Goal: Task Accomplishment & Management: Use online tool/utility

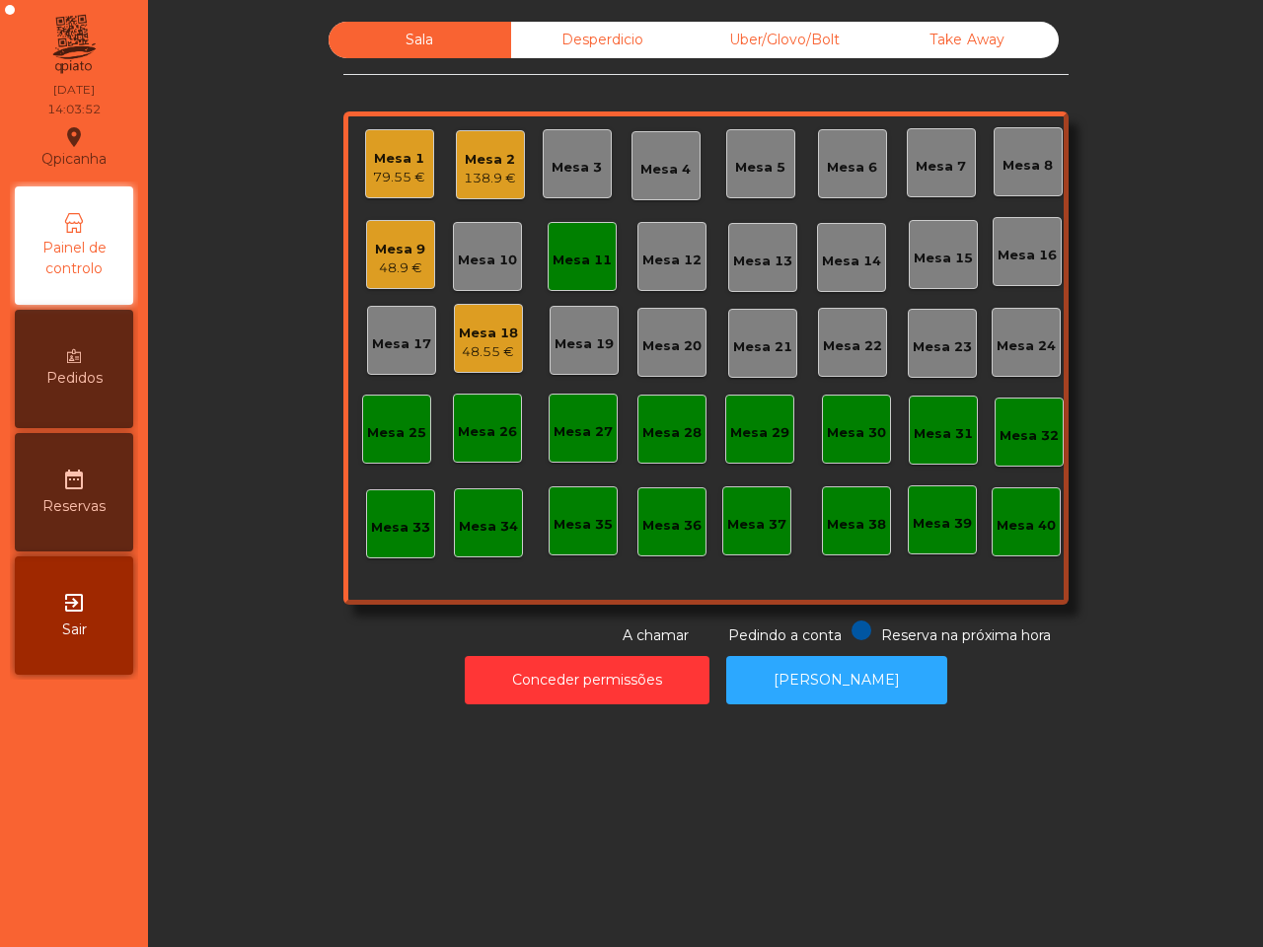
click at [380, 257] on div "Mesa 9" at bounding box center [400, 250] width 50 height 20
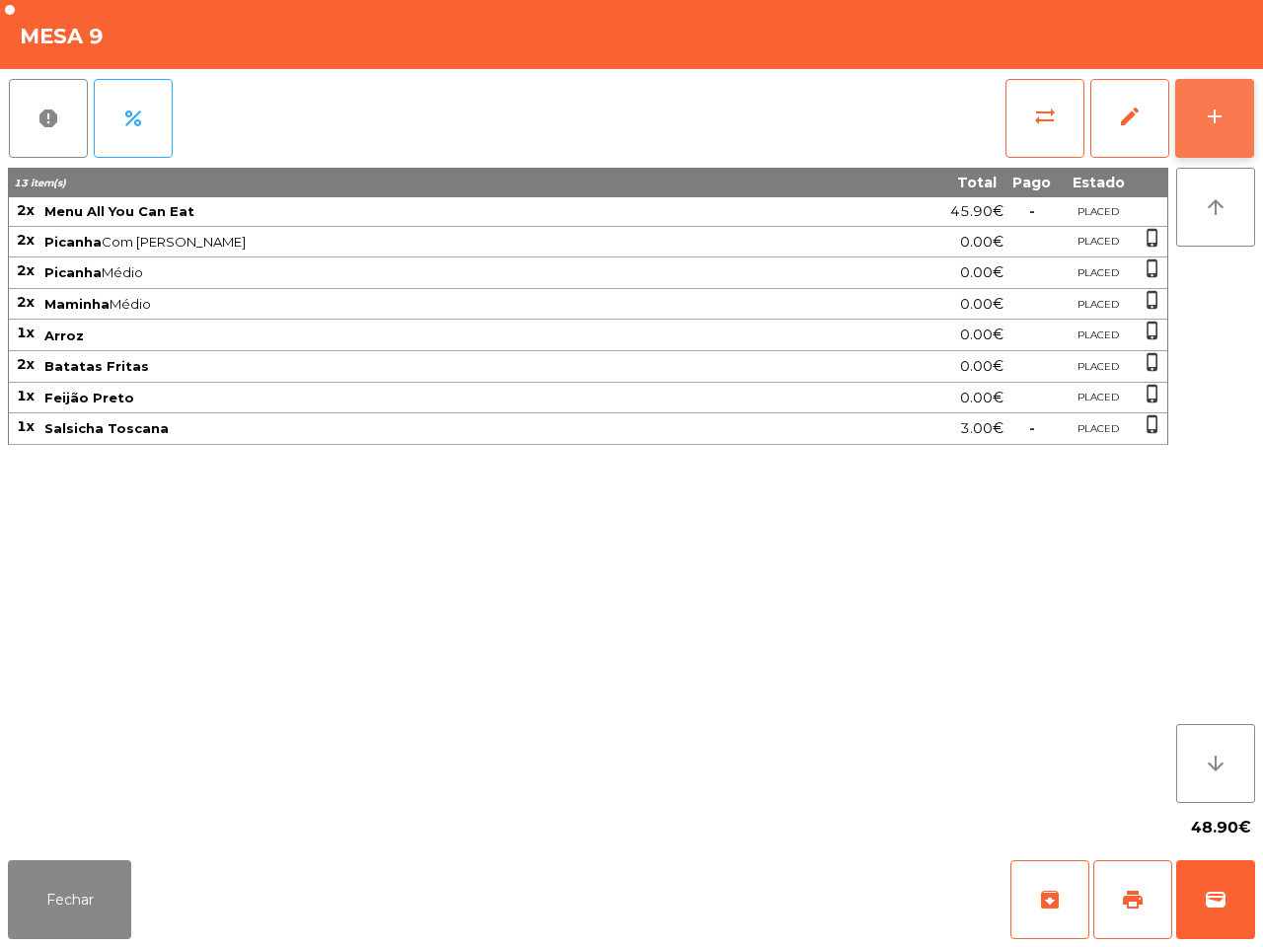
click at [1229, 115] on button "add" at bounding box center [1214, 118] width 79 height 79
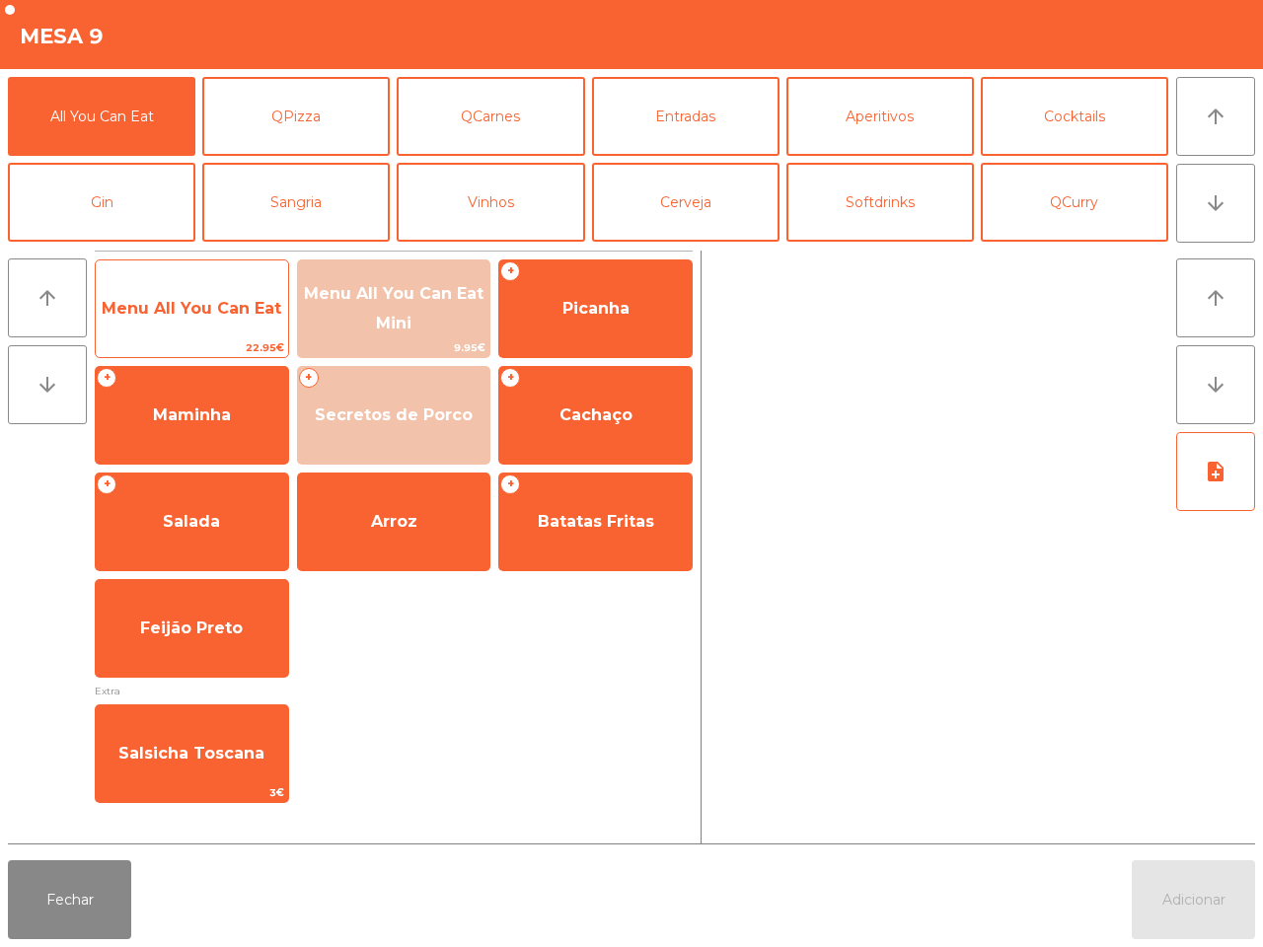
click at [164, 309] on span "Menu All You Can Eat" at bounding box center [192, 308] width 180 height 19
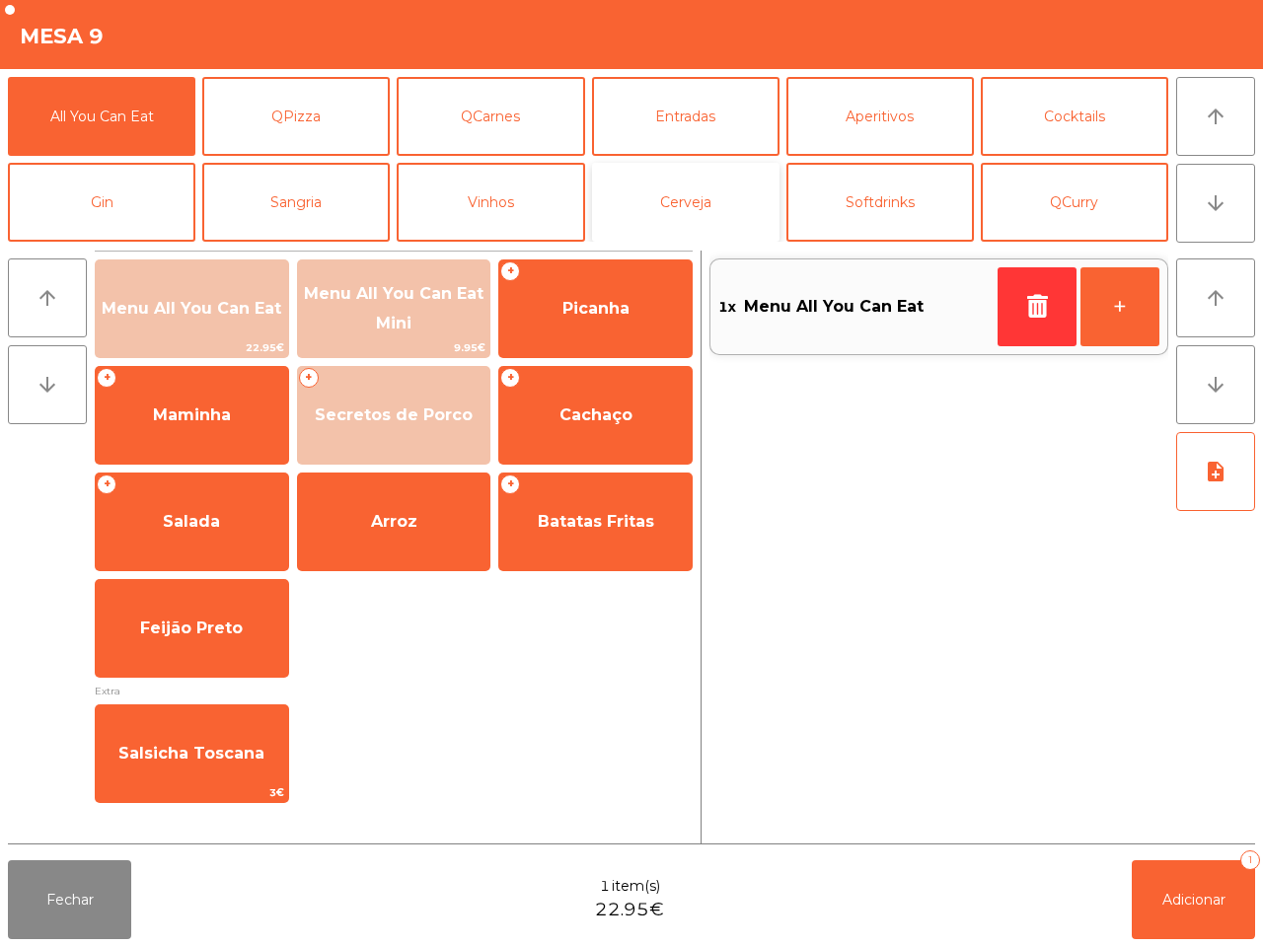
click at [698, 200] on button "Cerveja" at bounding box center [686, 202] width 188 height 79
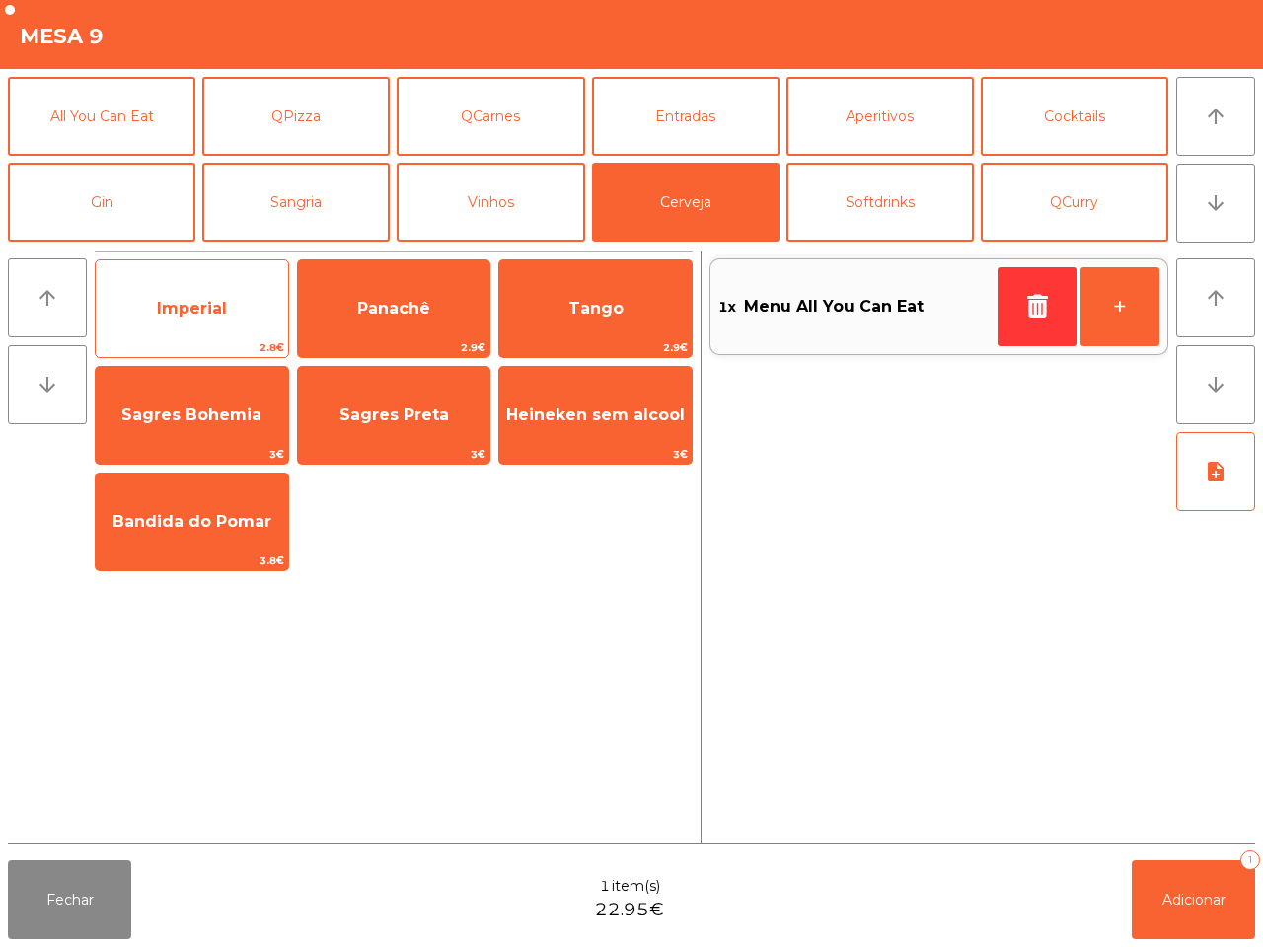
click at [232, 311] on span "Imperial" at bounding box center [192, 308] width 192 height 53
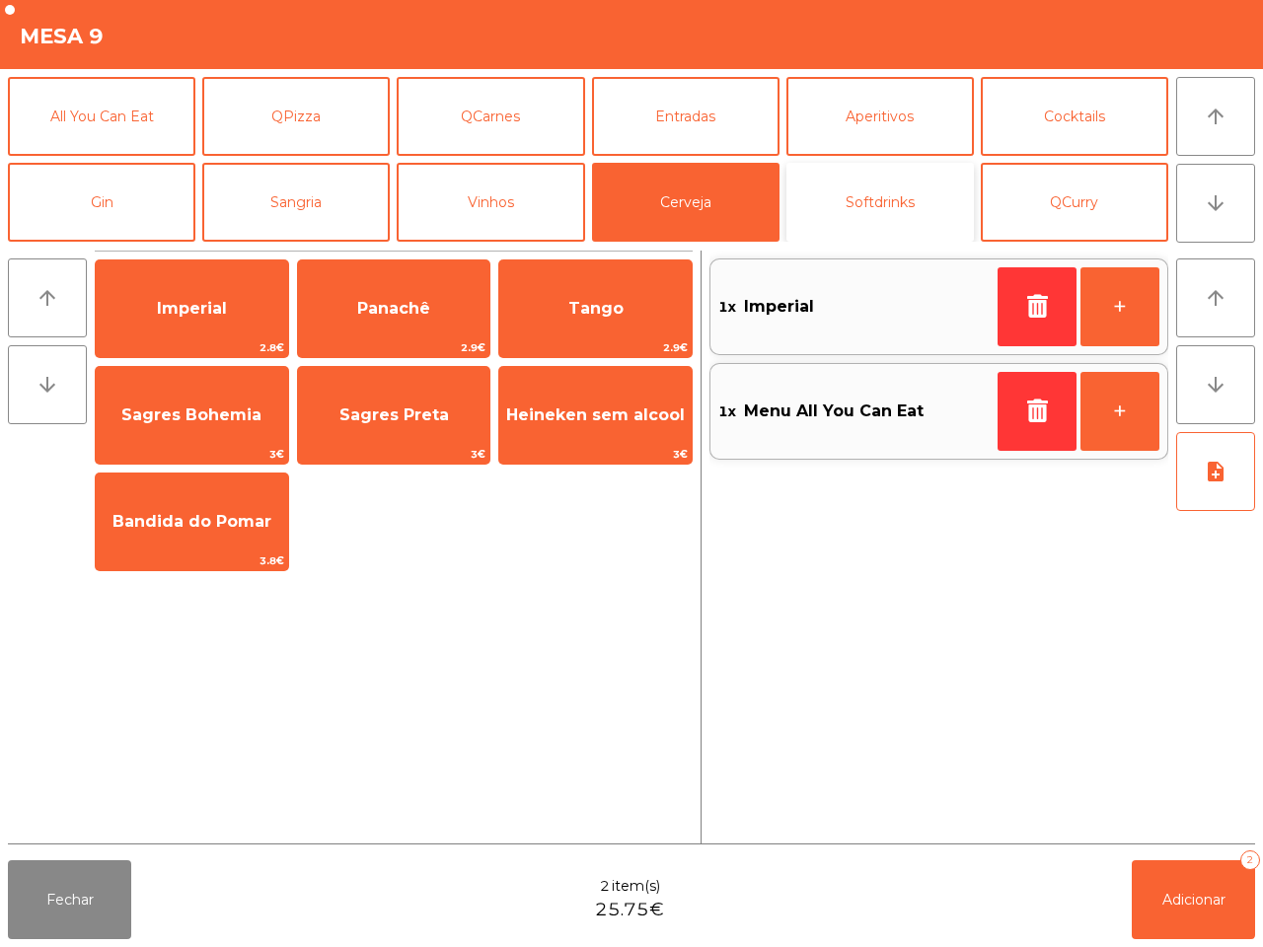
click at [860, 194] on button "Softdrinks" at bounding box center [881, 202] width 188 height 79
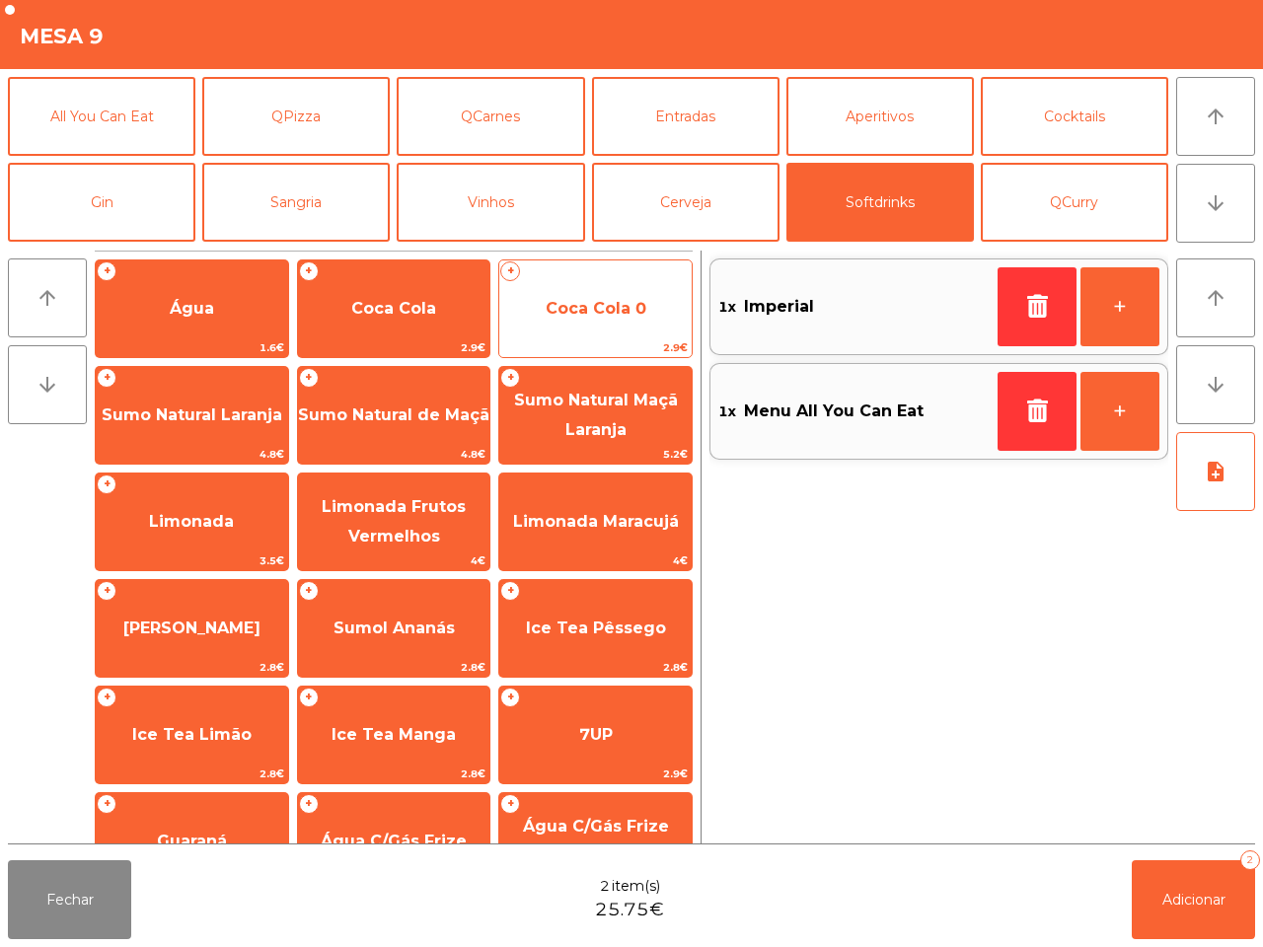
click at [584, 294] on span "Coca Cola 0" at bounding box center [595, 308] width 192 height 53
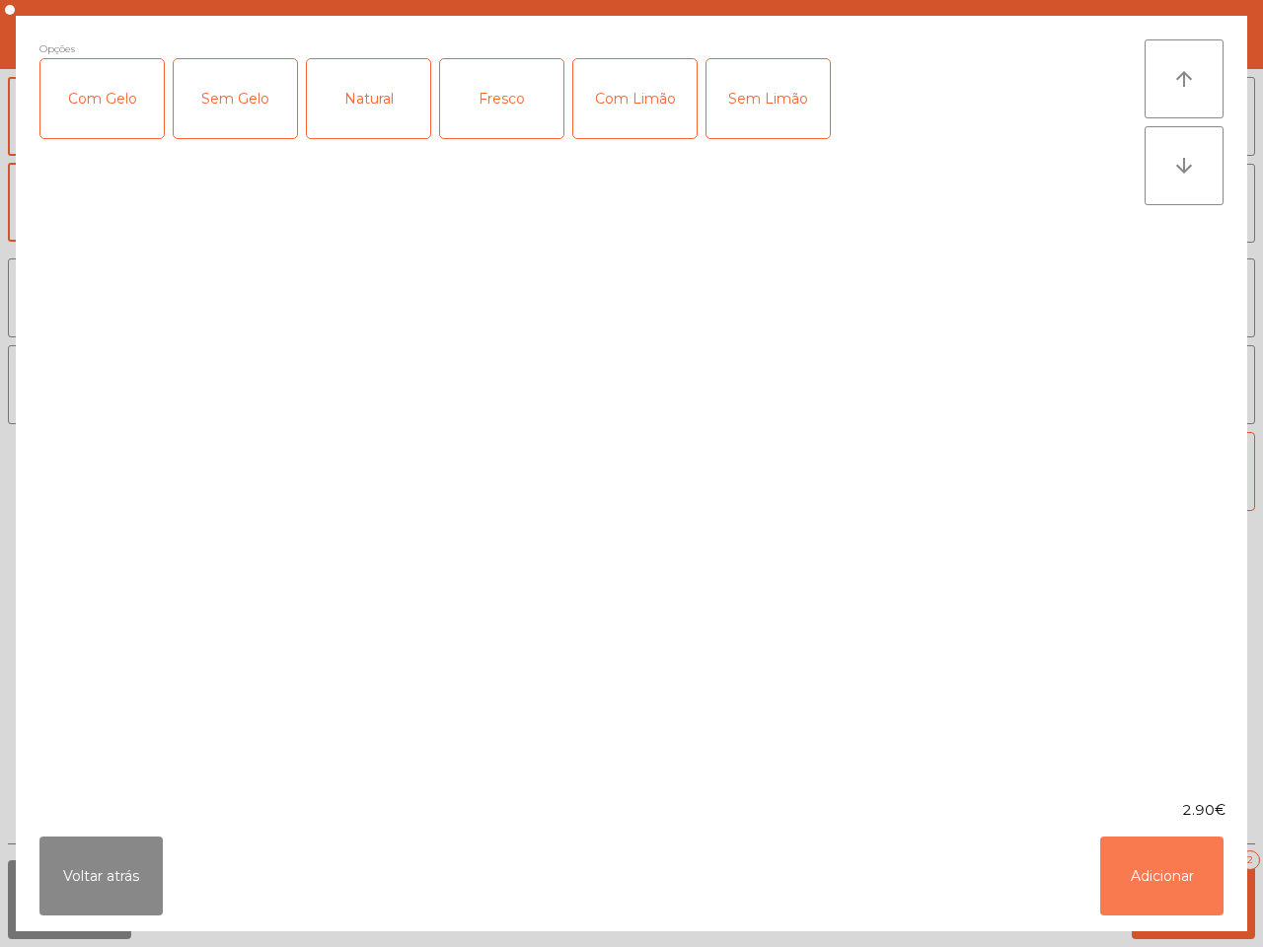
click at [1182, 869] on button "Adicionar" at bounding box center [1161, 876] width 123 height 79
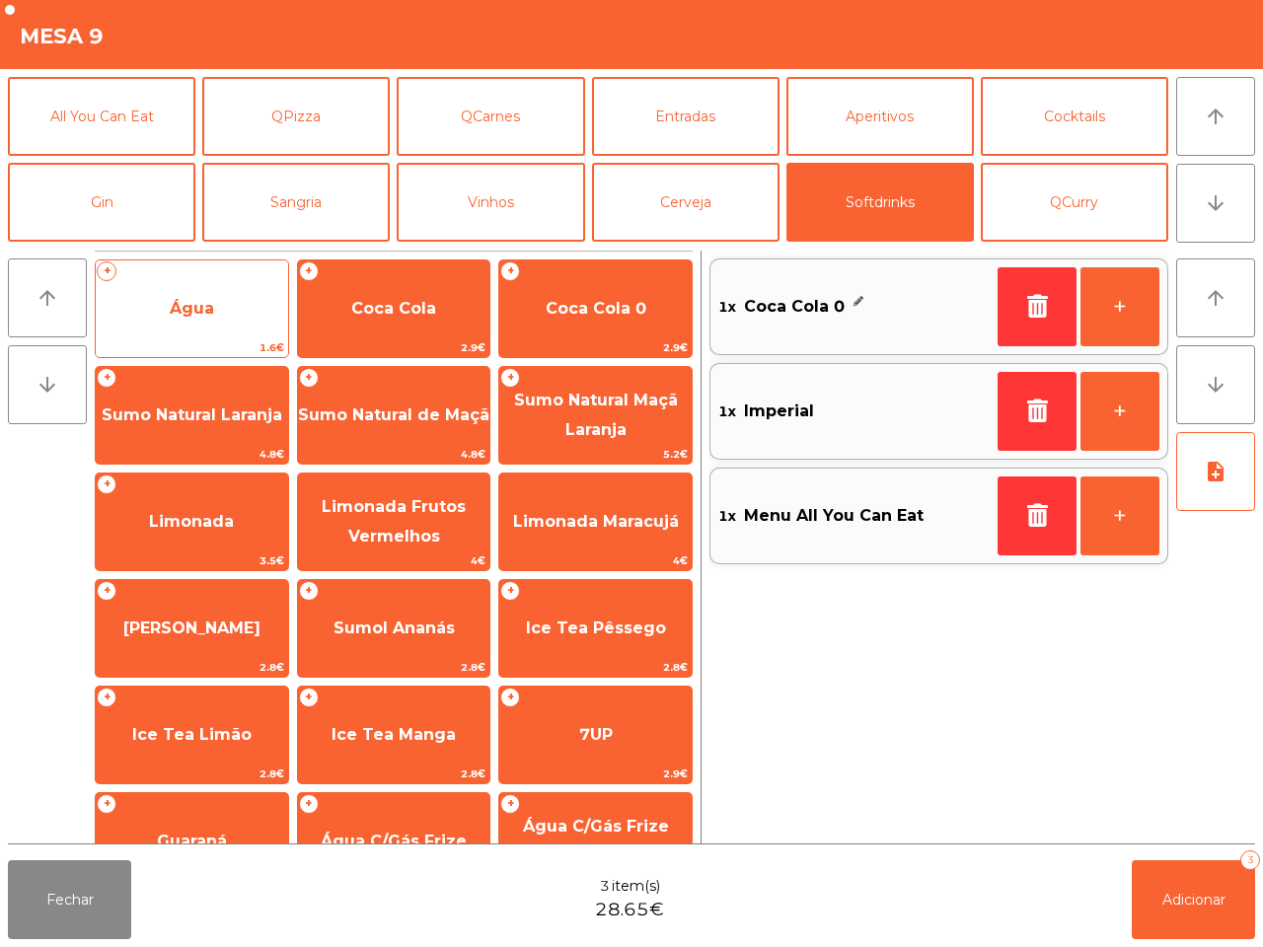
click at [181, 316] on span "Água" at bounding box center [192, 308] width 44 height 19
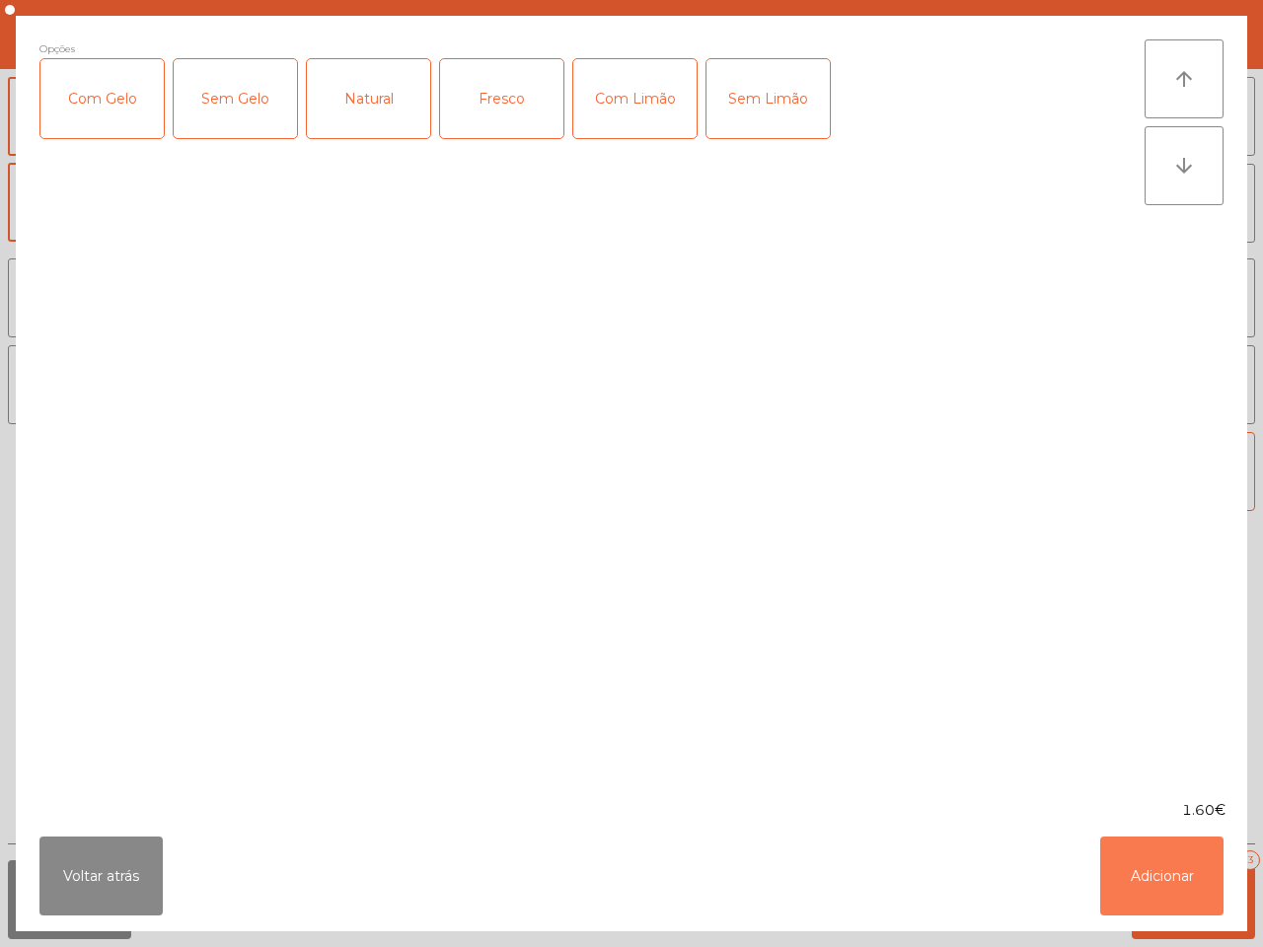
drag, startPoint x: 1127, startPoint y: 857, endPoint x: 1122, endPoint y: 839, distance: 18.4
click at [1126, 857] on button "Adicionar" at bounding box center [1161, 876] width 123 height 79
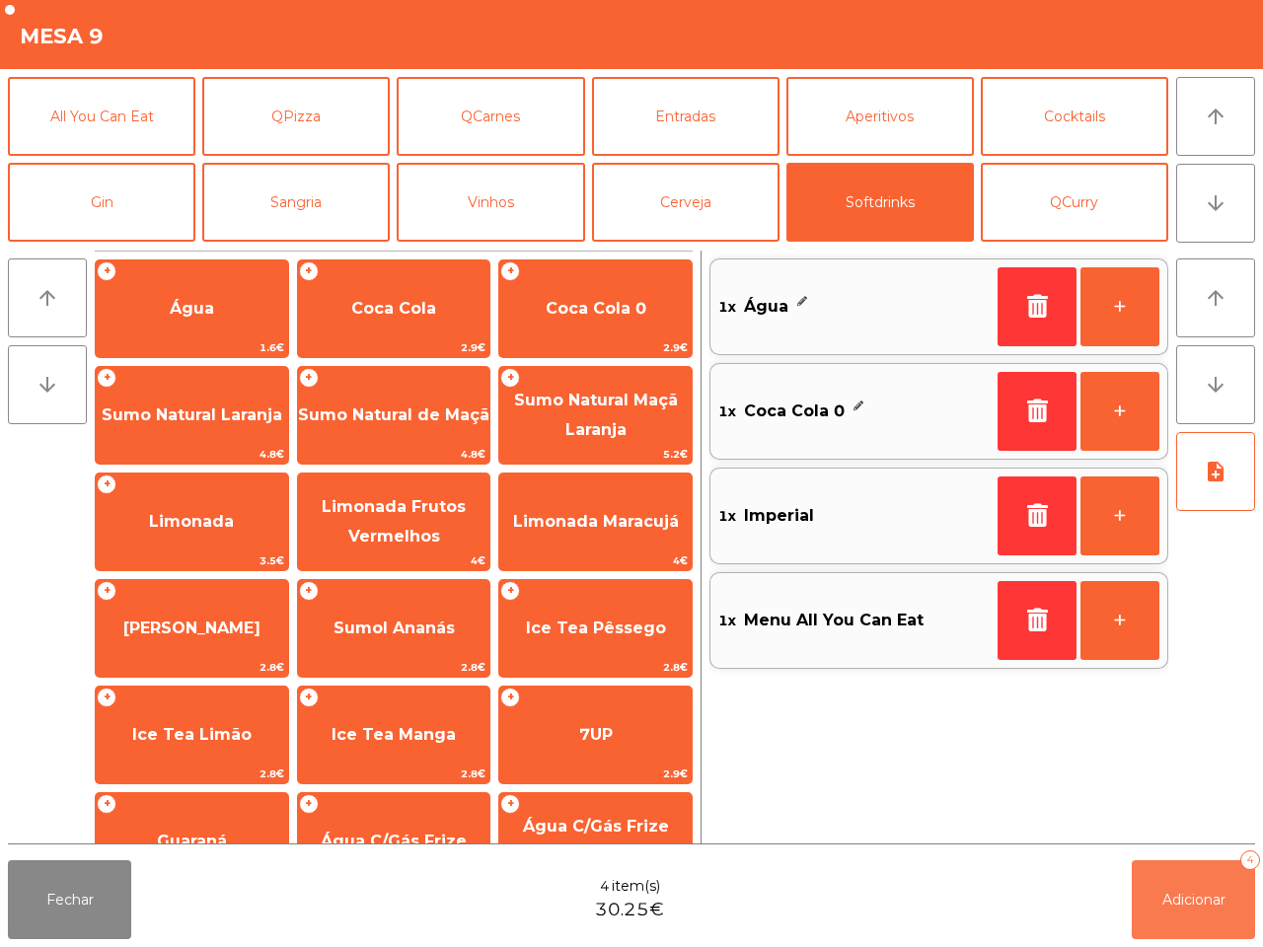
drag, startPoint x: 1207, startPoint y: 901, endPoint x: 1172, endPoint y: 896, distance: 34.9
click at [1206, 900] on span "Adicionar" at bounding box center [1194, 900] width 63 height 18
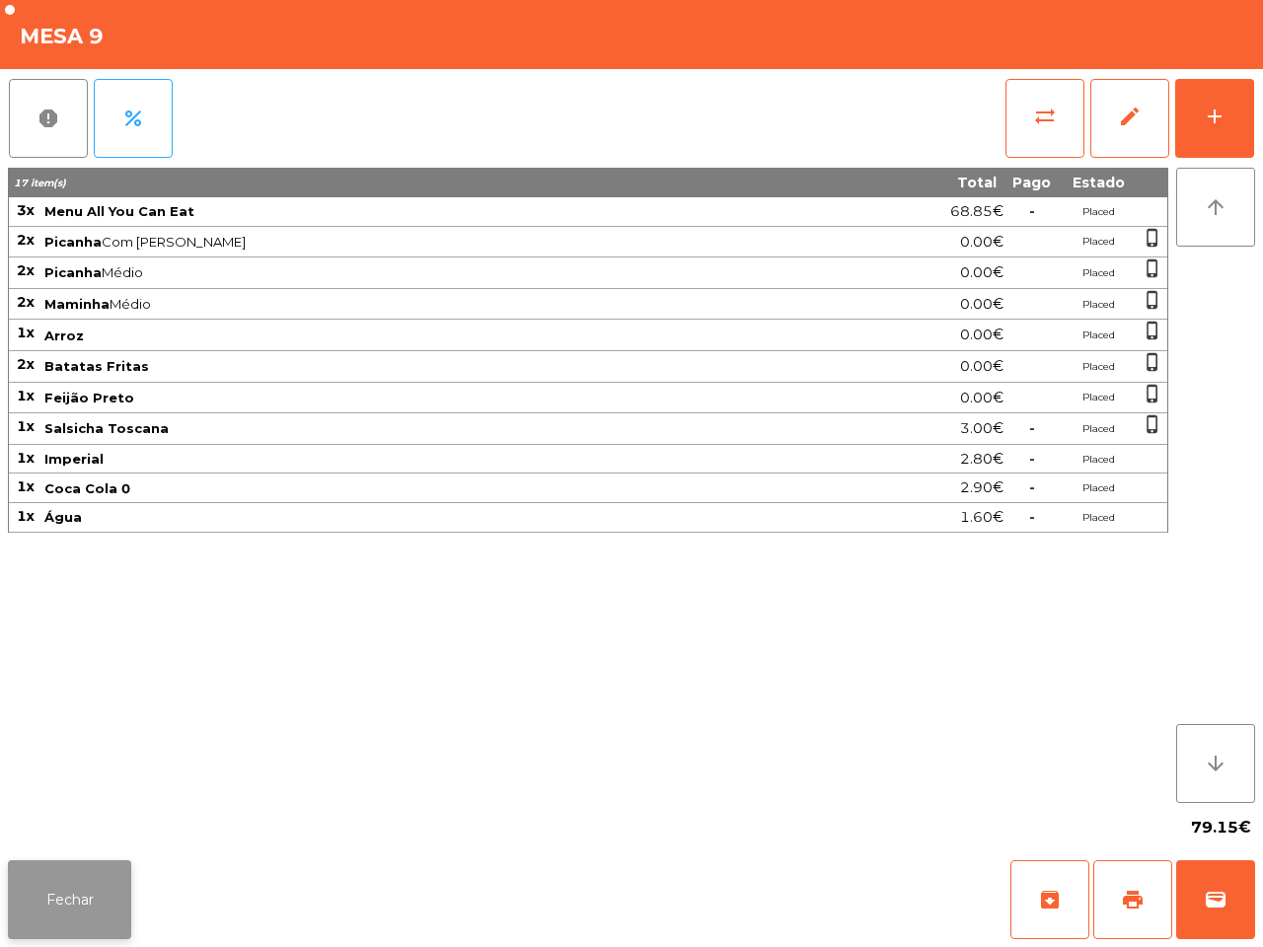
click at [81, 869] on button "Fechar" at bounding box center [69, 900] width 123 height 79
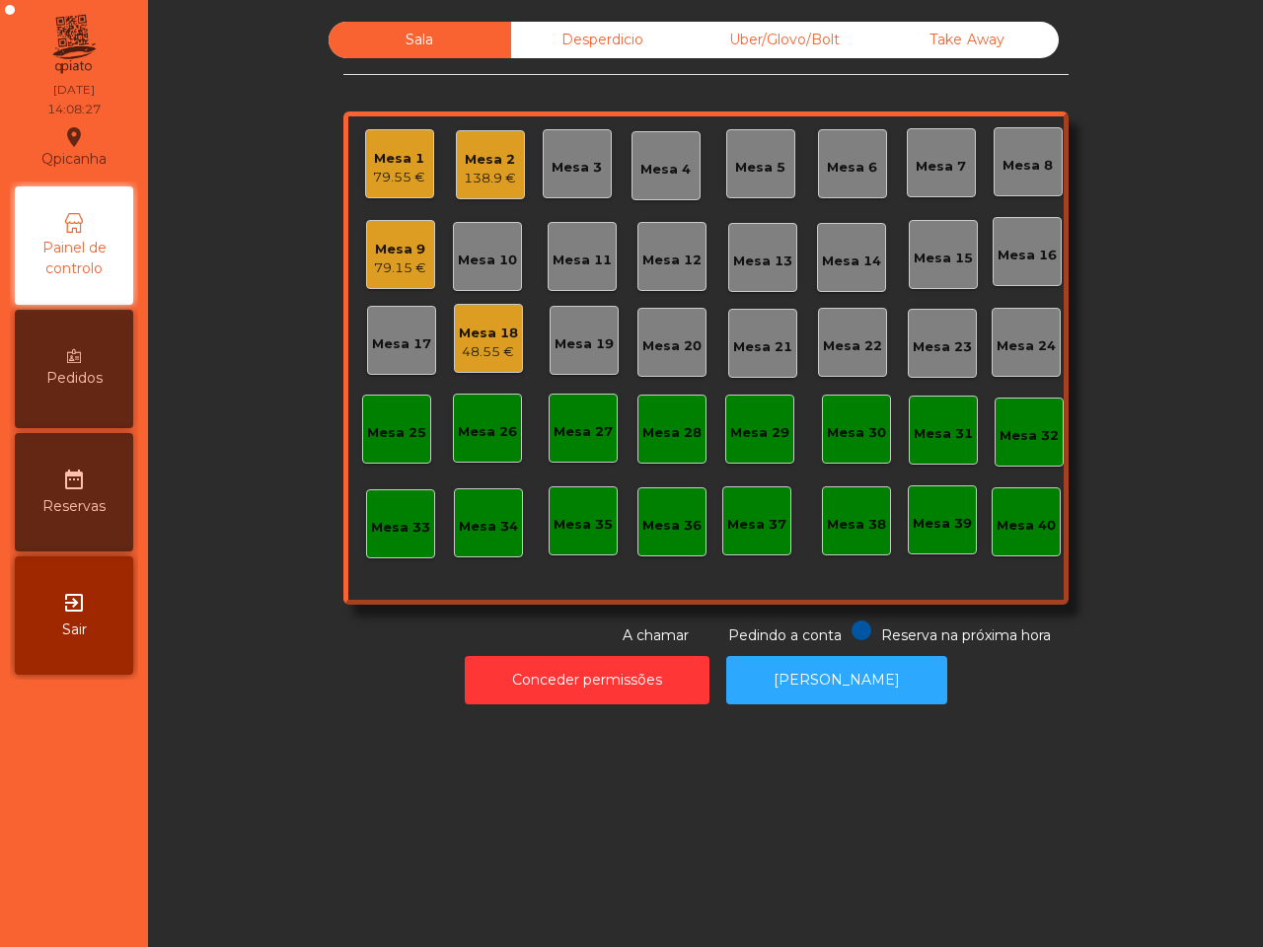
click at [388, 168] on div "79.55 €" at bounding box center [399, 178] width 52 height 20
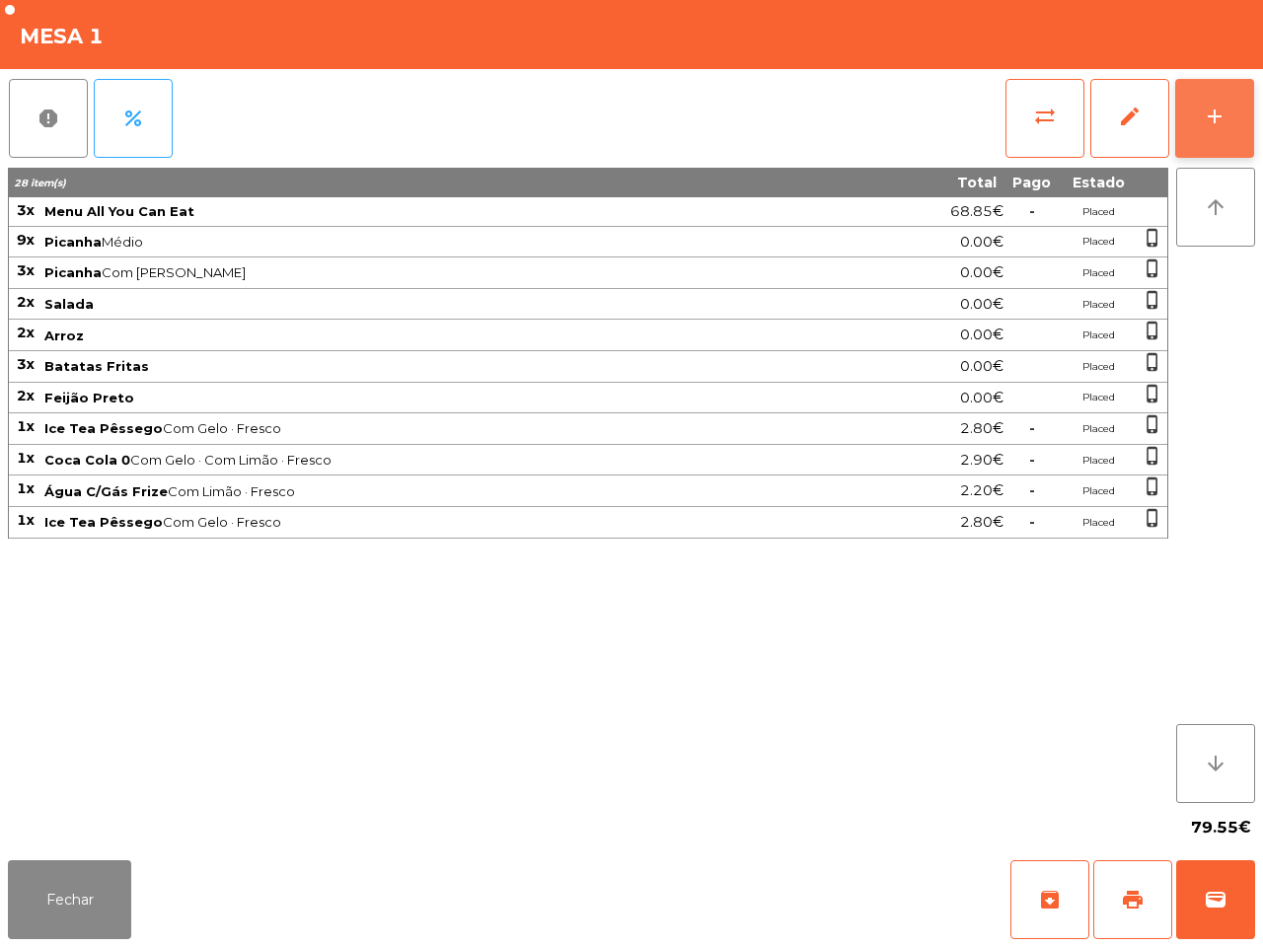
click at [1230, 105] on button "add" at bounding box center [1214, 118] width 79 height 79
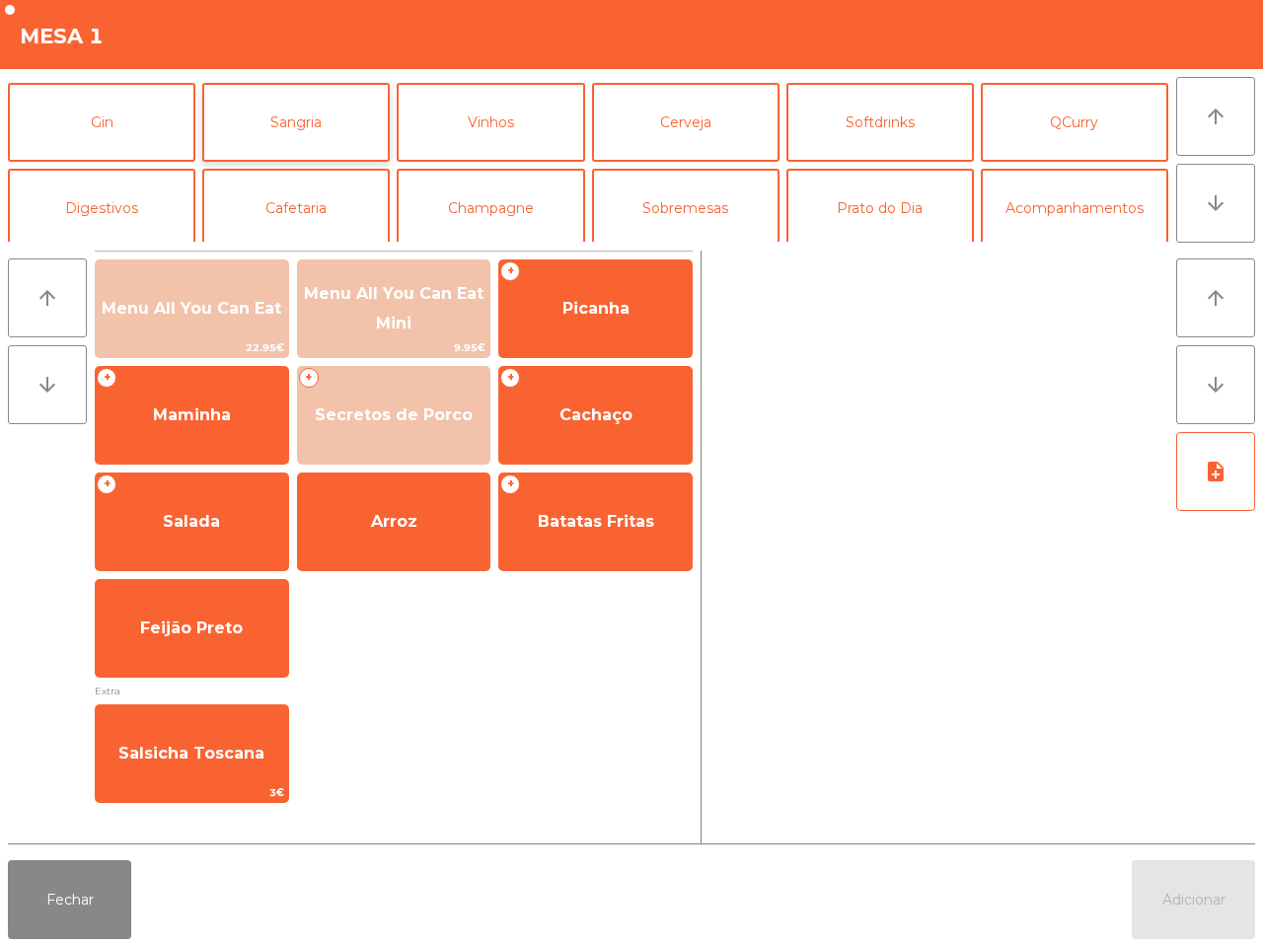
scroll to position [123, 0]
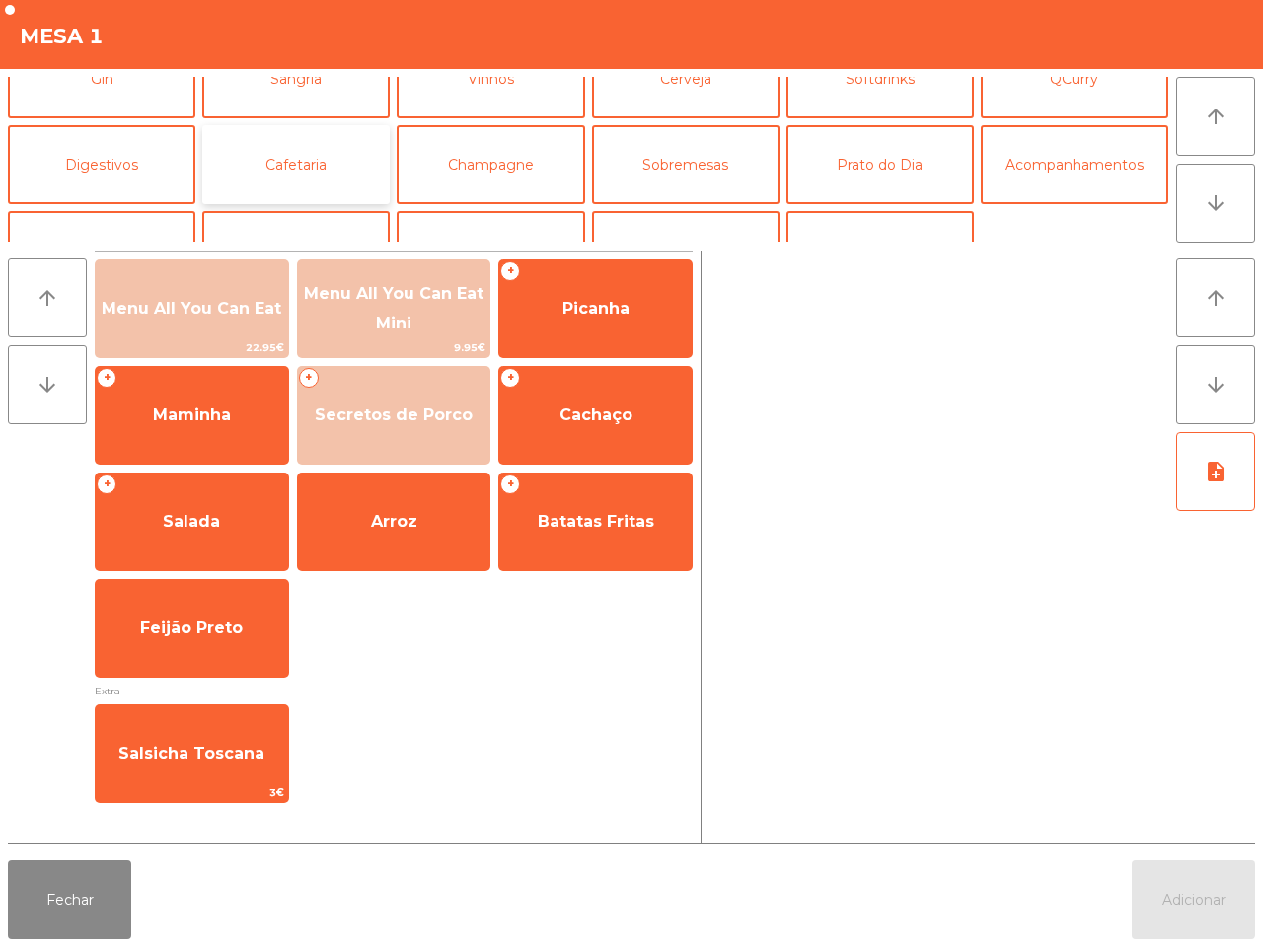
click at [298, 178] on button "Cafetaria" at bounding box center [296, 164] width 188 height 79
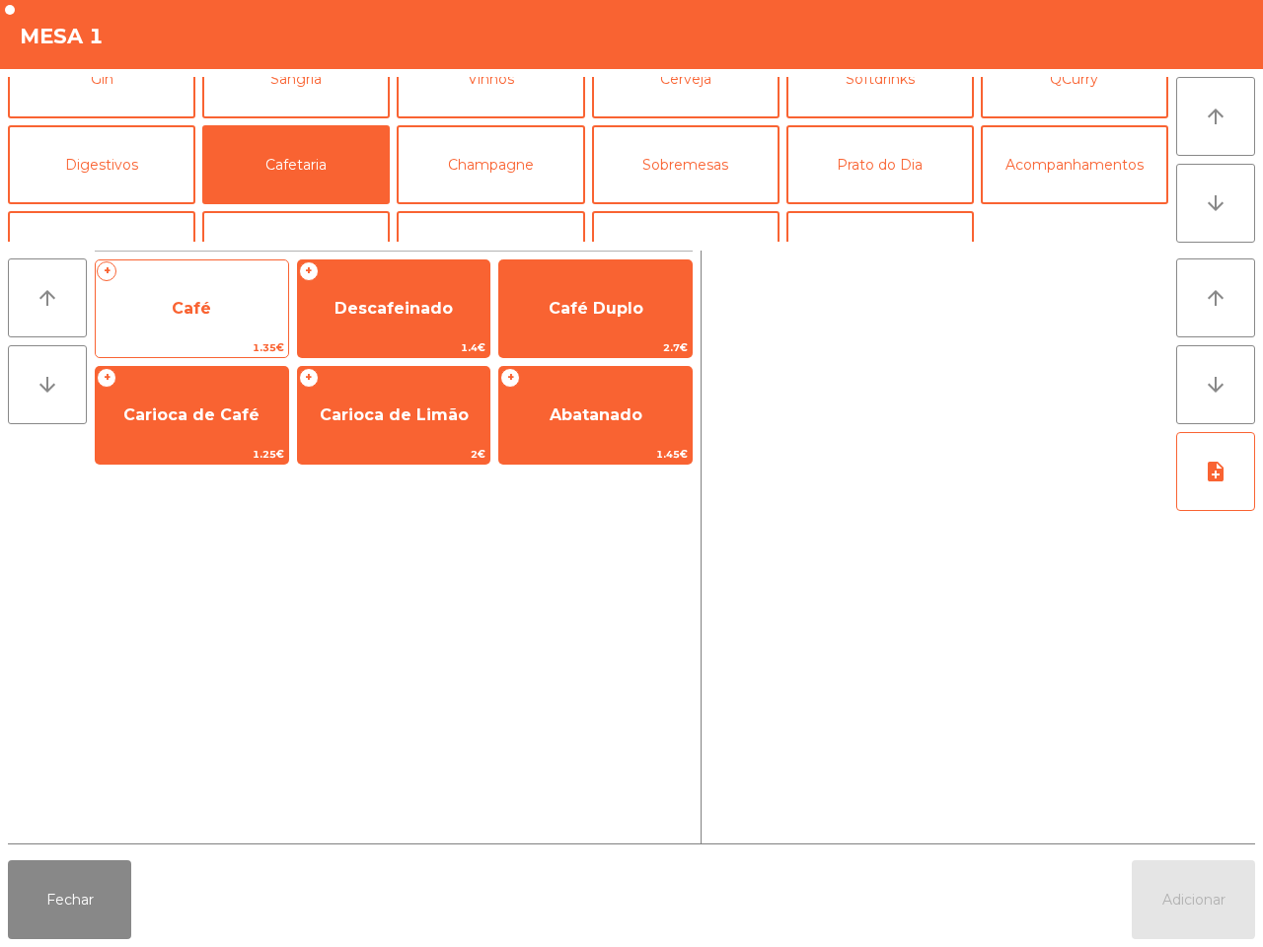
click at [222, 306] on span "Café" at bounding box center [192, 308] width 192 height 53
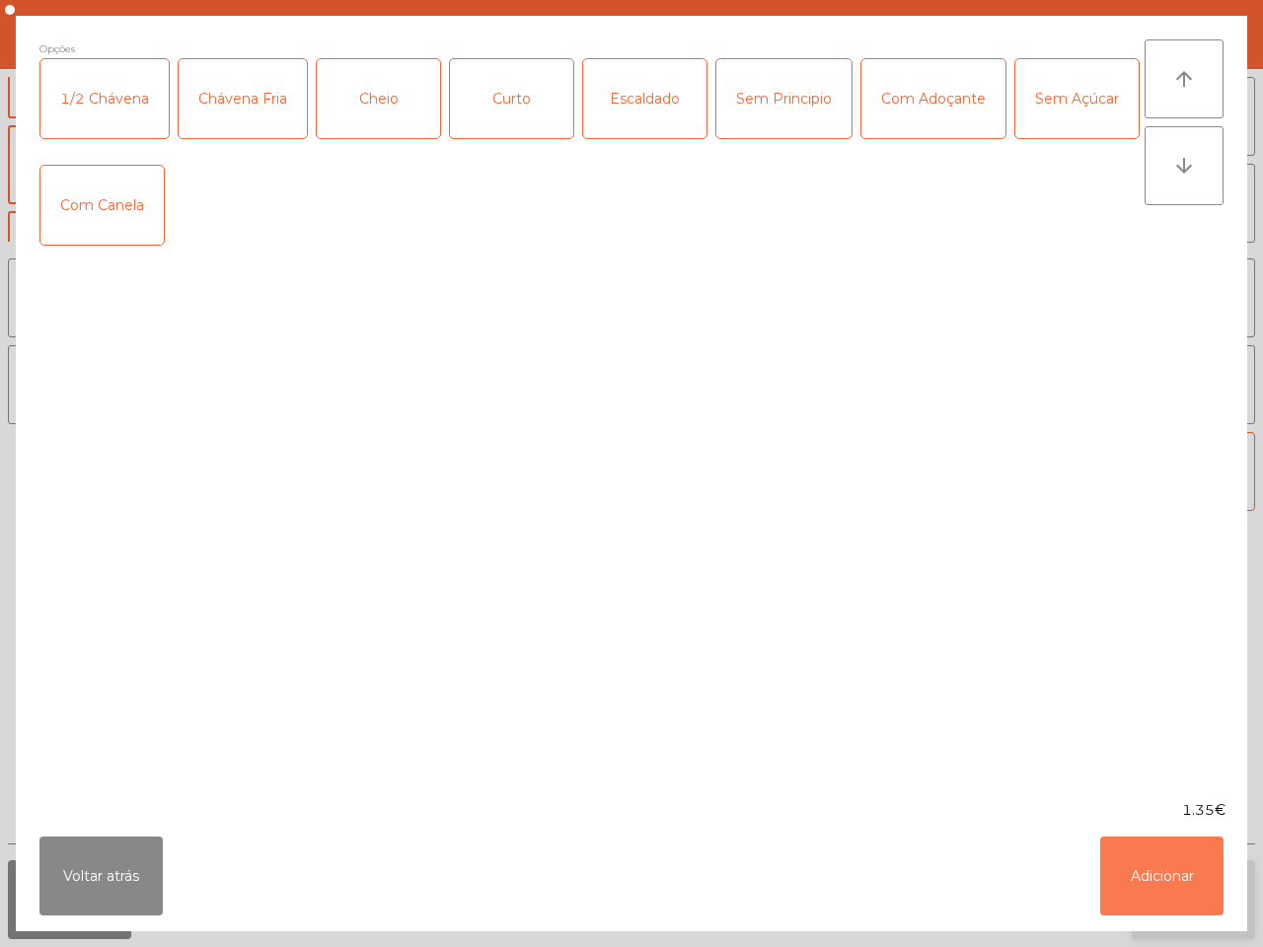
click at [1179, 874] on button "Adicionar" at bounding box center [1161, 876] width 123 height 79
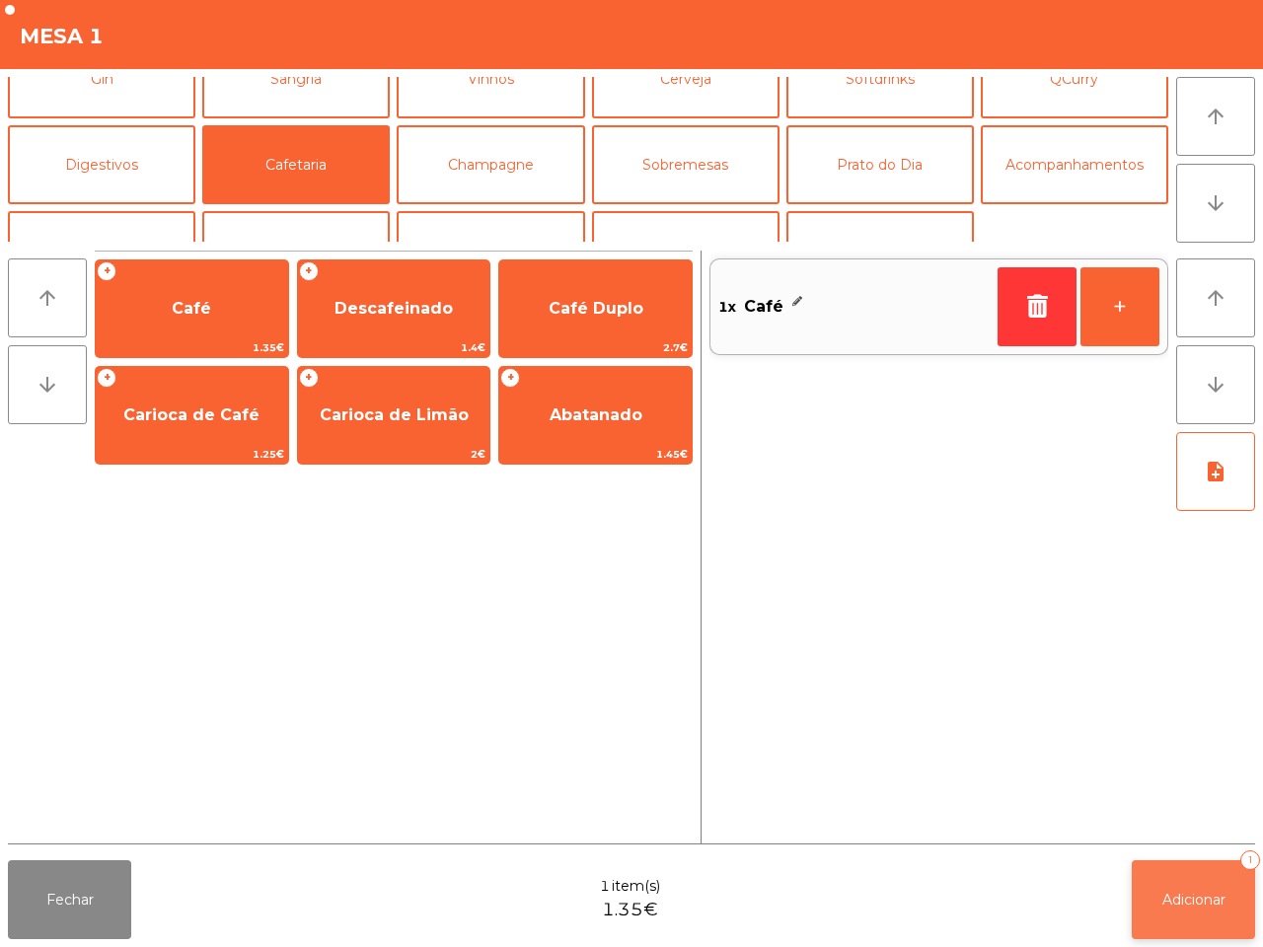
click at [1207, 901] on span "Adicionar" at bounding box center [1194, 900] width 63 height 18
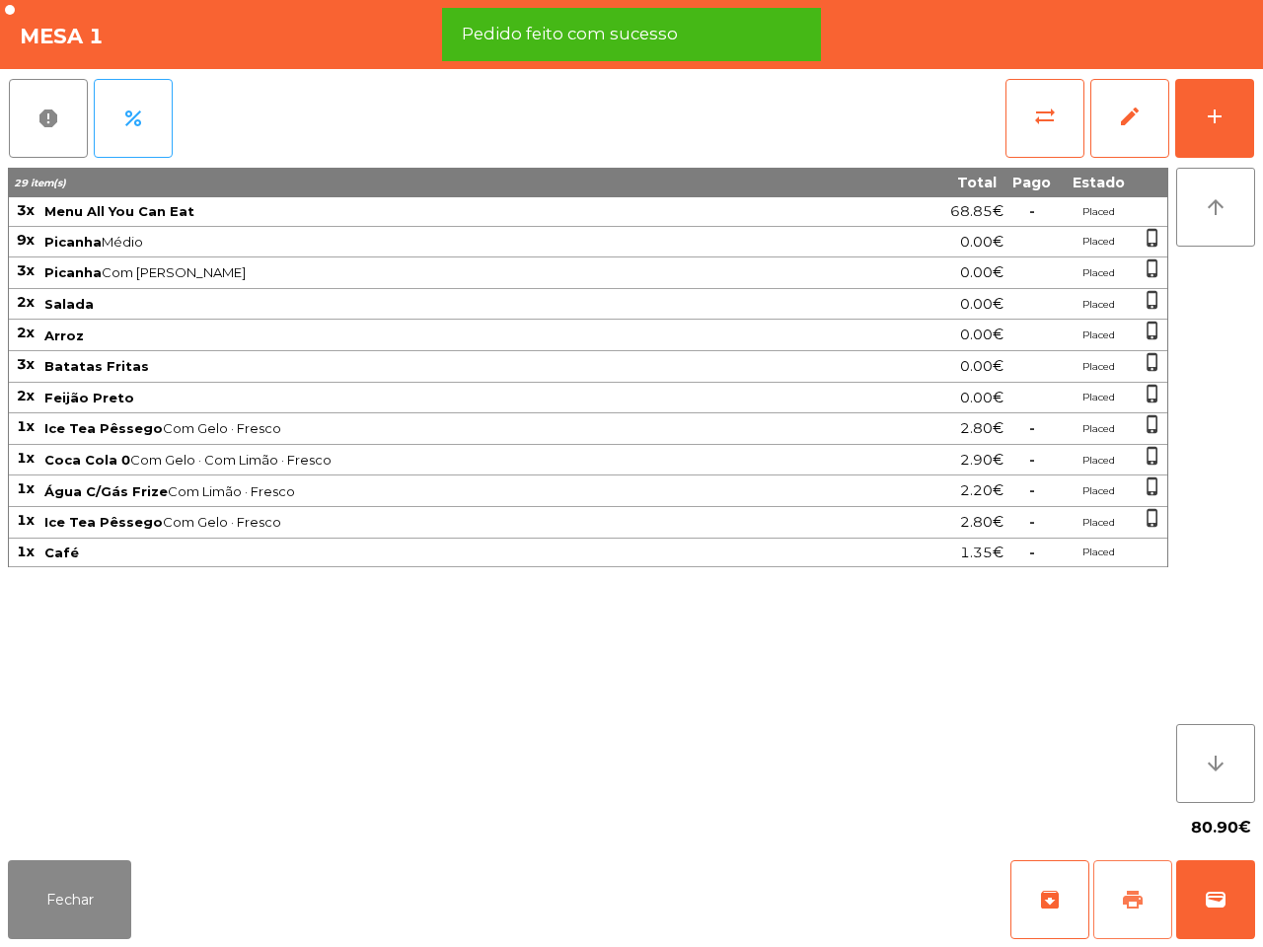
click at [1117, 900] on button "print" at bounding box center [1132, 900] width 79 height 79
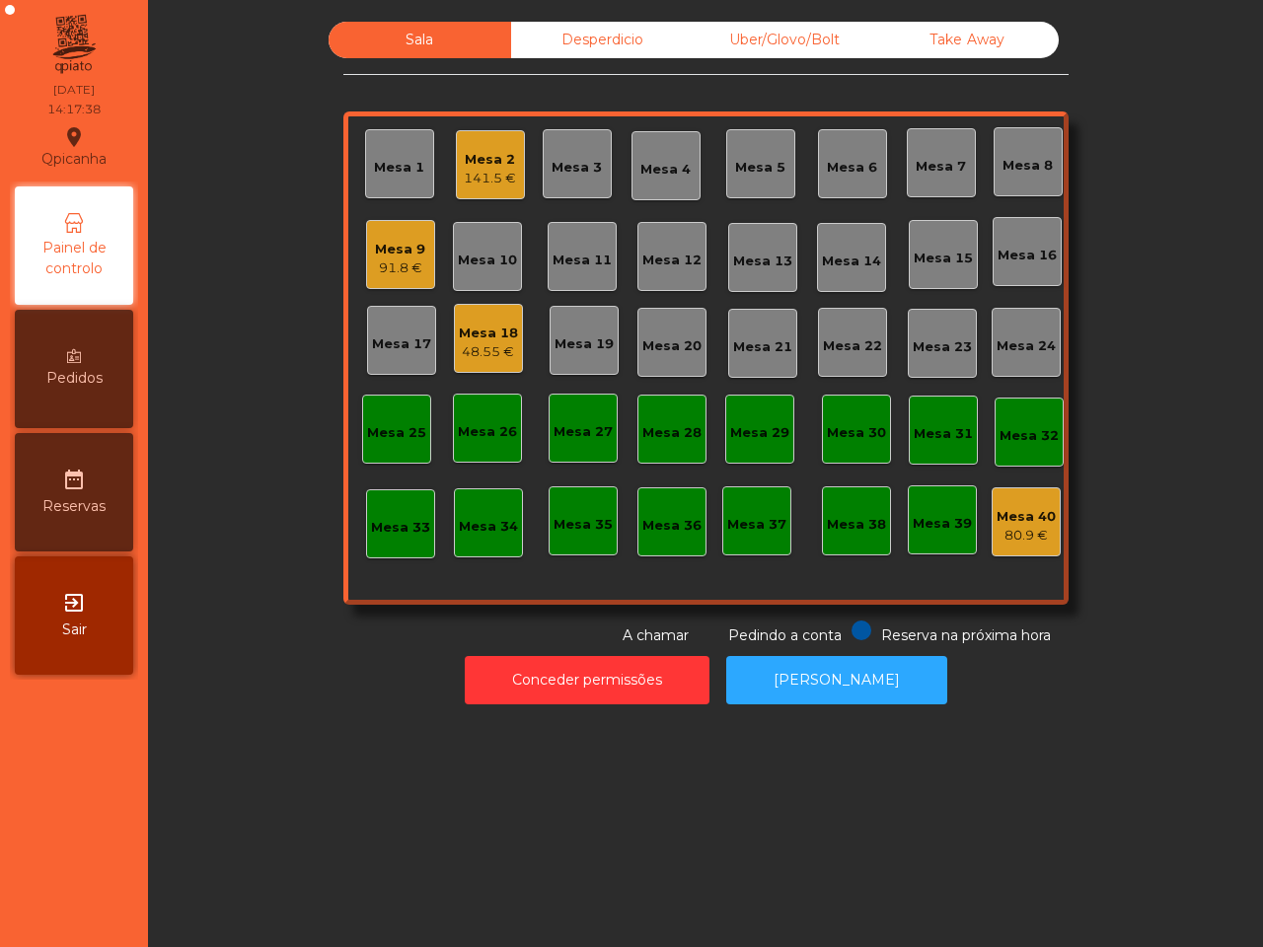
click at [464, 158] on div "Mesa 2" at bounding box center [490, 160] width 52 height 20
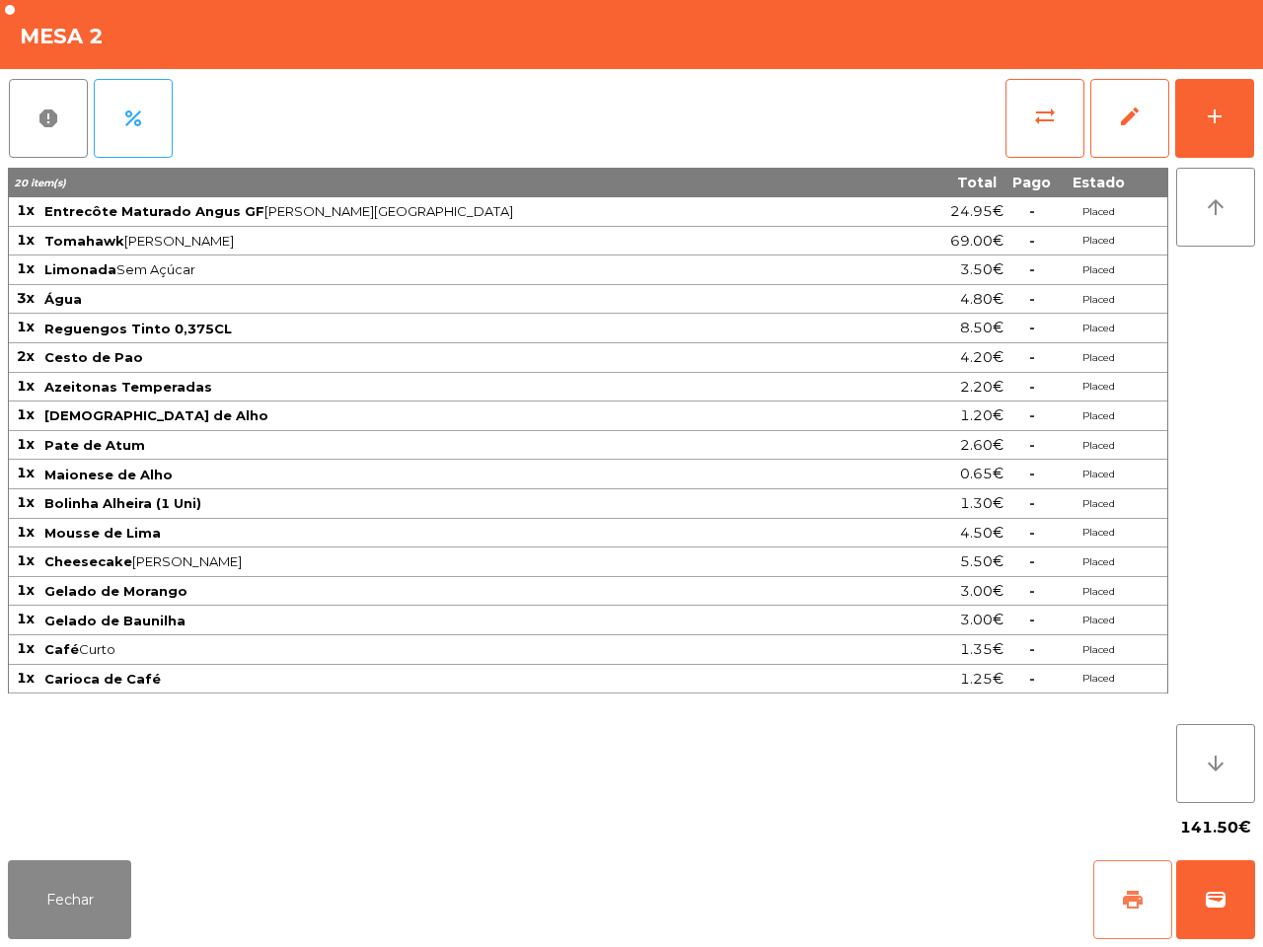
click at [1141, 919] on button "print" at bounding box center [1132, 900] width 79 height 79
click at [1038, 112] on span "sync_alt" at bounding box center [1045, 117] width 24 height 24
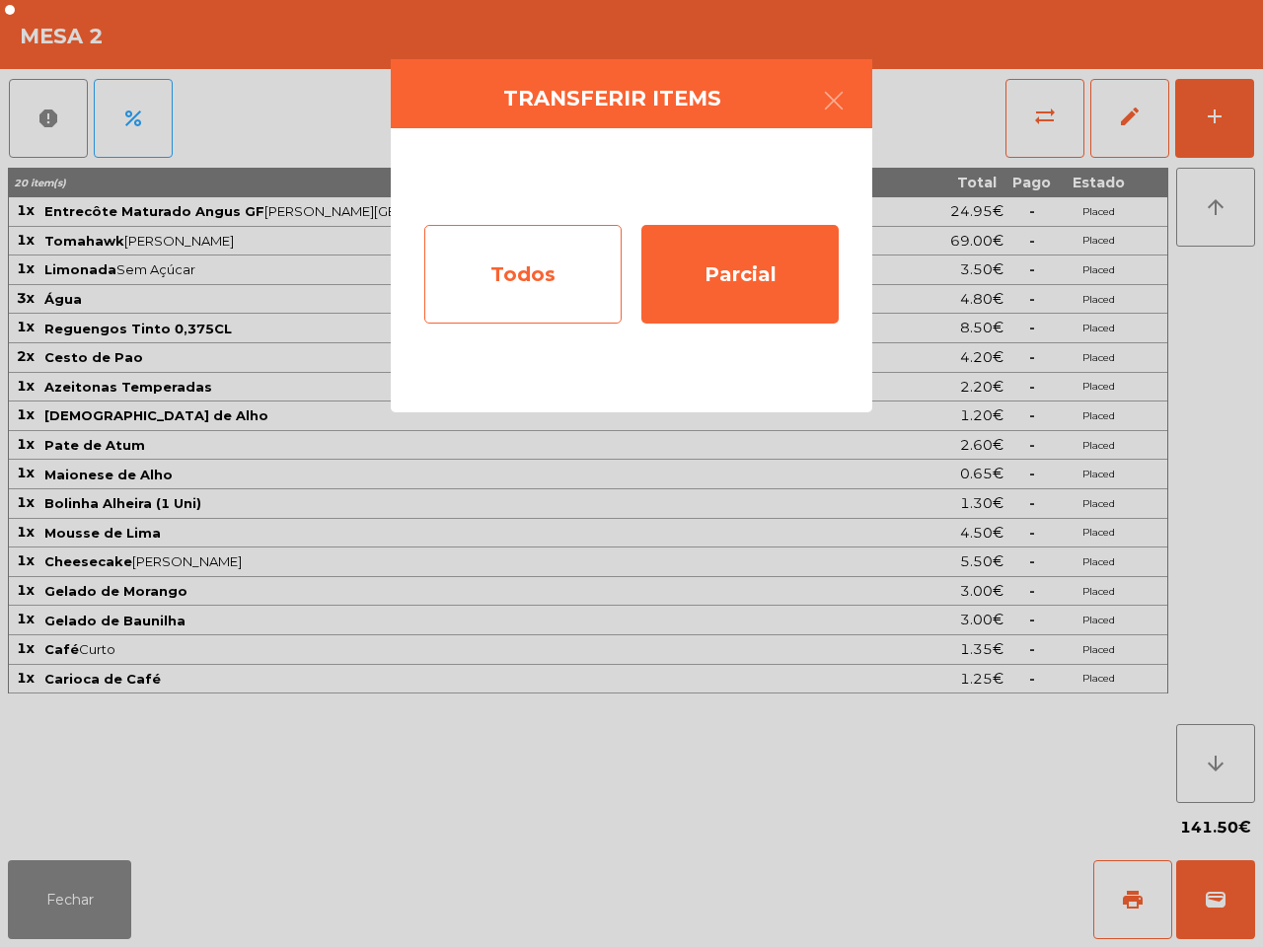
click at [504, 267] on div "Todos" at bounding box center [522, 274] width 197 height 99
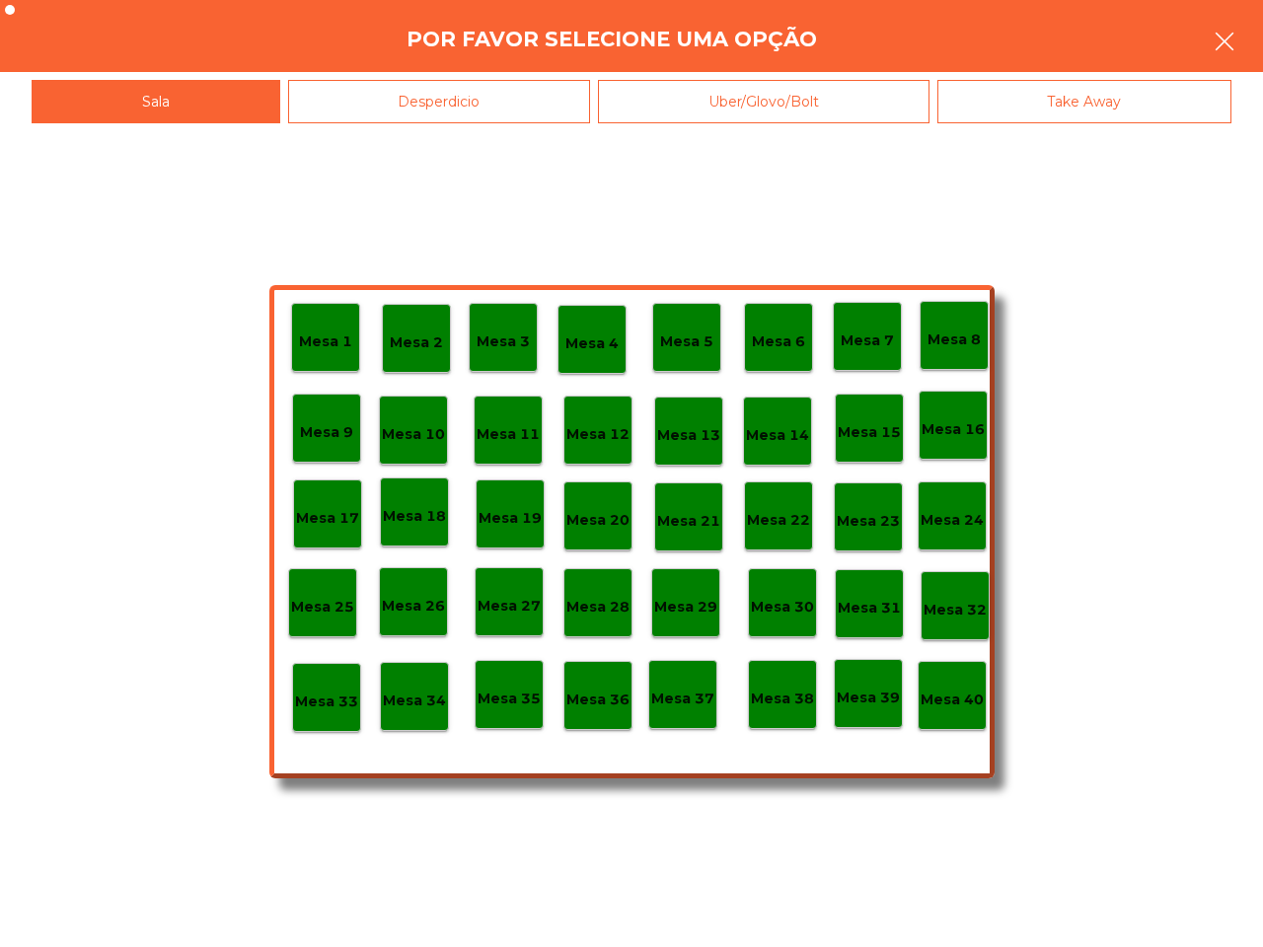
click at [1221, 39] on icon "button" at bounding box center [1225, 42] width 24 height 24
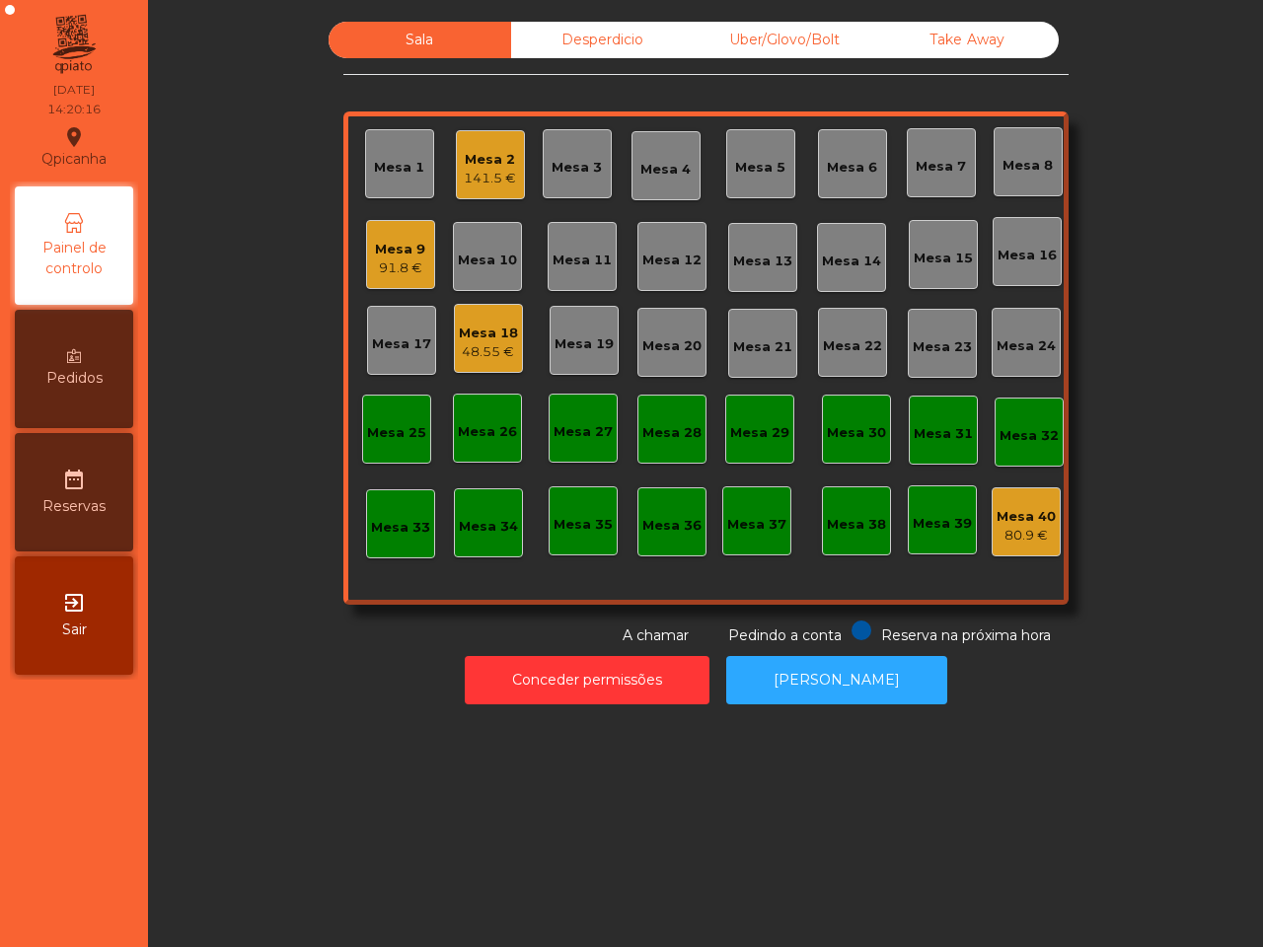
click at [488, 171] on div "141.5 €" at bounding box center [490, 179] width 52 height 20
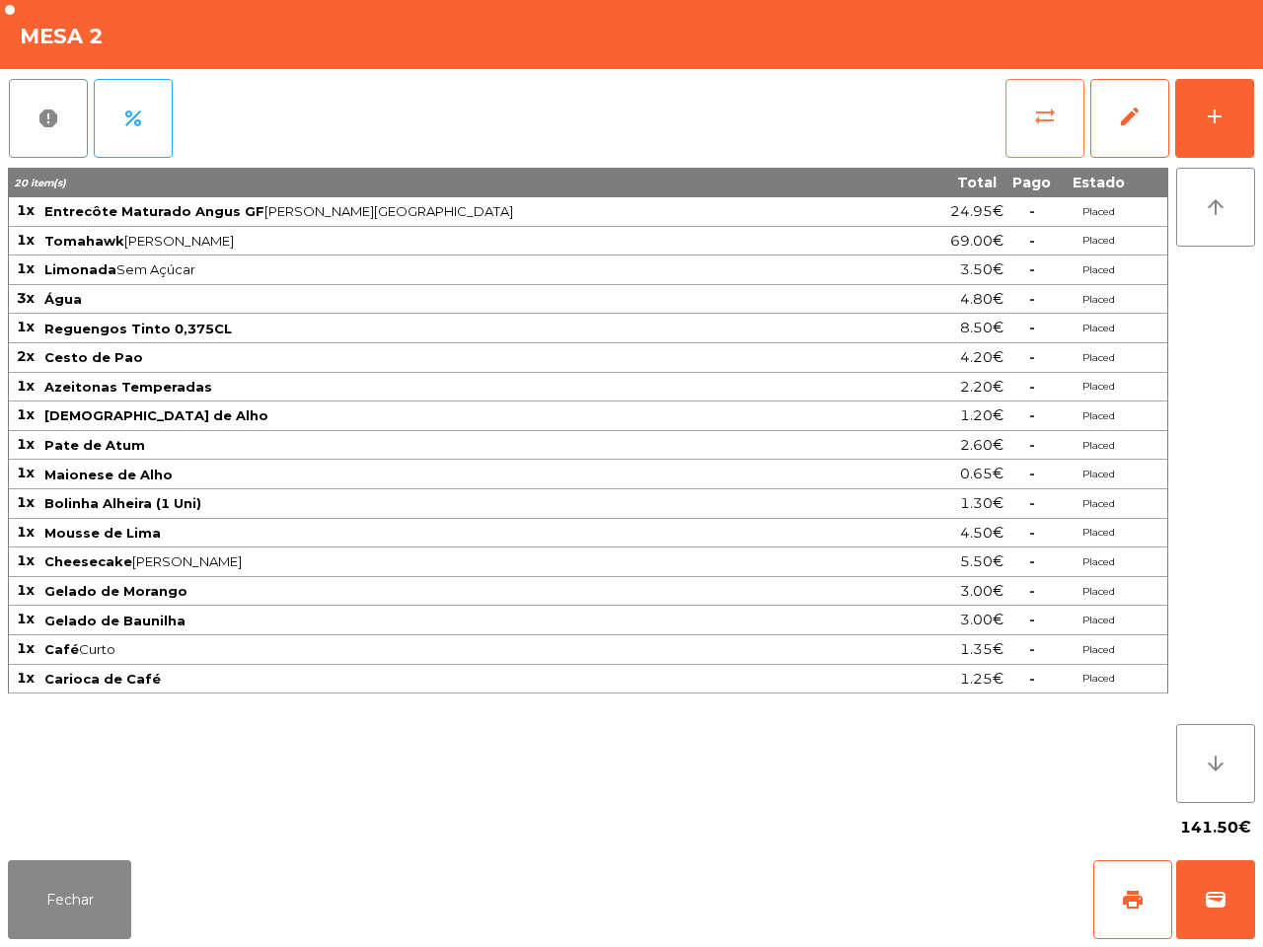
click at [1039, 115] on span "sync_alt" at bounding box center [1045, 117] width 24 height 24
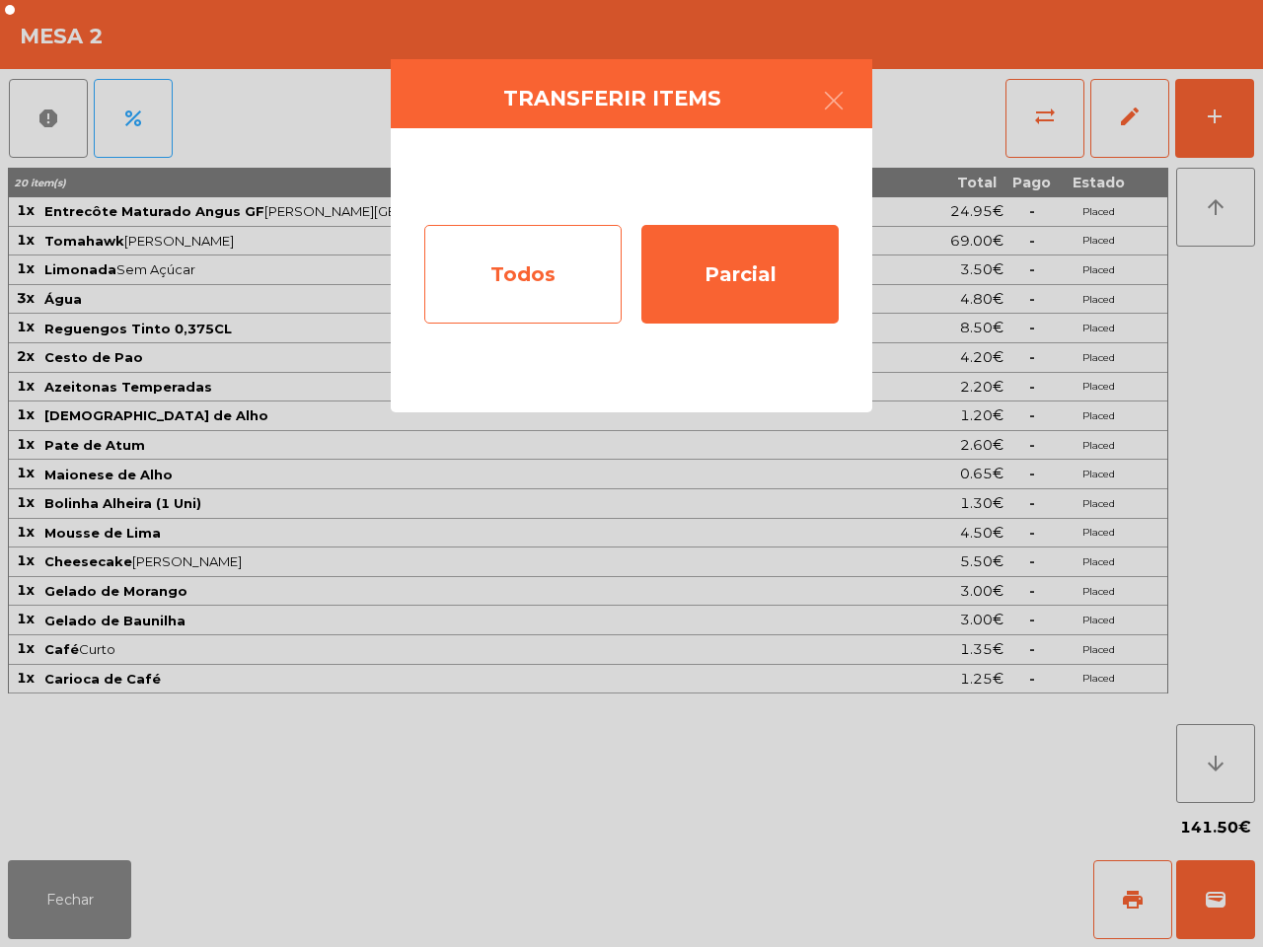
click at [592, 276] on div "Todos" at bounding box center [522, 274] width 197 height 99
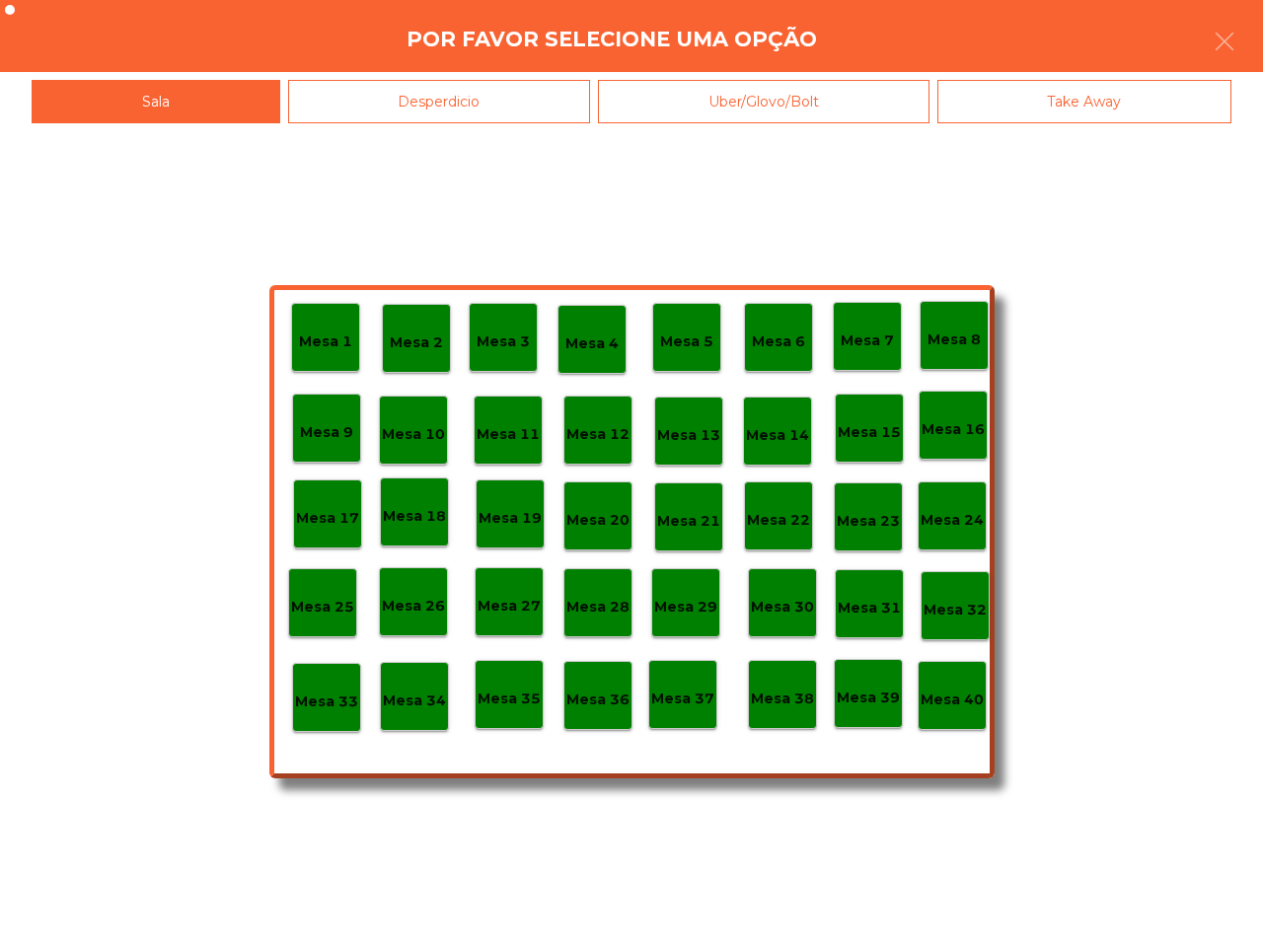
click at [965, 696] on p "Mesa 40" at bounding box center [952, 700] width 63 height 23
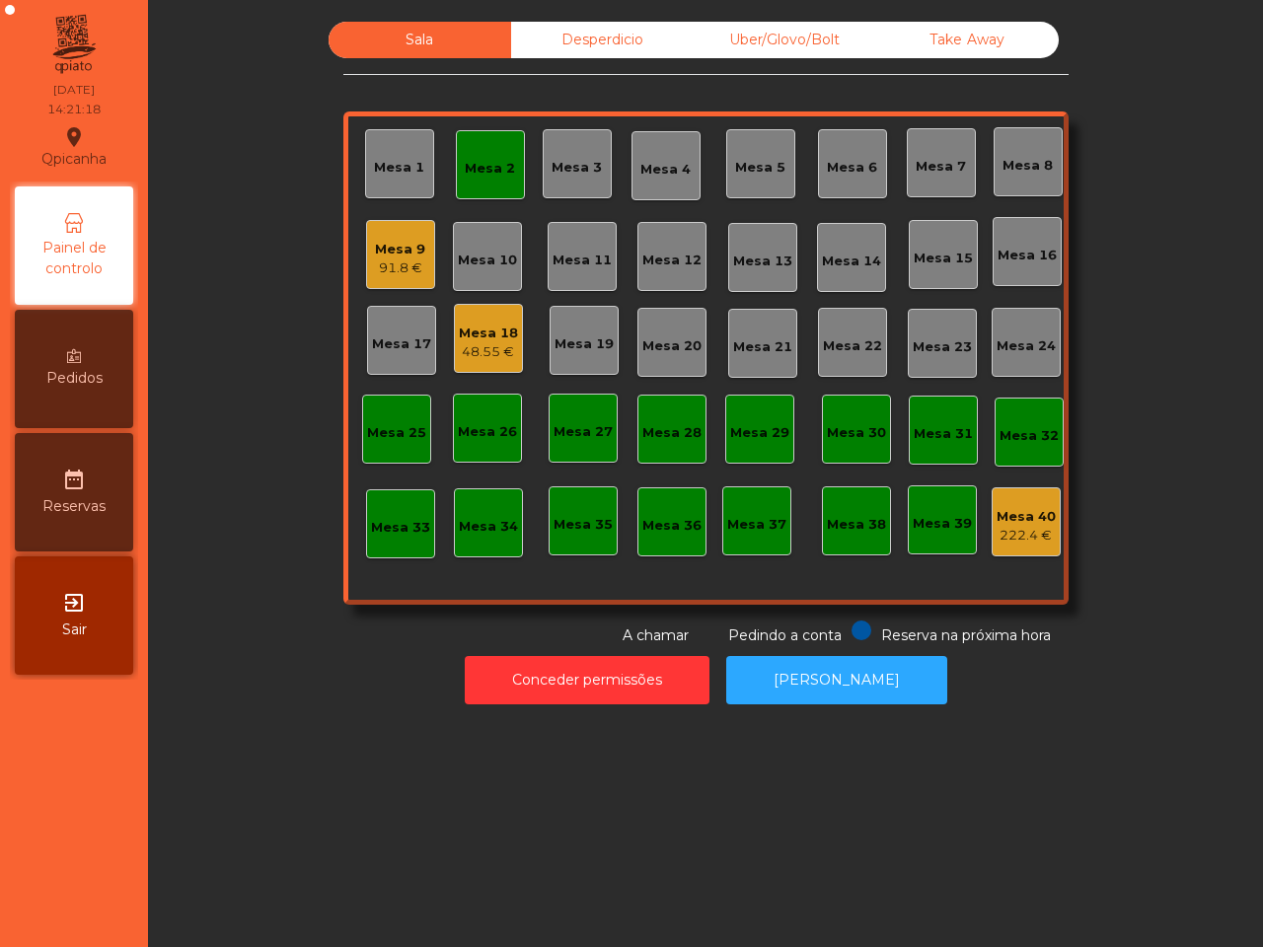
drag, startPoint x: 1127, startPoint y: 830, endPoint x: 1115, endPoint y: 806, distance: 26.5
click at [1130, 819] on div "Sala Desperdicio Uber/Glovo/Bolt Take Away Mesa 1 Mesa 2 Mesa 3 Mesa 4 Mesa 5 M…" at bounding box center [705, 473] width 1115 height 947
click at [480, 329] on div "Mesa 18" at bounding box center [488, 334] width 59 height 20
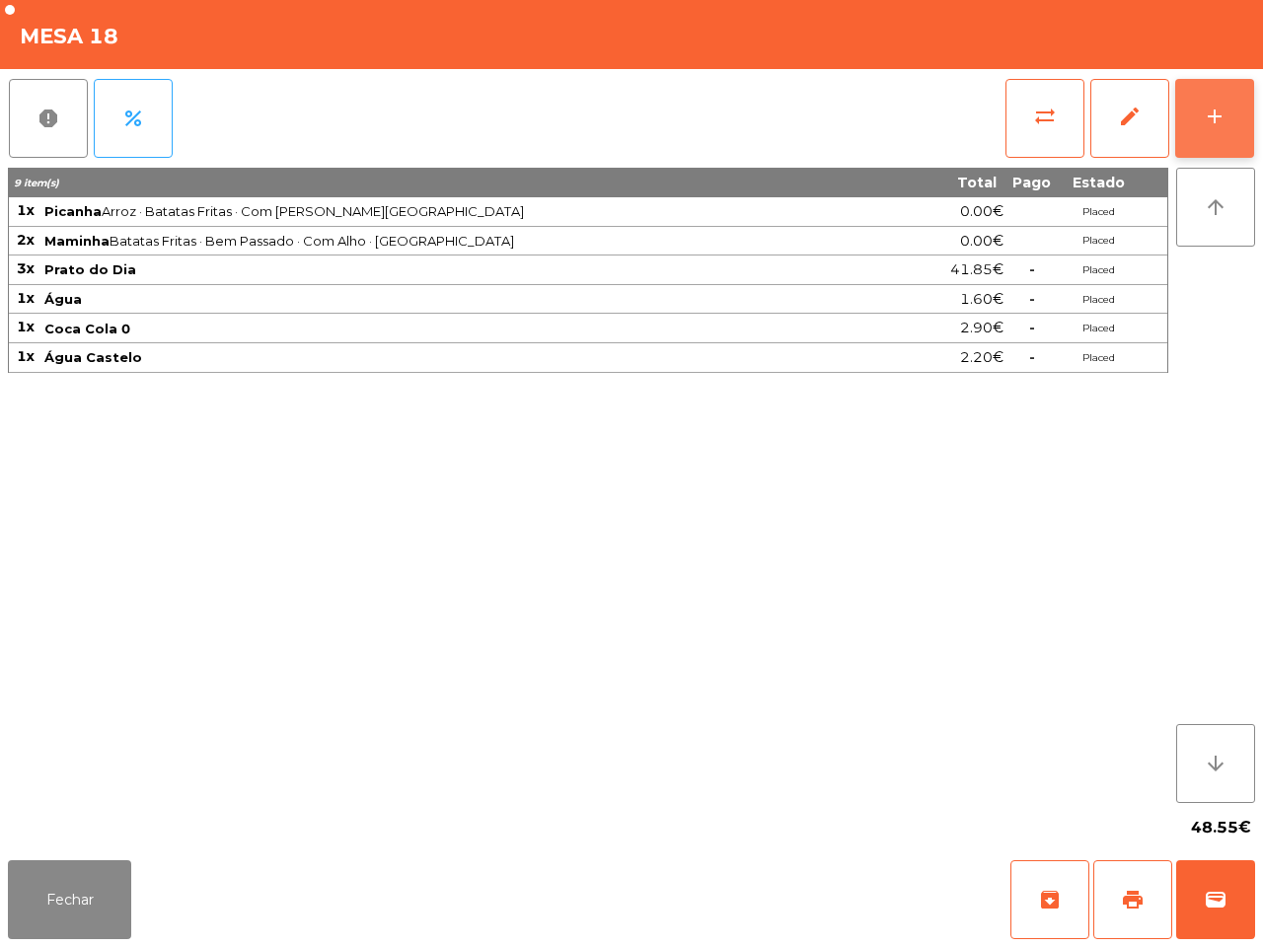
click at [1211, 112] on div "add" at bounding box center [1215, 117] width 24 height 24
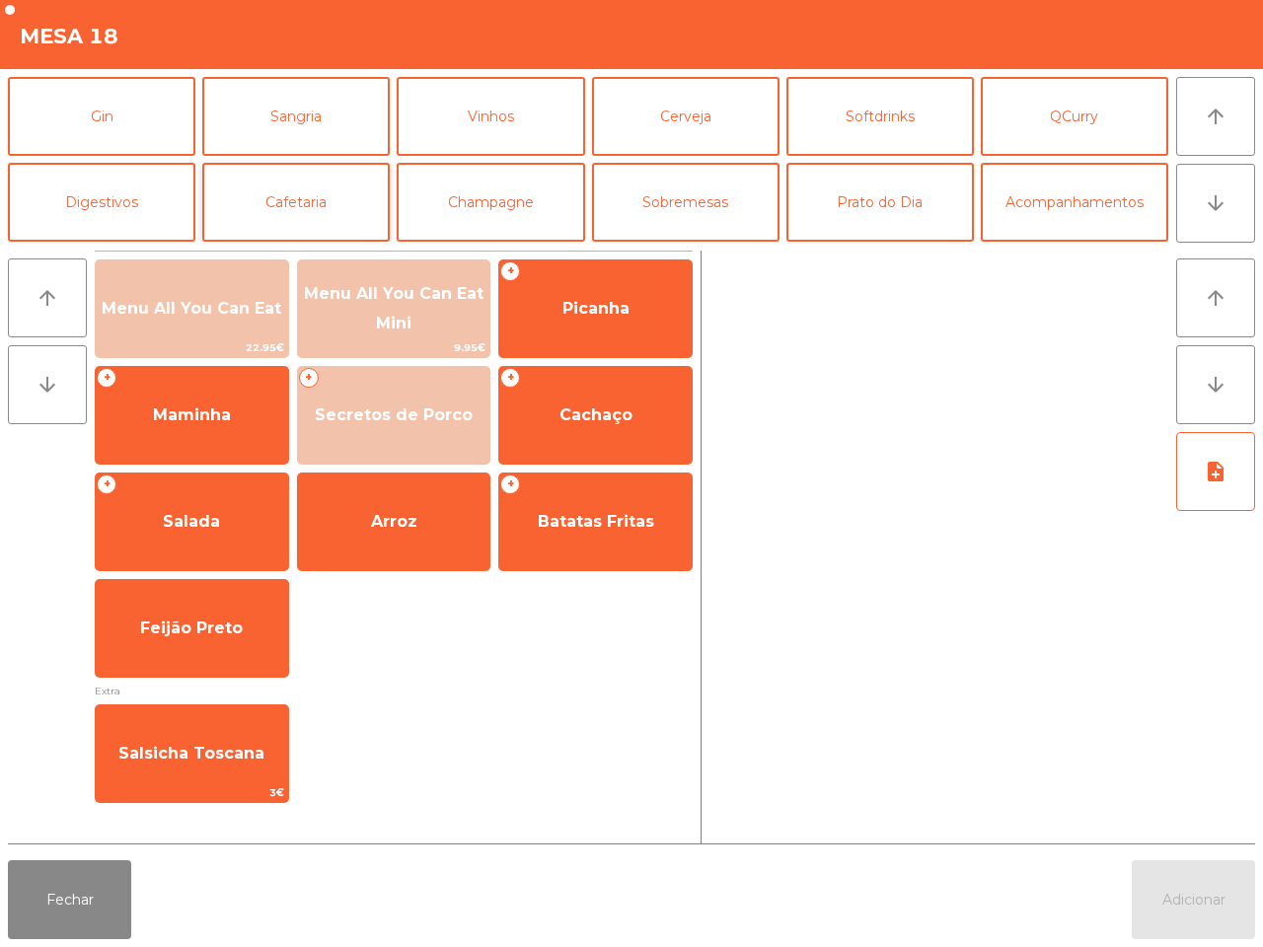
scroll to position [171, 0]
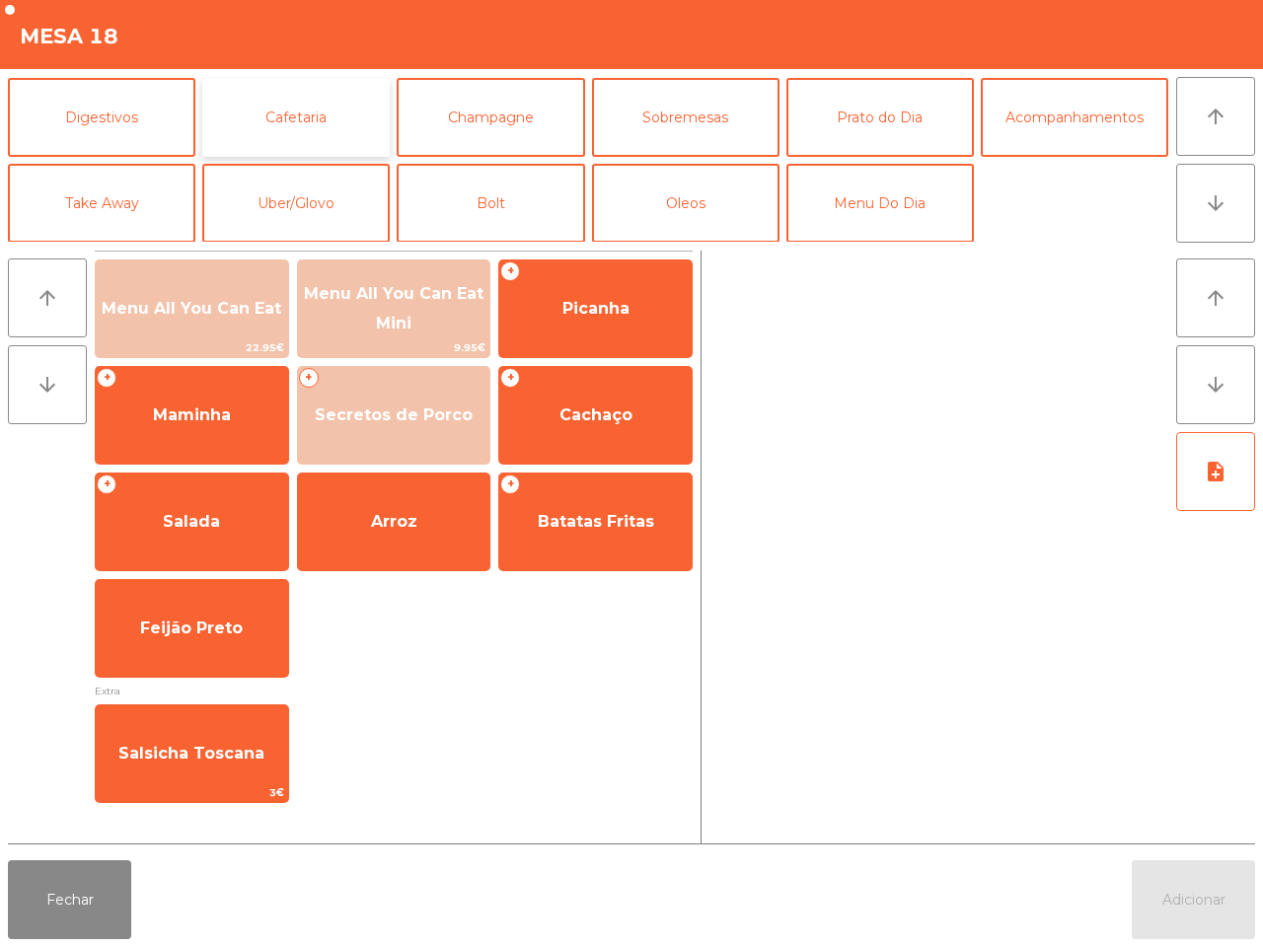
click at [279, 110] on button "Cafetaria" at bounding box center [296, 117] width 188 height 79
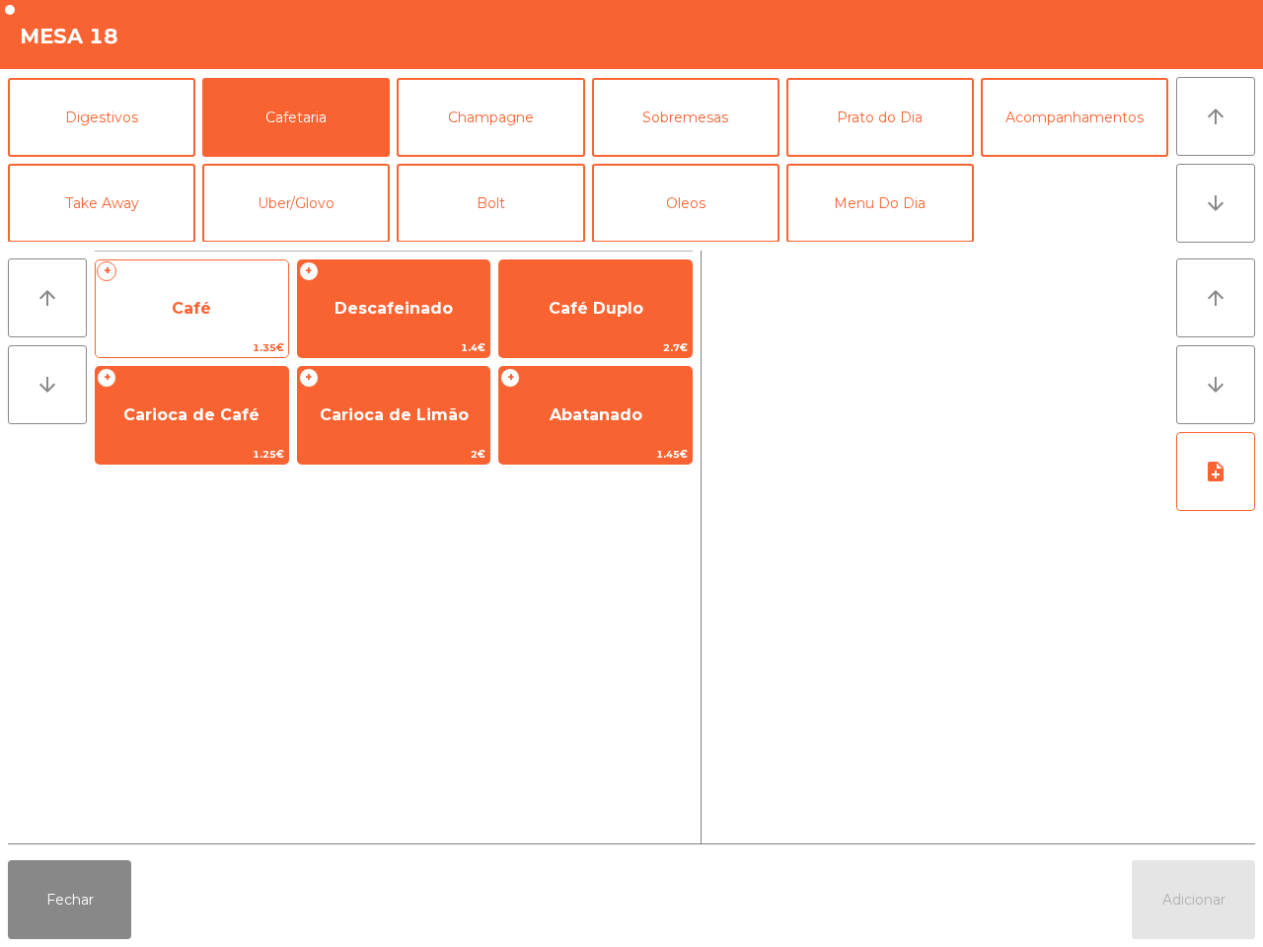
click at [224, 277] on div "+ Café 1.35€" at bounding box center [192, 309] width 194 height 99
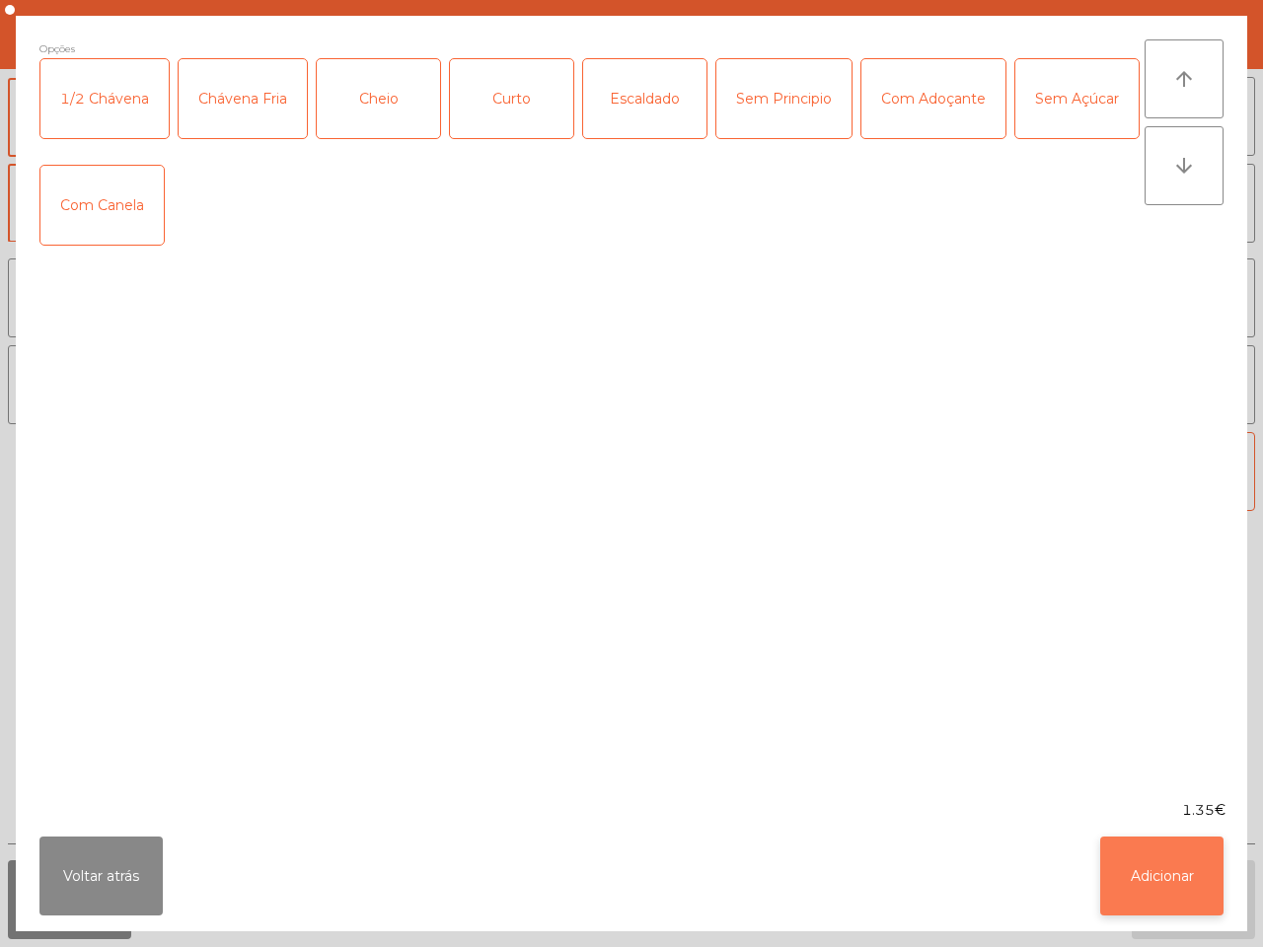
click at [1165, 873] on button "Adicionar" at bounding box center [1161, 876] width 123 height 79
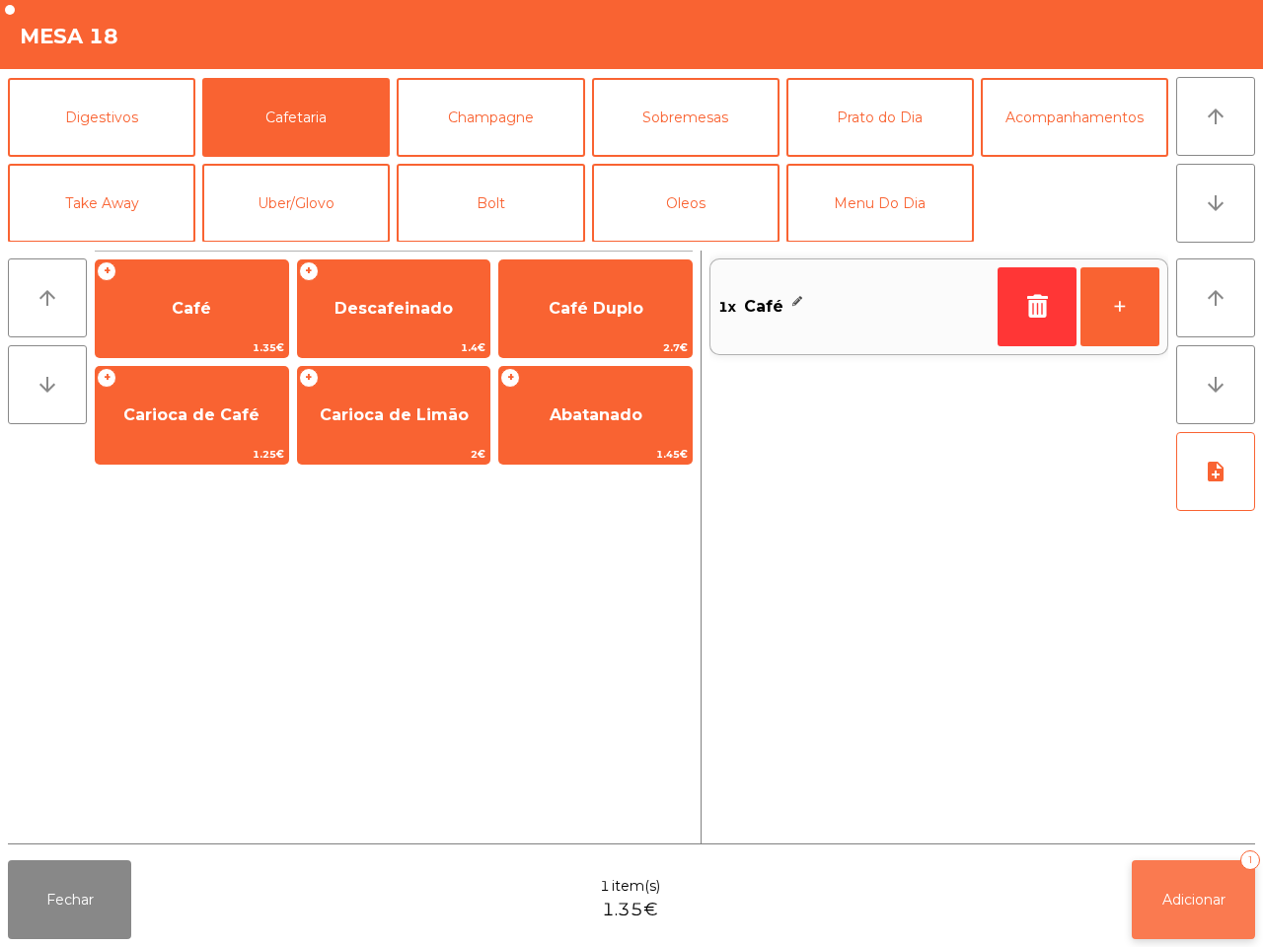
click at [1192, 894] on span "Adicionar" at bounding box center [1194, 900] width 63 height 18
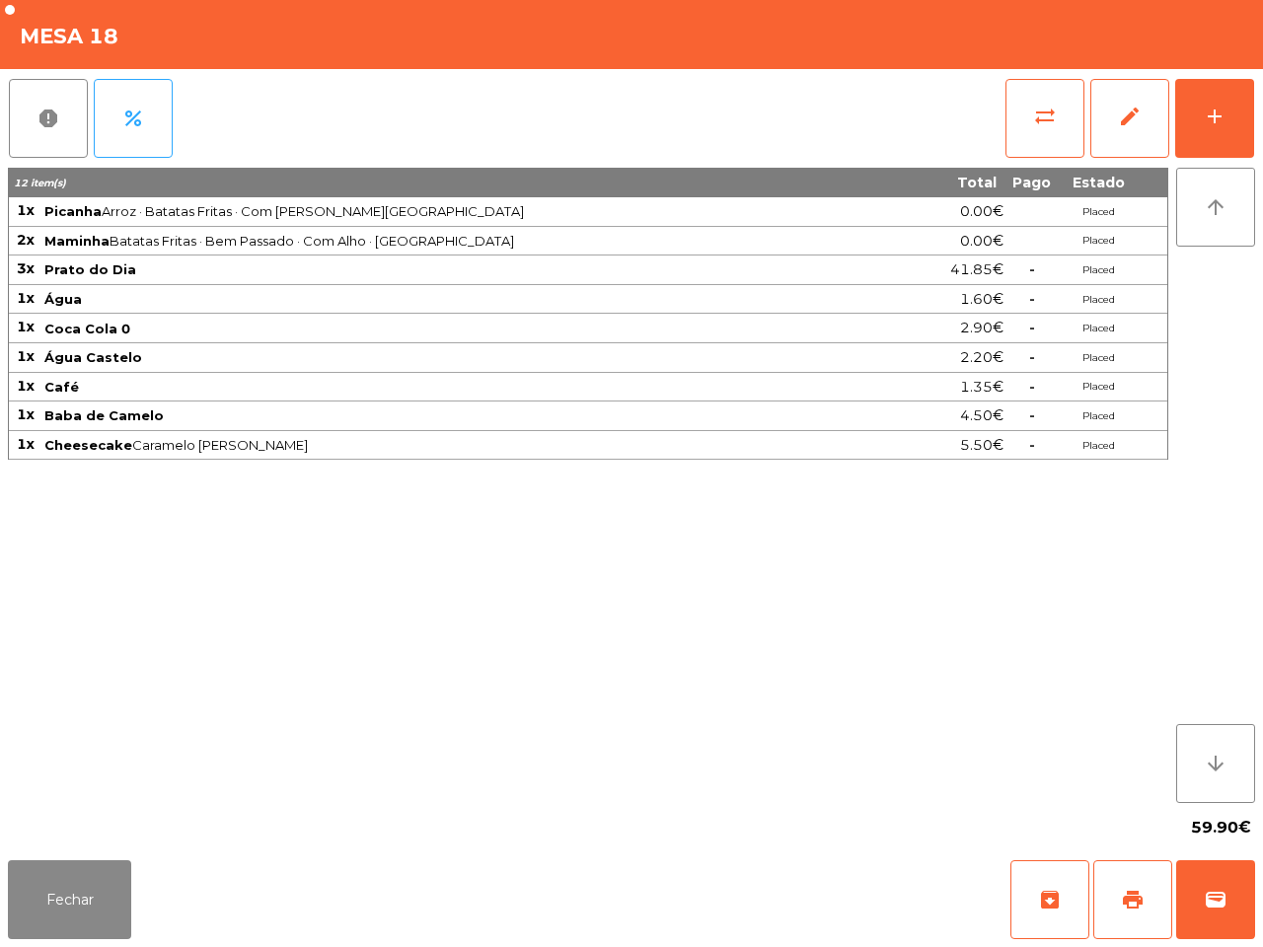
click at [1098, 560] on app-table-orders "Mesa 18 report percent sync_alt edit add 12 item(s) Total Pago Estado 1x Picanh…" at bounding box center [631, 473] width 1263 height 947
drag, startPoint x: 54, startPoint y: 891, endPoint x: 80, endPoint y: 864, distance: 37.7
click at [64, 874] on button "Fechar" at bounding box center [69, 900] width 123 height 79
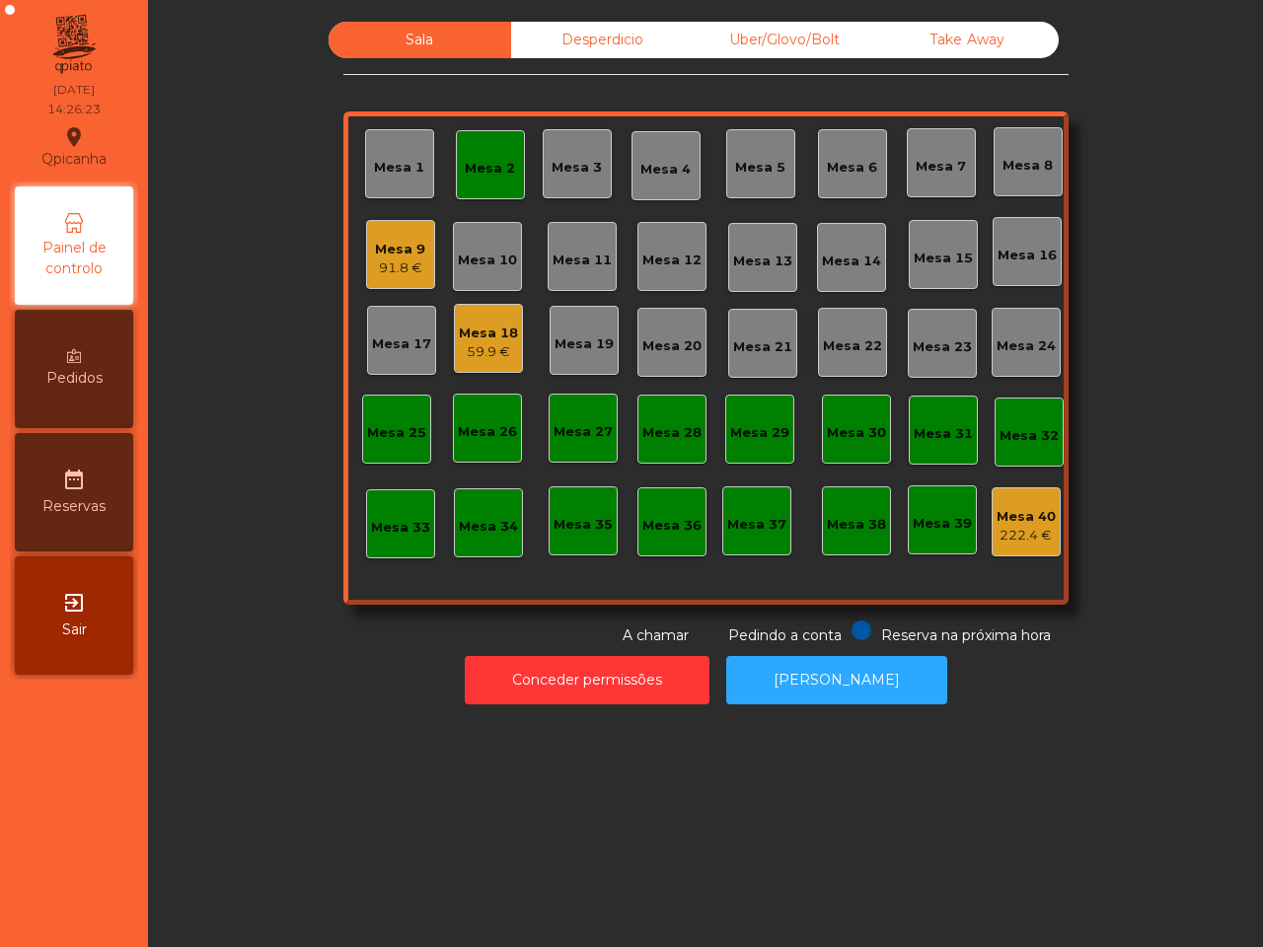
click at [392, 243] on div "Mesa 9" at bounding box center [400, 250] width 50 height 20
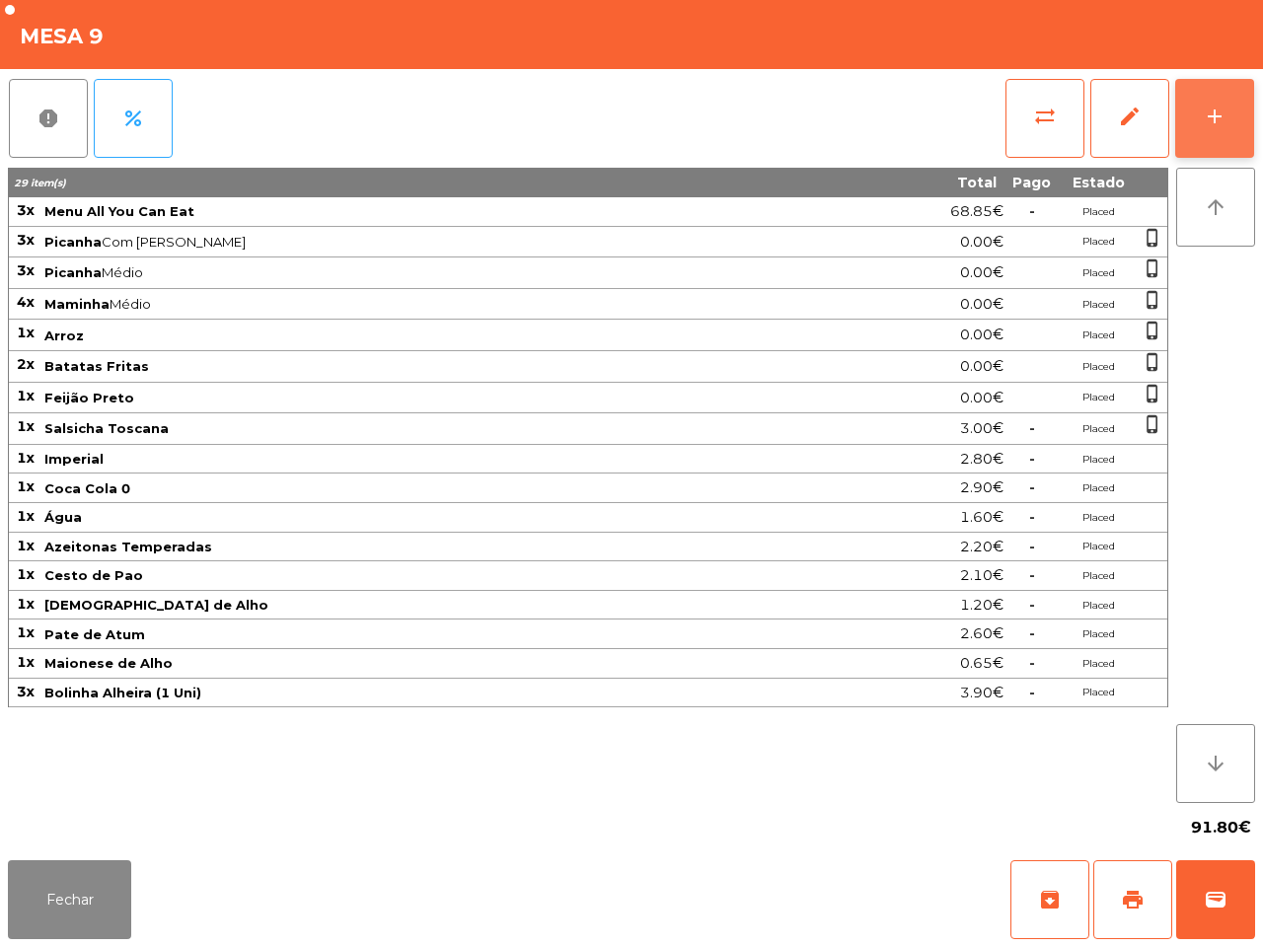
click at [1217, 96] on button "add" at bounding box center [1214, 118] width 79 height 79
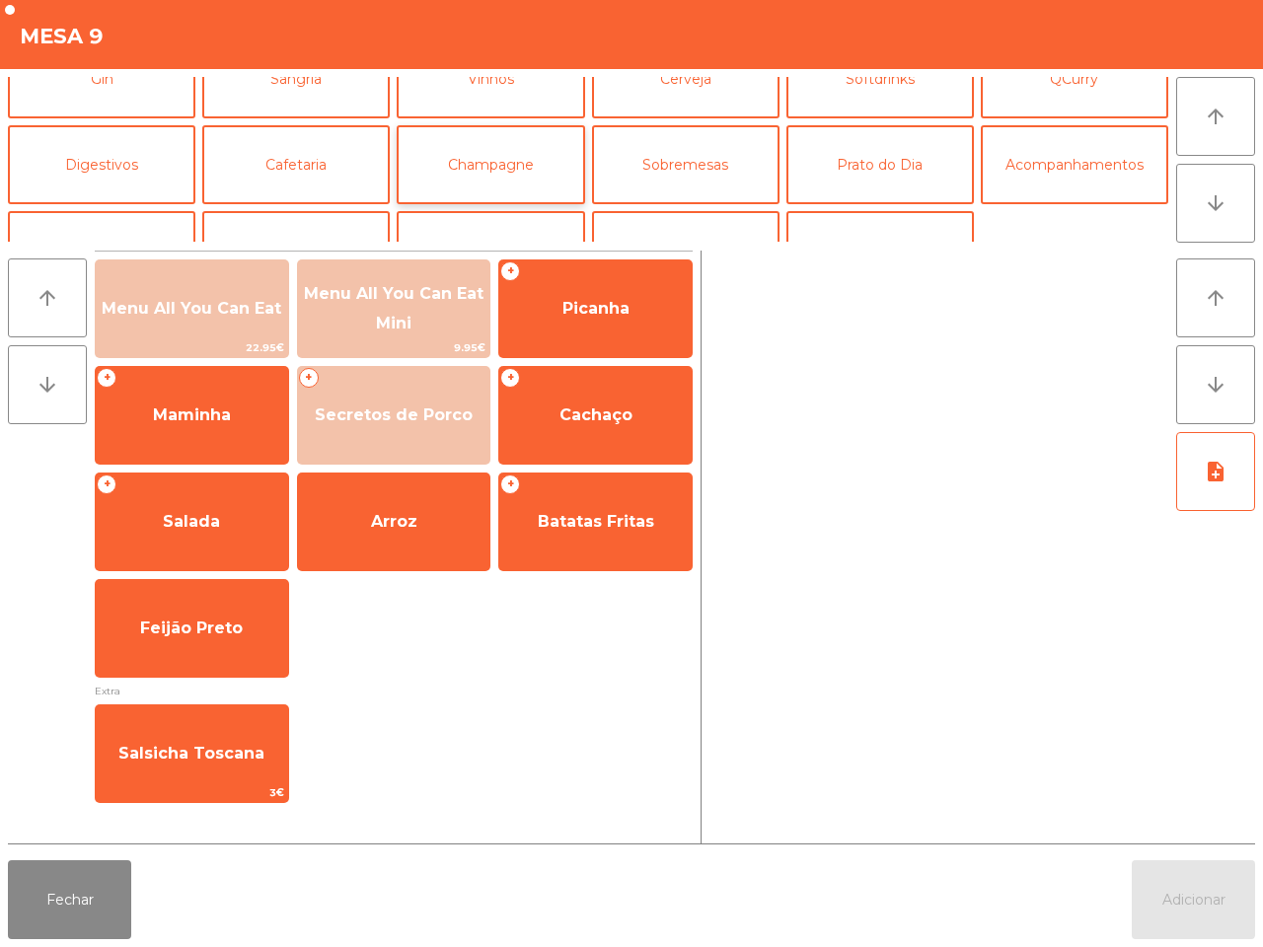
scroll to position [0, 0]
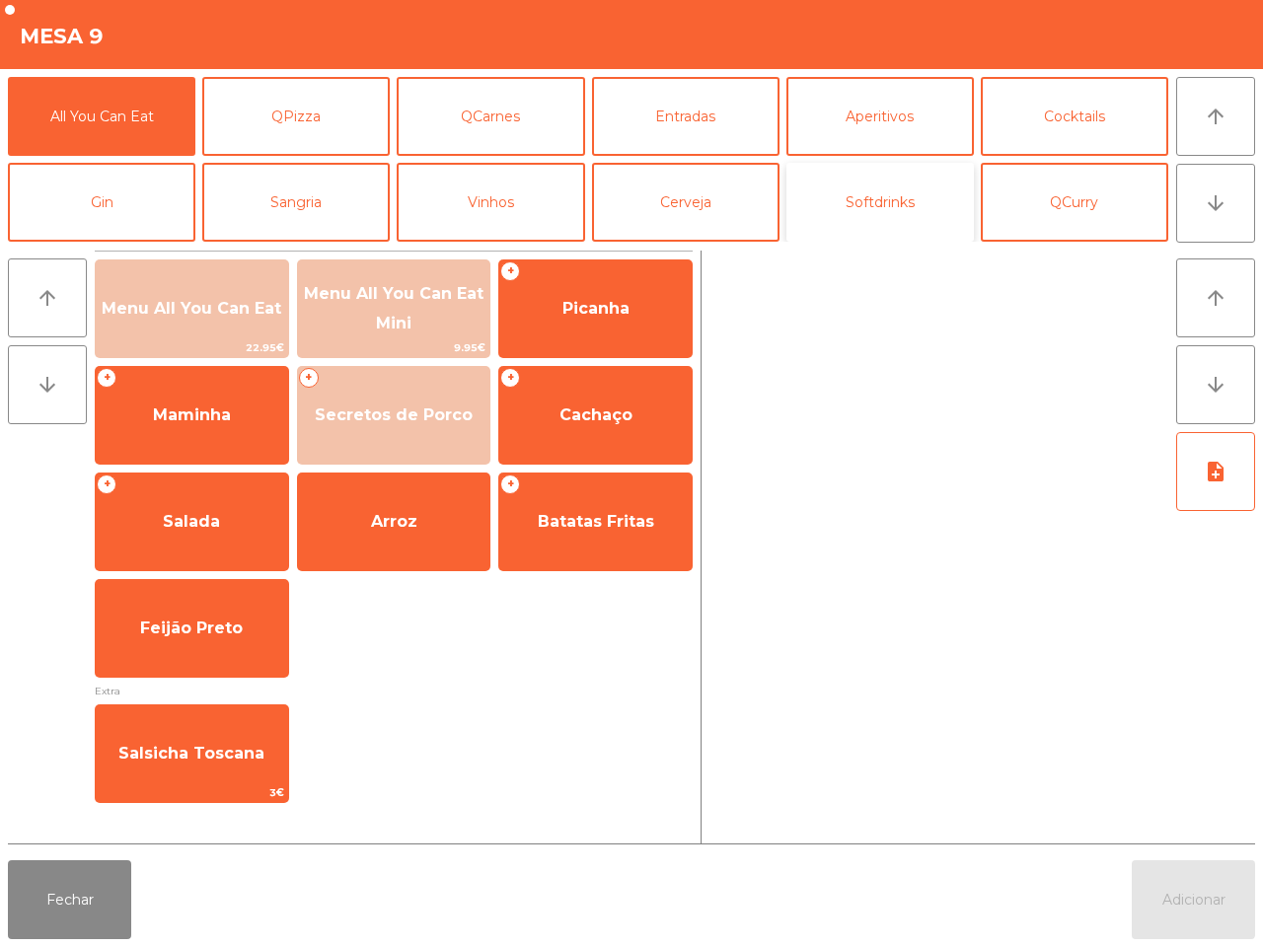
click at [869, 197] on button "Softdrinks" at bounding box center [881, 202] width 188 height 79
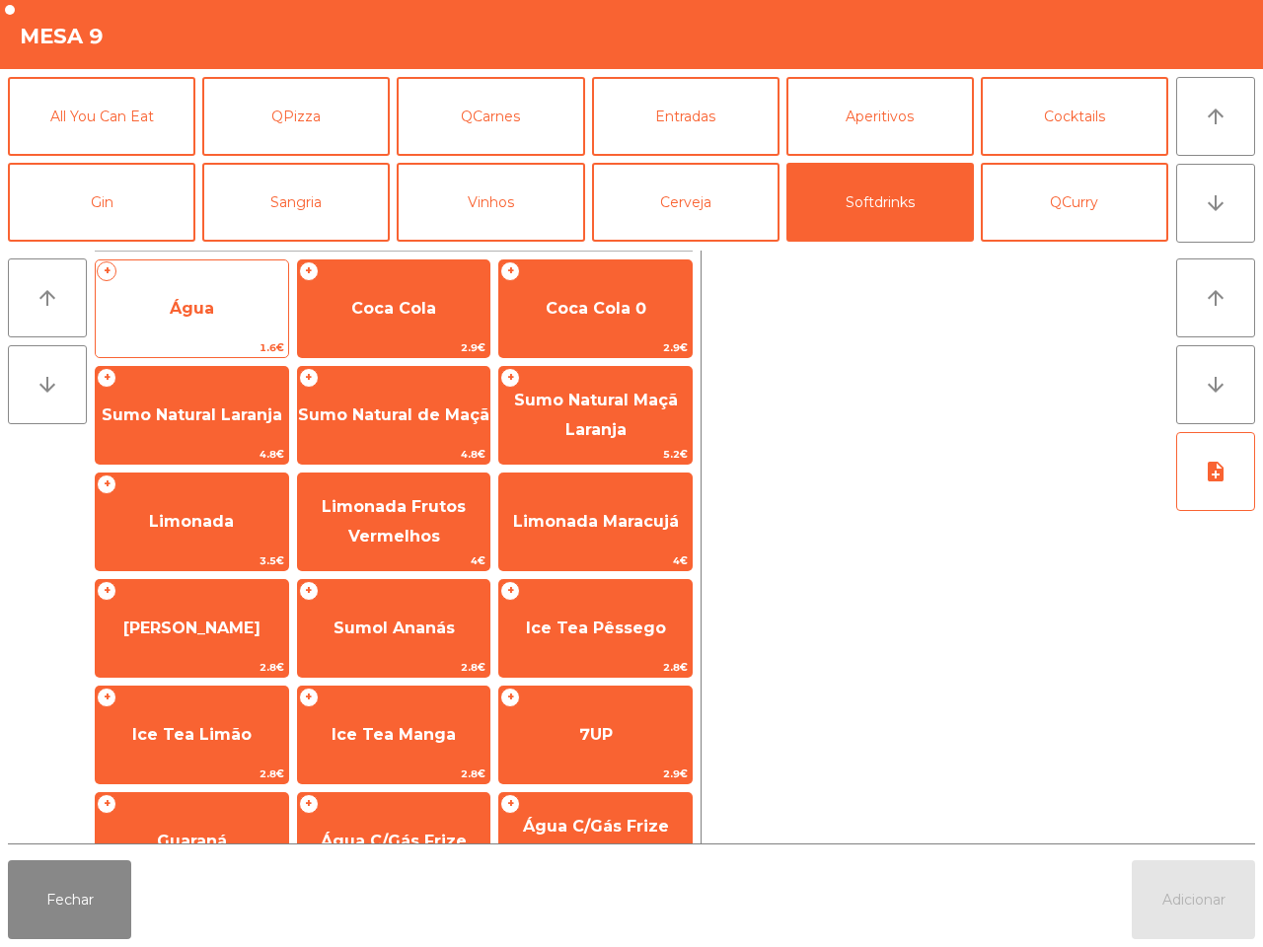
click at [222, 306] on span "Água" at bounding box center [192, 308] width 192 height 53
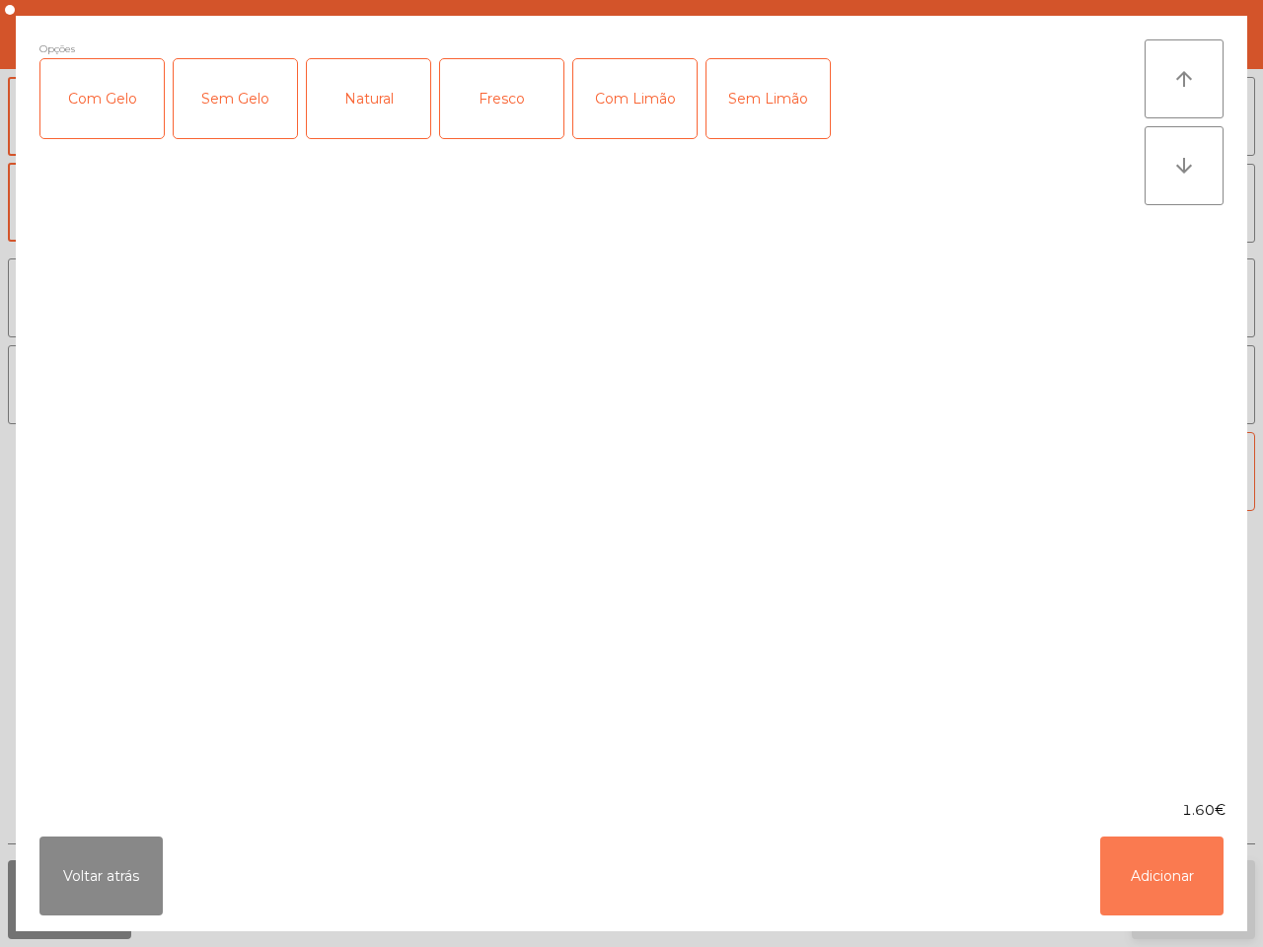
click at [1197, 885] on button "Adicionar" at bounding box center [1161, 876] width 123 height 79
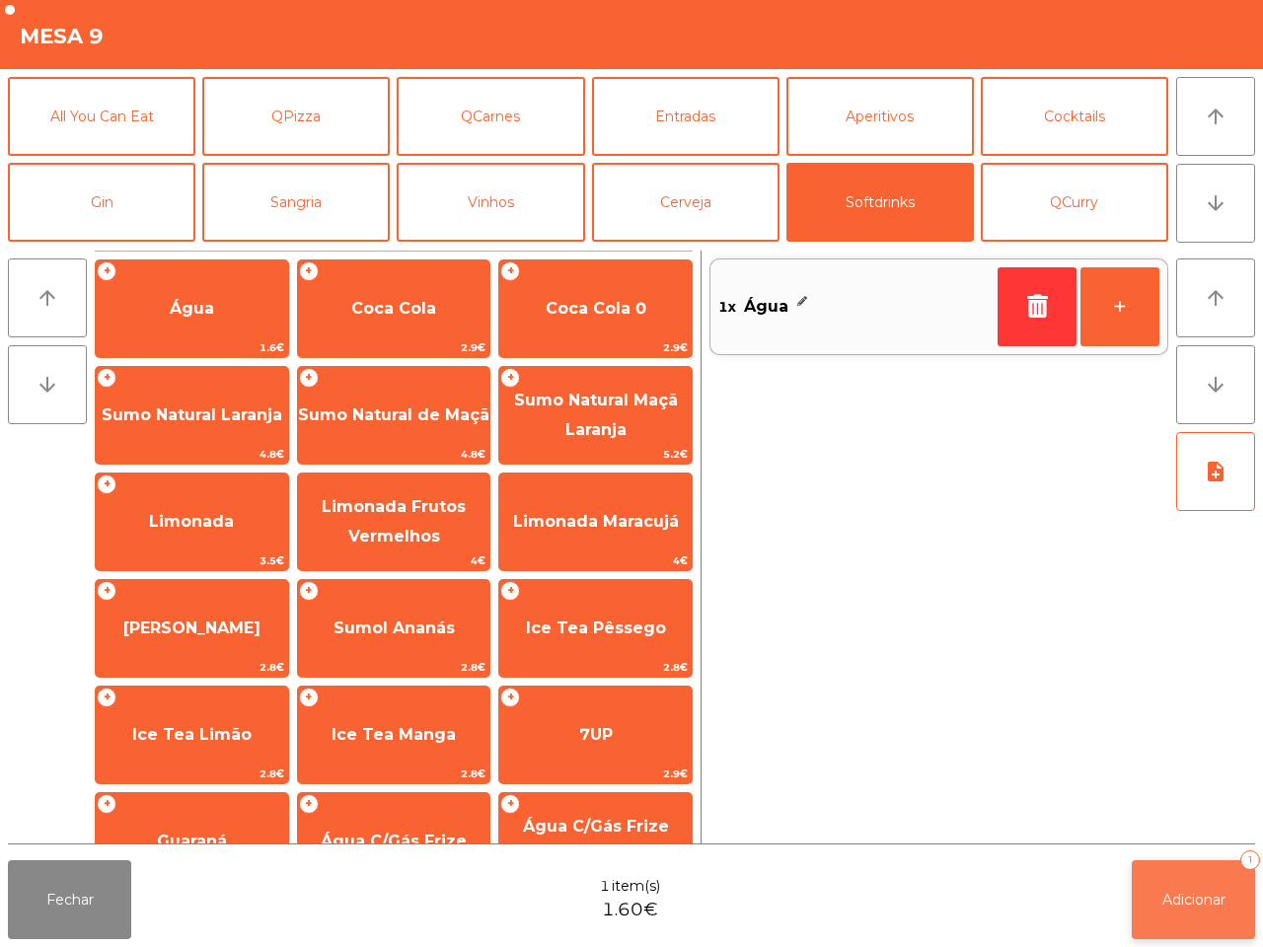
click at [1184, 884] on button "Adicionar 1" at bounding box center [1193, 900] width 123 height 79
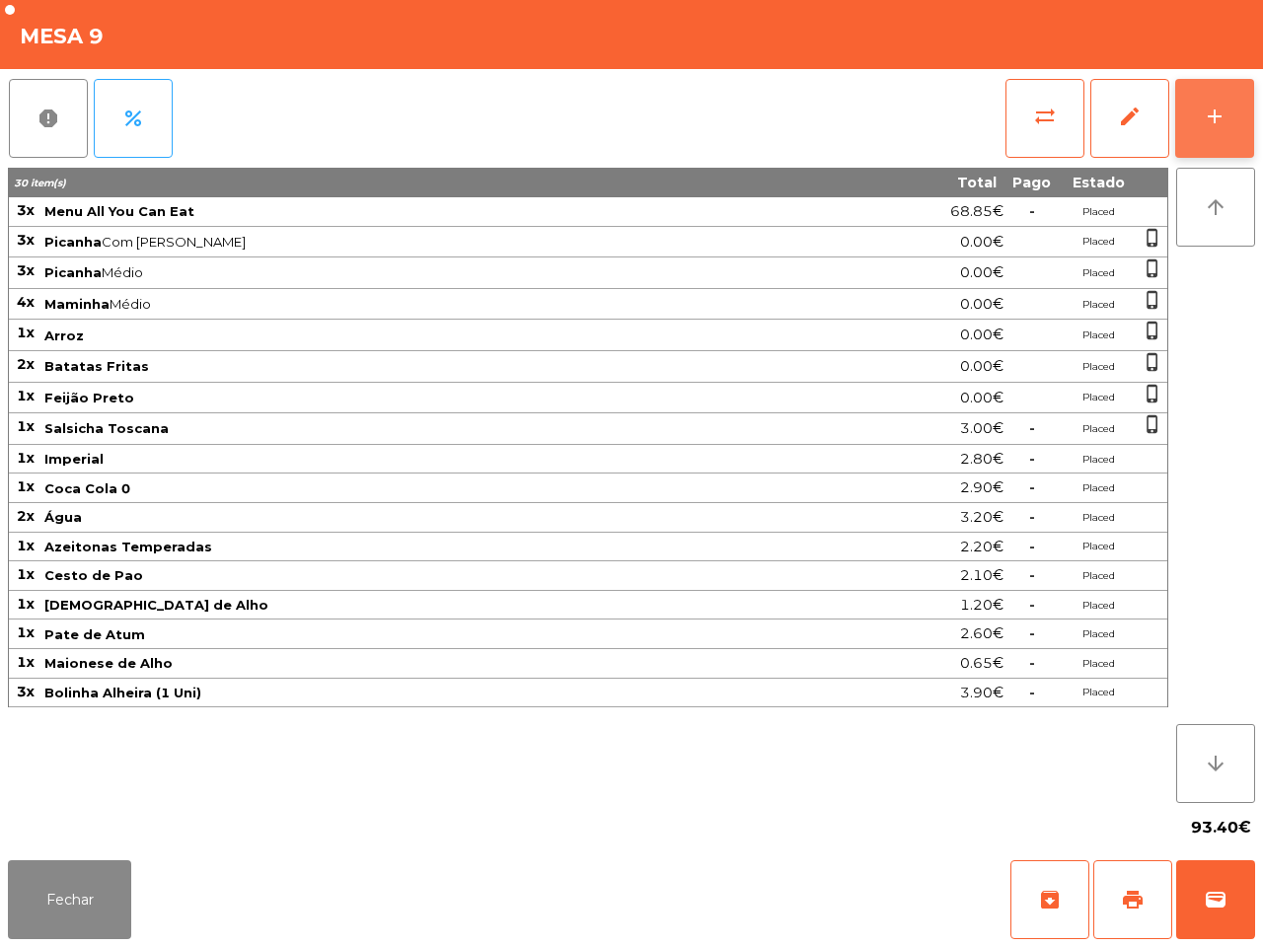
click at [1195, 104] on button "add" at bounding box center [1214, 118] width 79 height 79
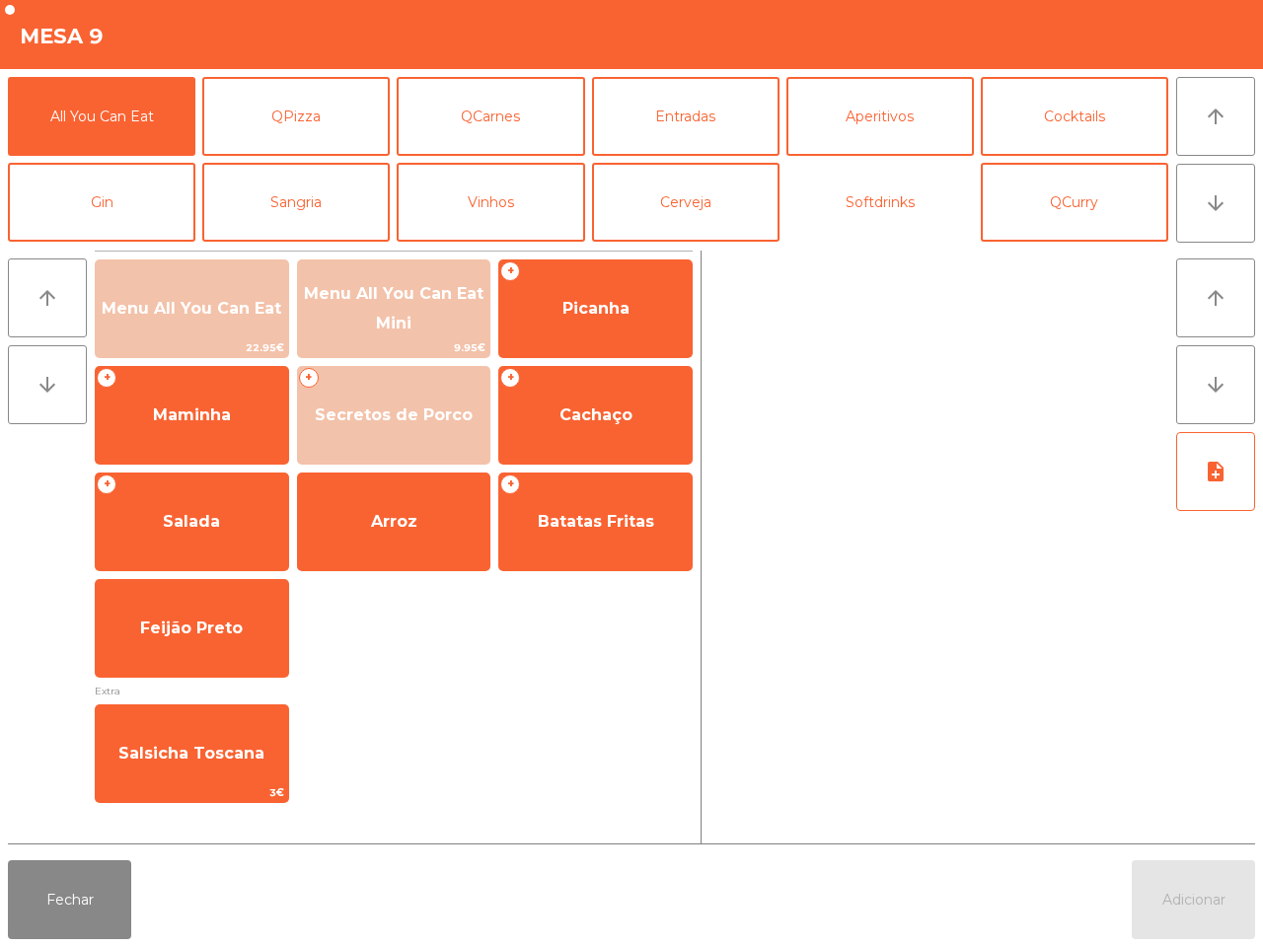
drag, startPoint x: 839, startPoint y: 188, endPoint x: 785, endPoint y: 199, distance: 55.6
click at [841, 188] on button "Softdrinks" at bounding box center [881, 202] width 188 height 79
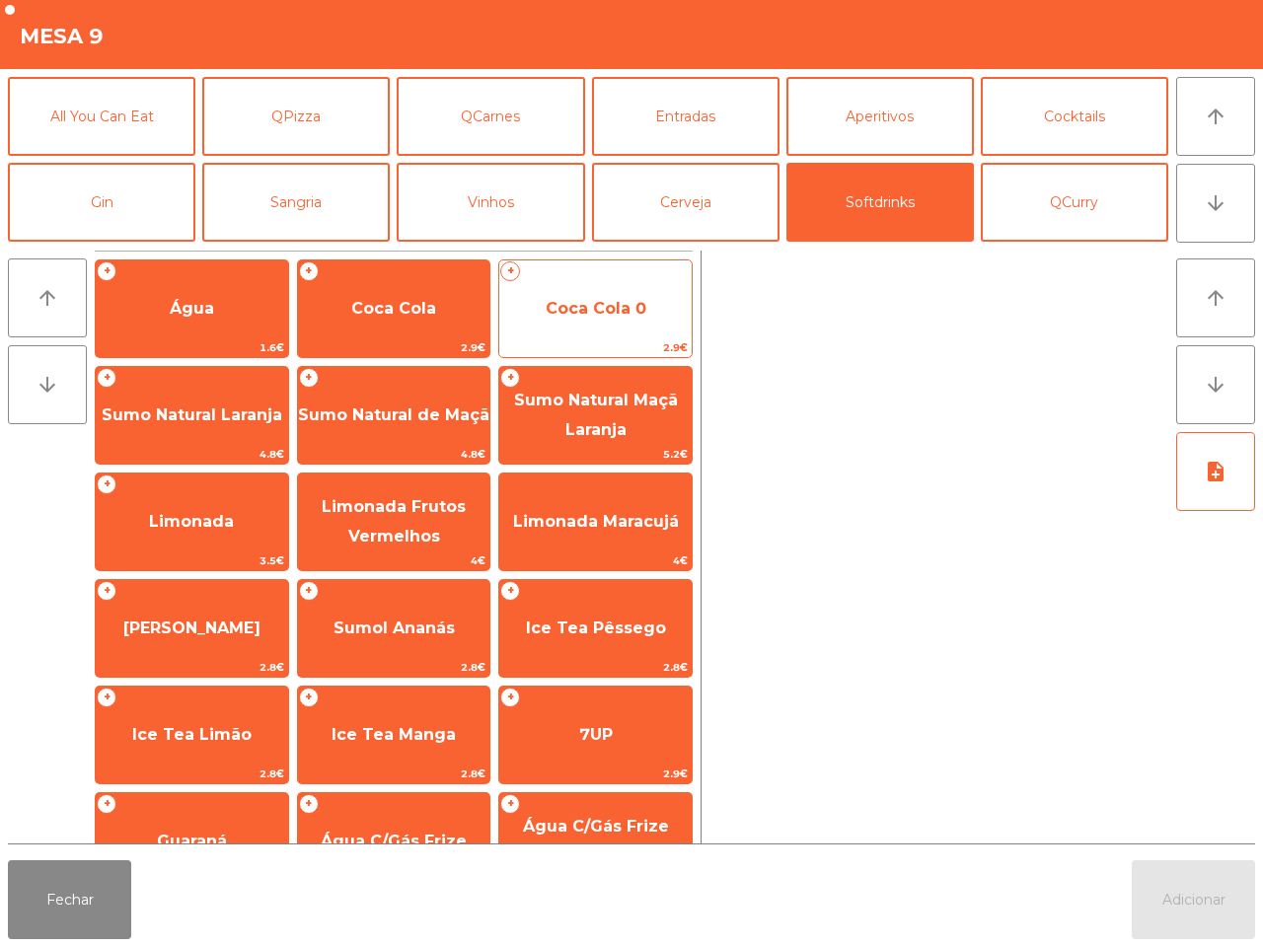
click at [595, 291] on span "Coca Cola 0" at bounding box center [595, 308] width 192 height 53
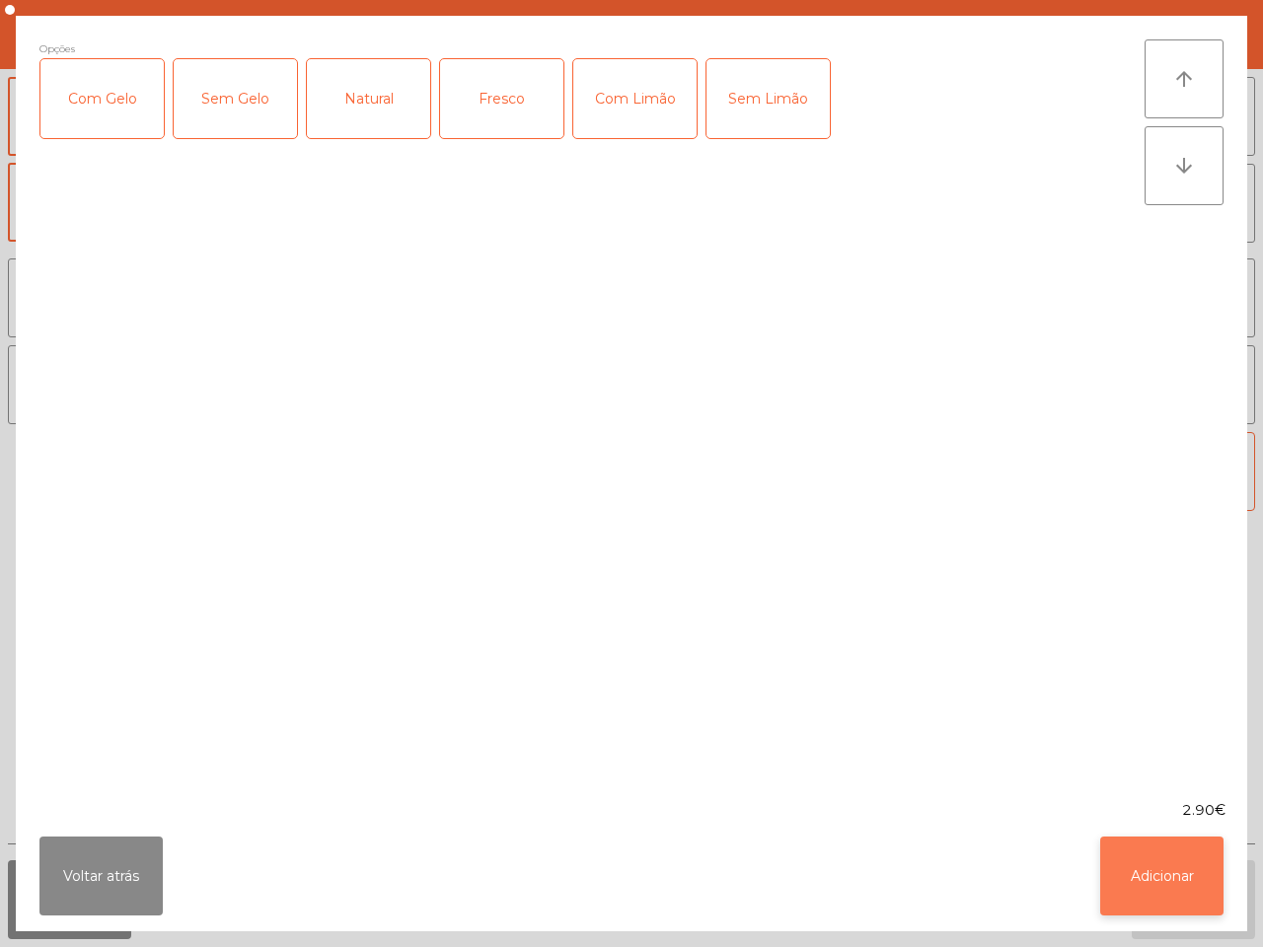
click at [1160, 896] on button "Adicionar" at bounding box center [1161, 876] width 123 height 79
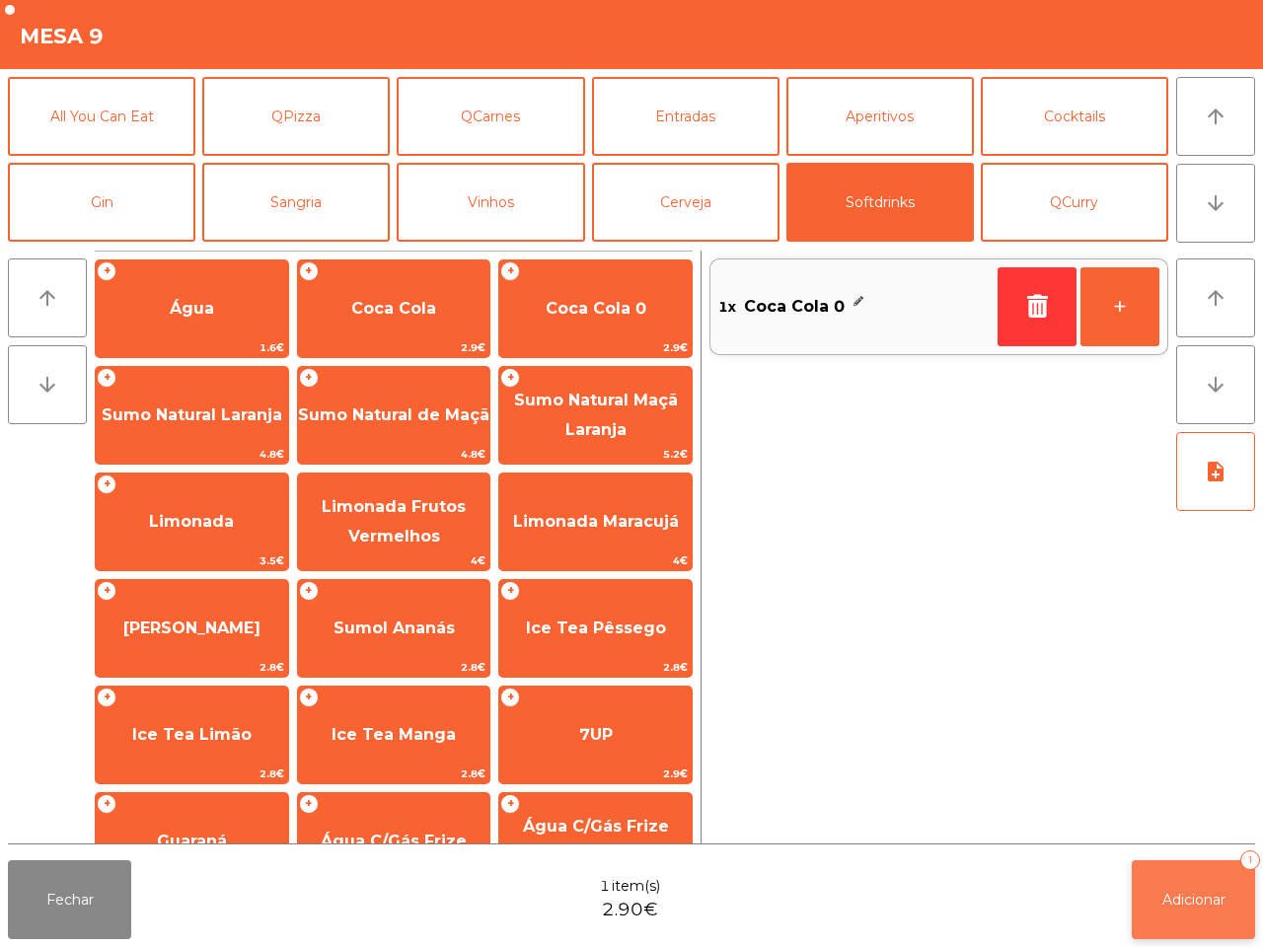
click at [1179, 895] on span "Adicionar" at bounding box center [1194, 900] width 63 height 18
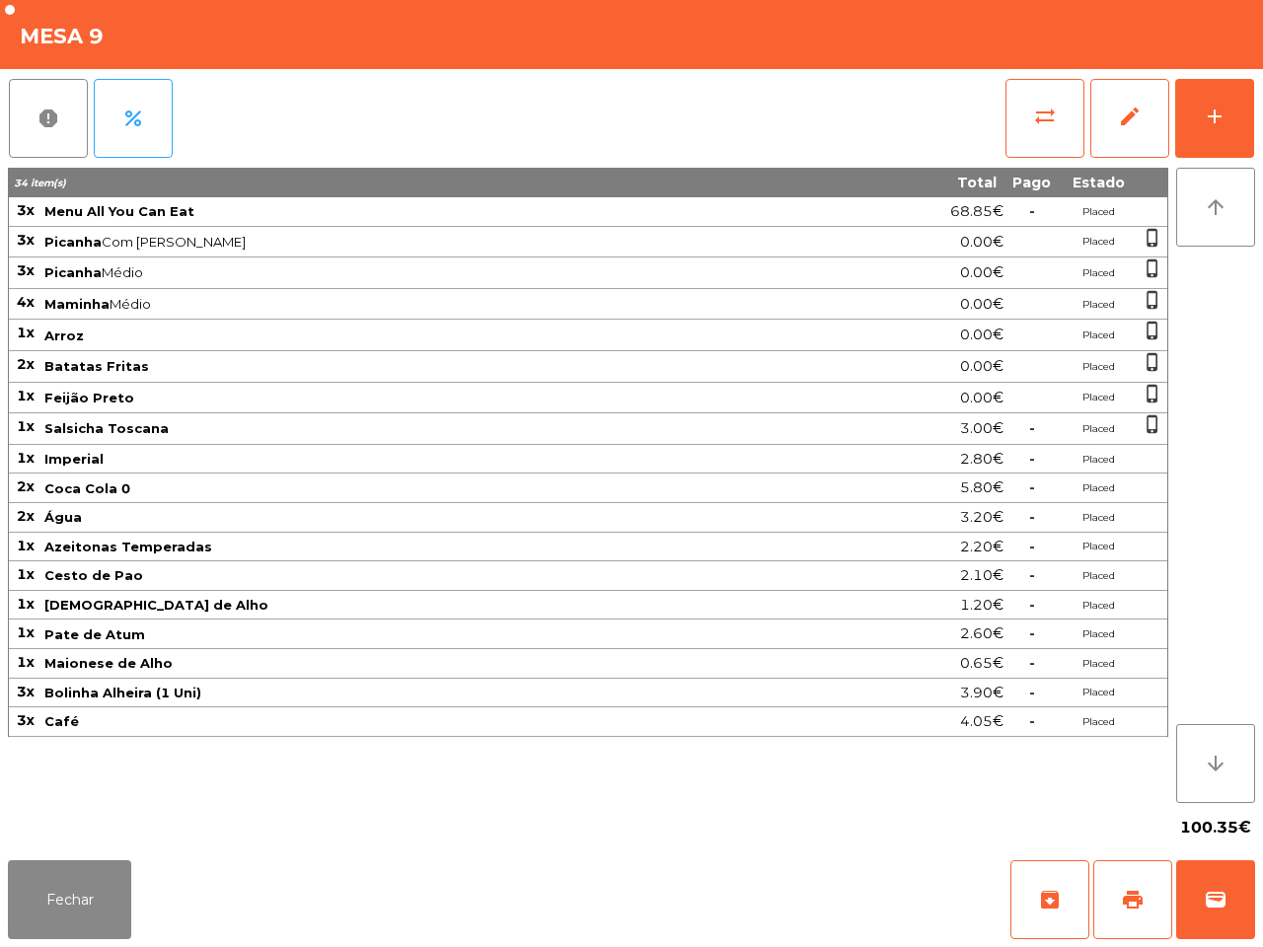
click at [1191, 837] on div "100.35€" at bounding box center [631, 827] width 1247 height 49
click at [1207, 891] on button "wallet" at bounding box center [1215, 900] width 79 height 79
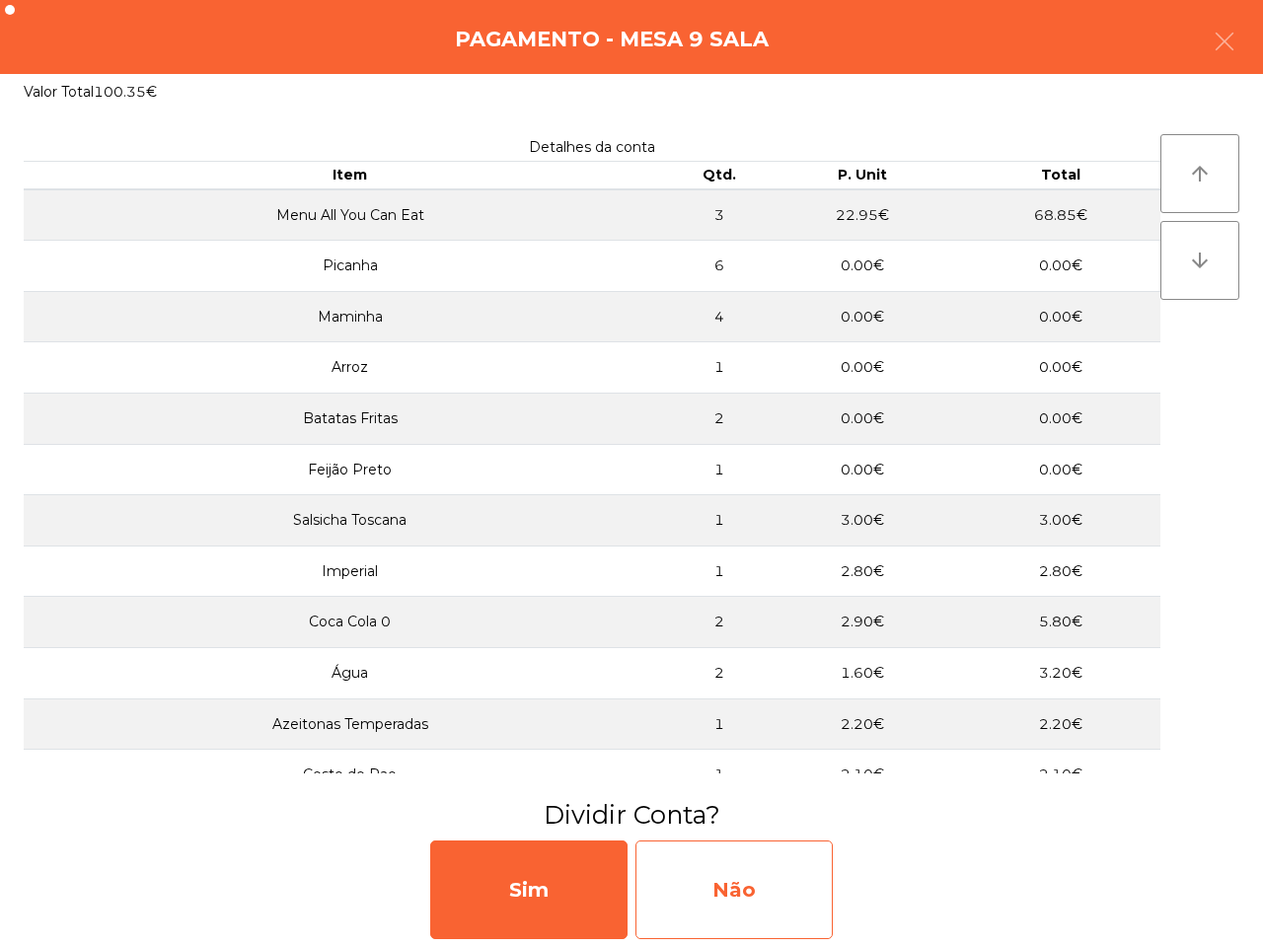
click at [773, 876] on div "Não" at bounding box center [734, 890] width 197 height 99
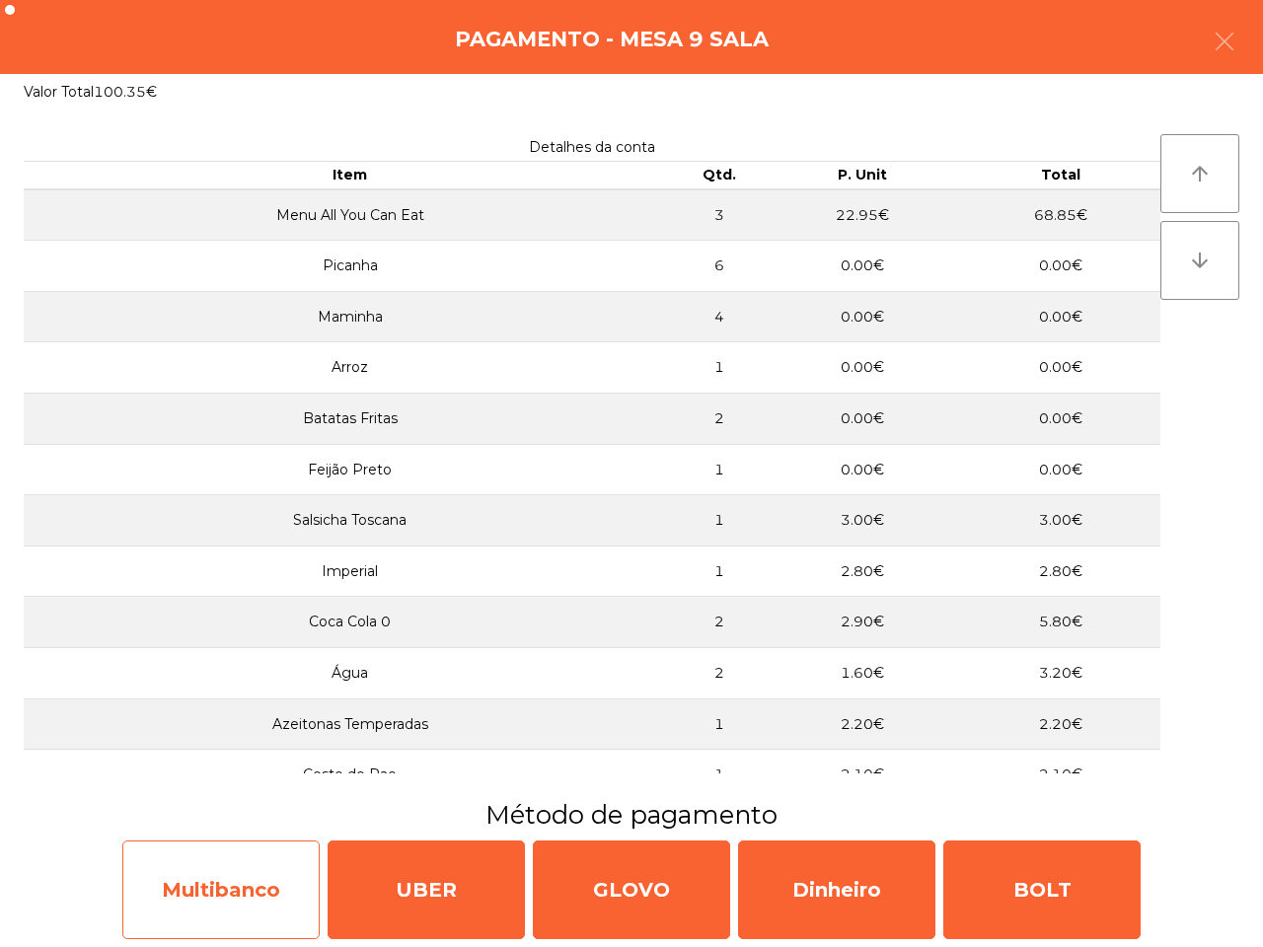
click at [266, 895] on div "Multibanco" at bounding box center [220, 890] width 197 height 99
select select "**"
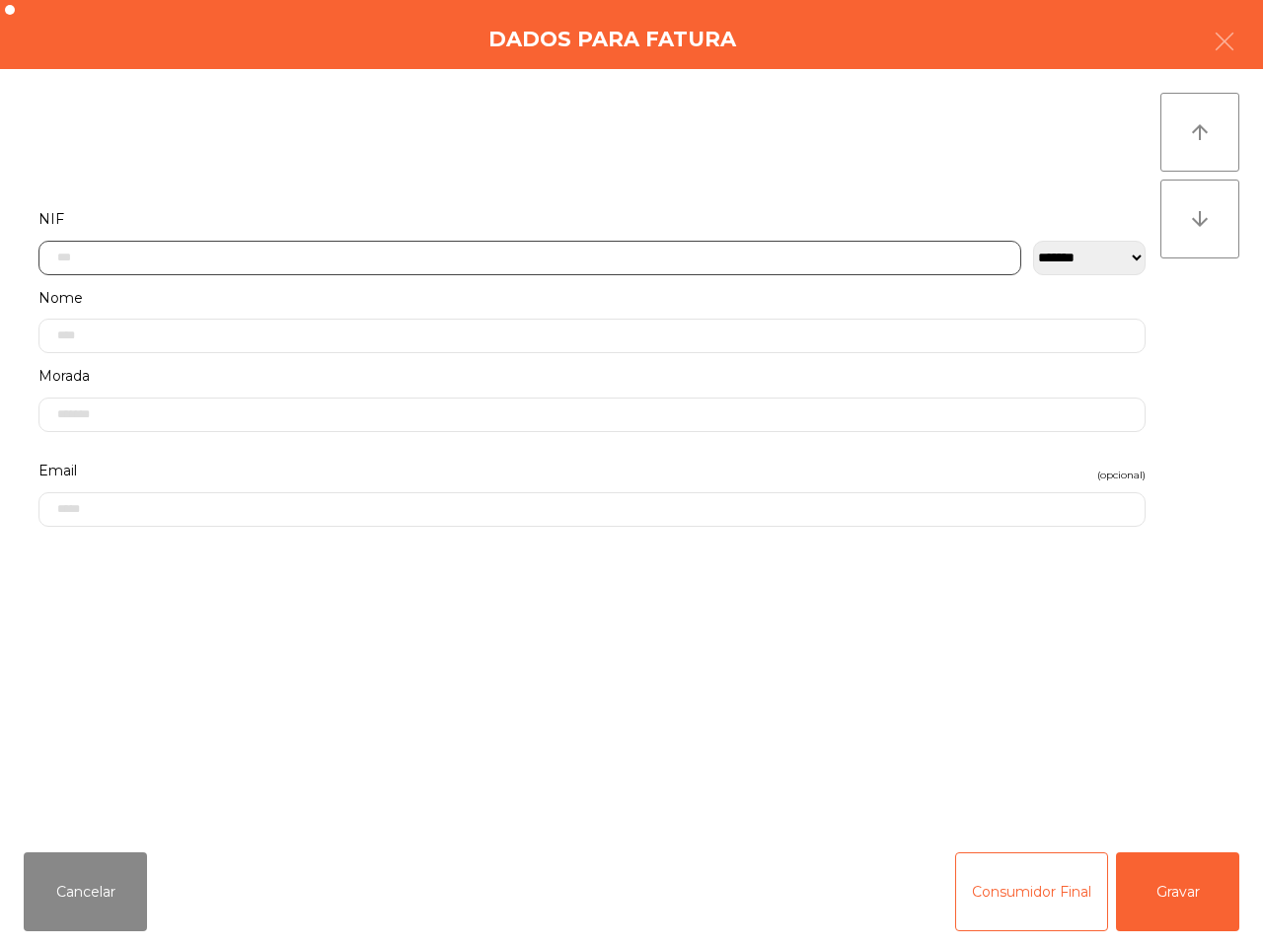
click at [263, 259] on input "text" at bounding box center [529, 258] width 983 height 35
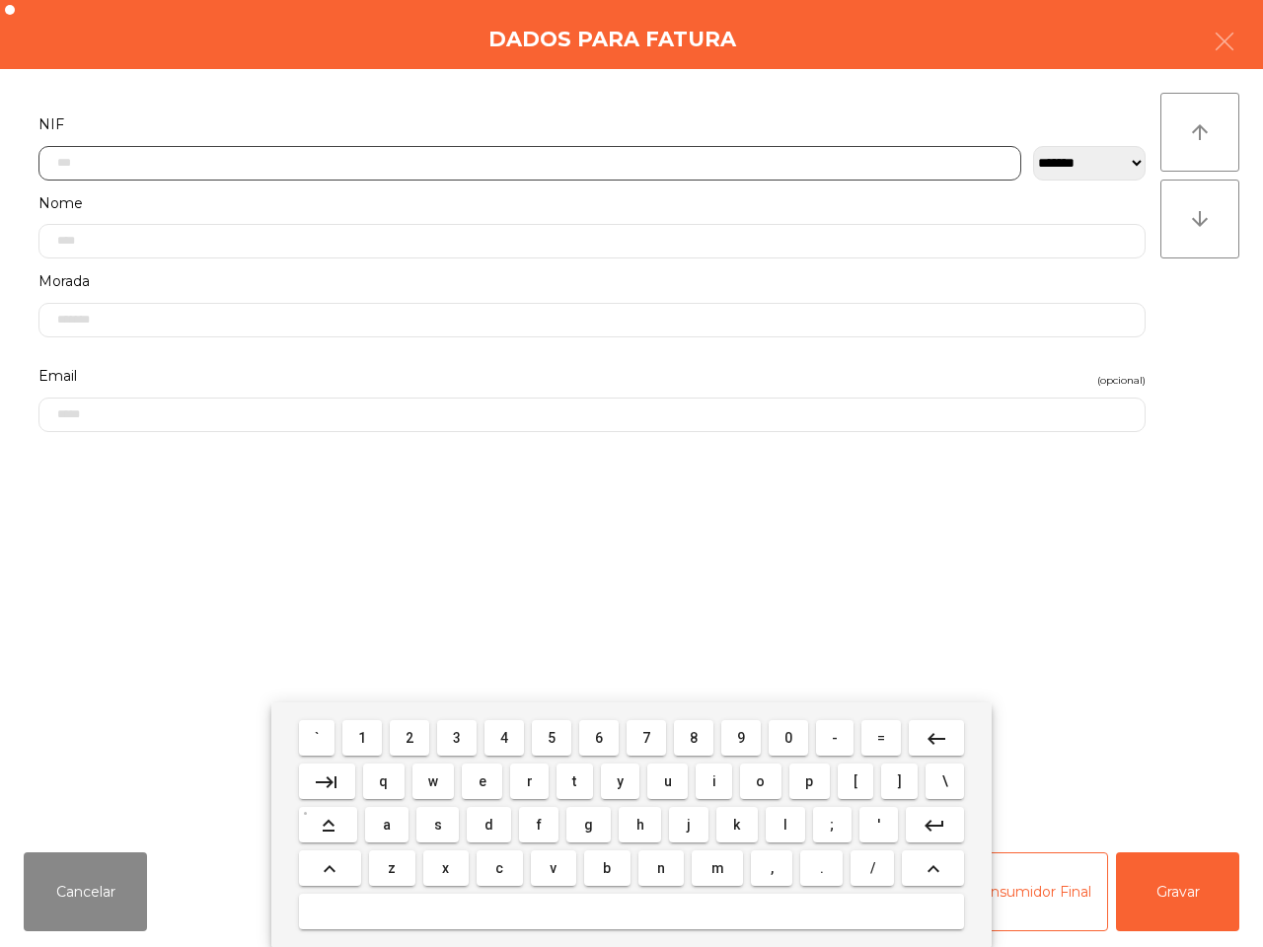
scroll to position [111, 0]
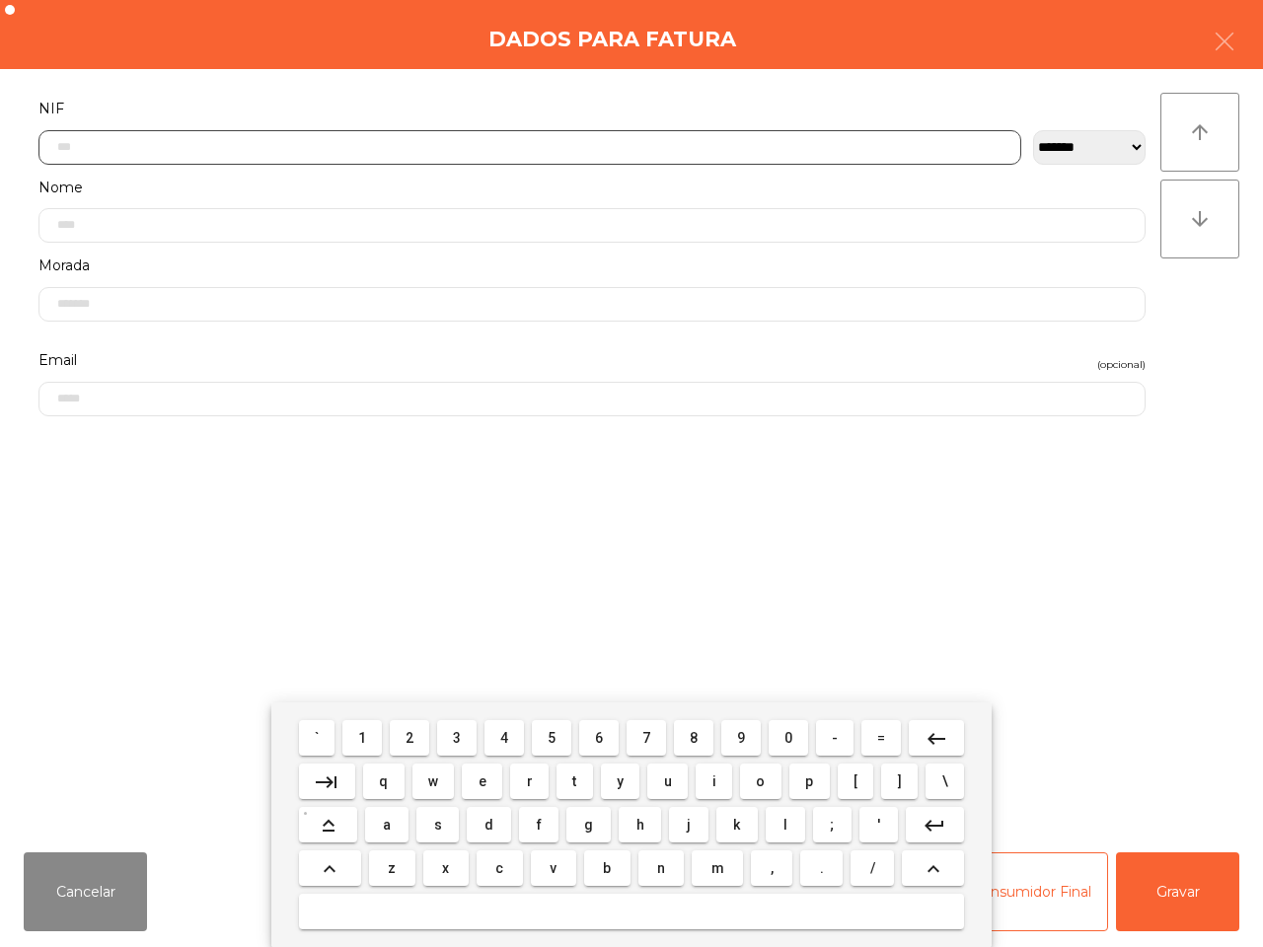
click at [540, 738] on button "5" at bounding box center [551, 738] width 39 height 36
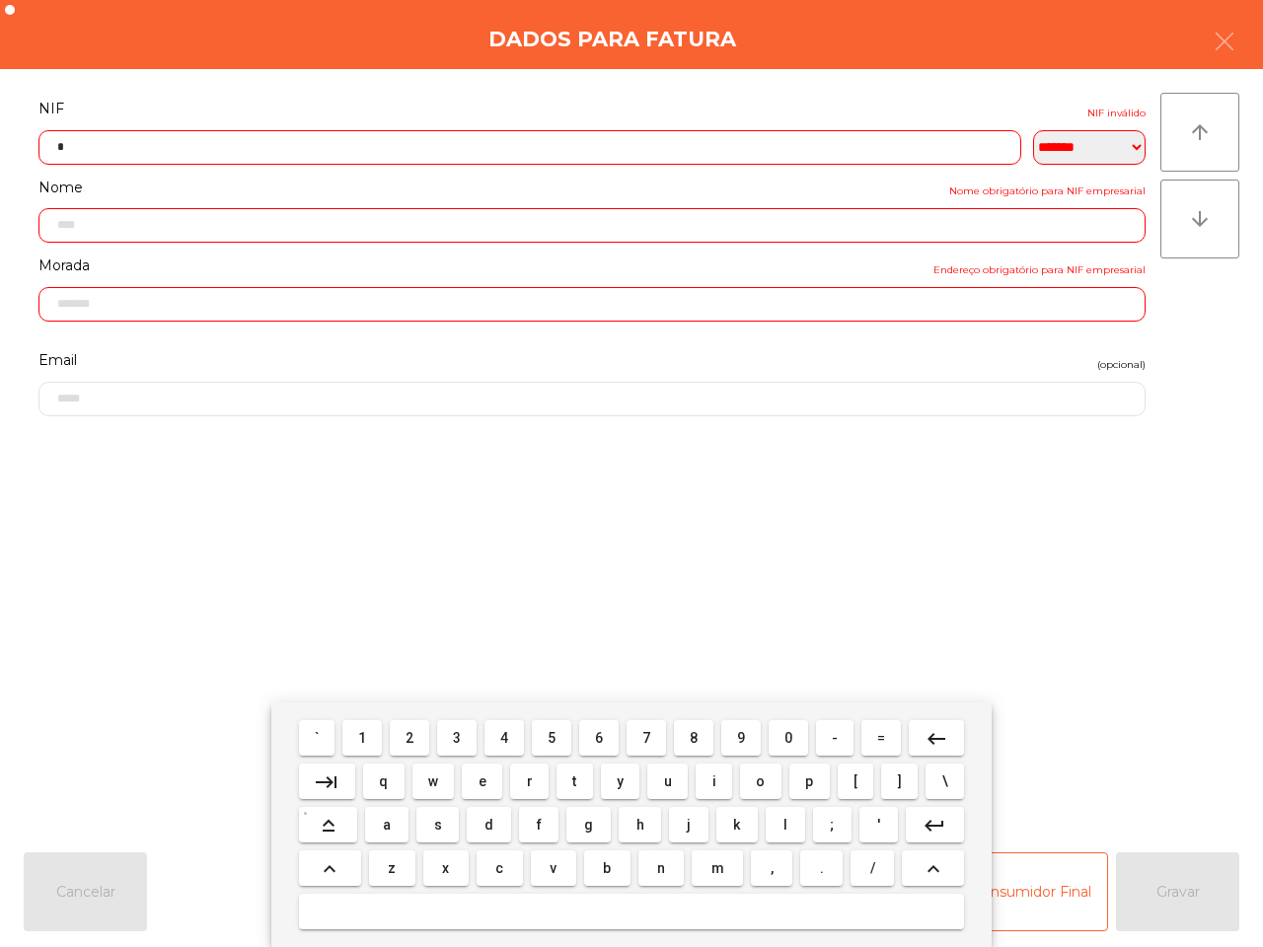
drag, startPoint x: 361, startPoint y: 731, endPoint x: 429, endPoint y: 738, distance: 68.4
click at [366, 731] on span "1" at bounding box center [362, 738] width 8 height 16
click at [545, 733] on button "5" at bounding box center [551, 738] width 39 height 36
click at [781, 736] on button "0" at bounding box center [788, 738] width 39 height 36
click at [782, 732] on button "0" at bounding box center [788, 738] width 39 height 36
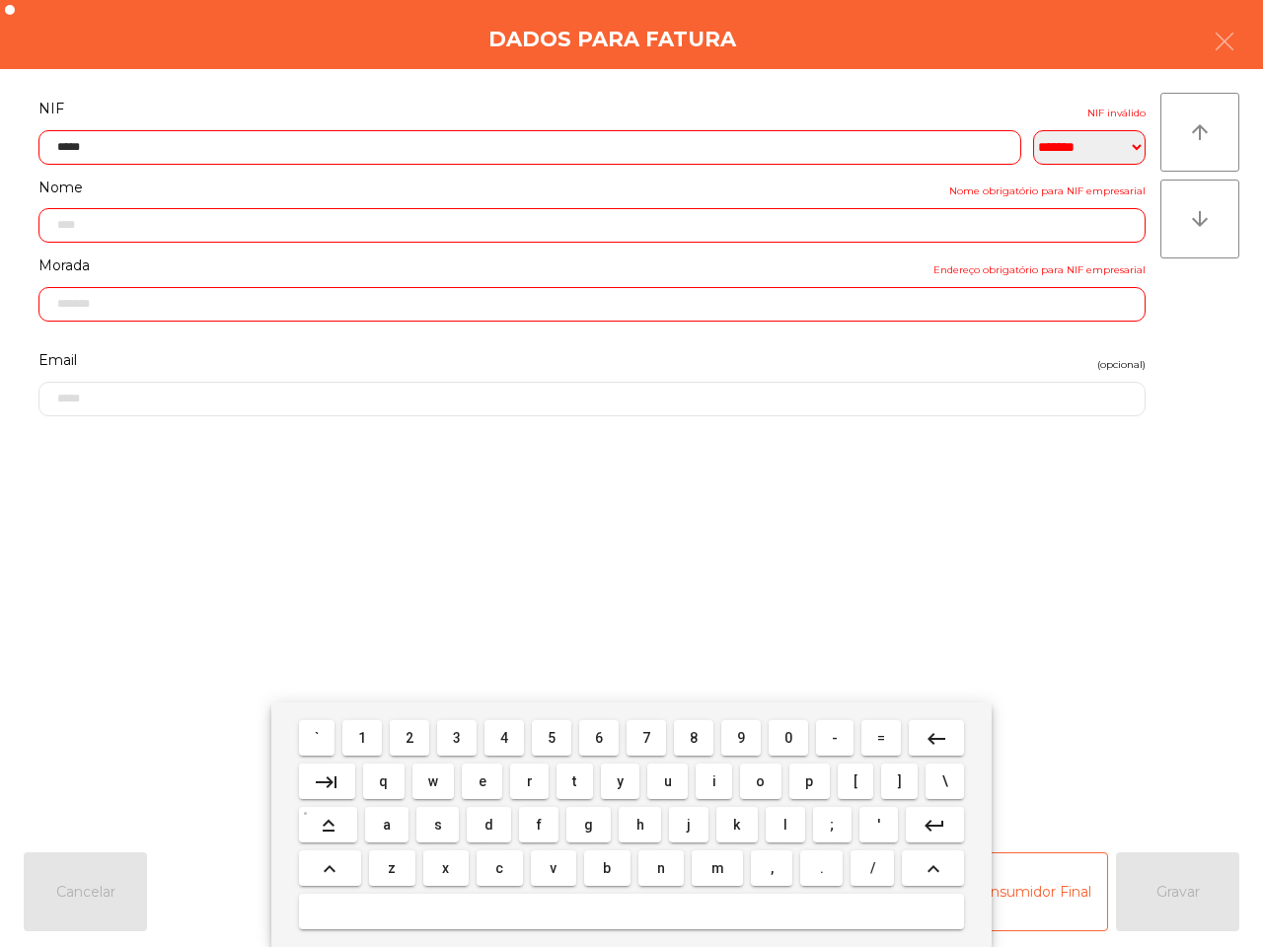
click at [501, 733] on span "4" at bounding box center [504, 738] width 8 height 16
drag, startPoint x: 588, startPoint y: 731, endPoint x: 526, endPoint y: 746, distance: 63.9
click at [577, 731] on mat-keyboard-key "6" at bounding box center [598, 737] width 47 height 43
click at [465, 741] on button "3" at bounding box center [456, 738] width 39 height 36
click at [500, 738] on button "4" at bounding box center [504, 738] width 39 height 36
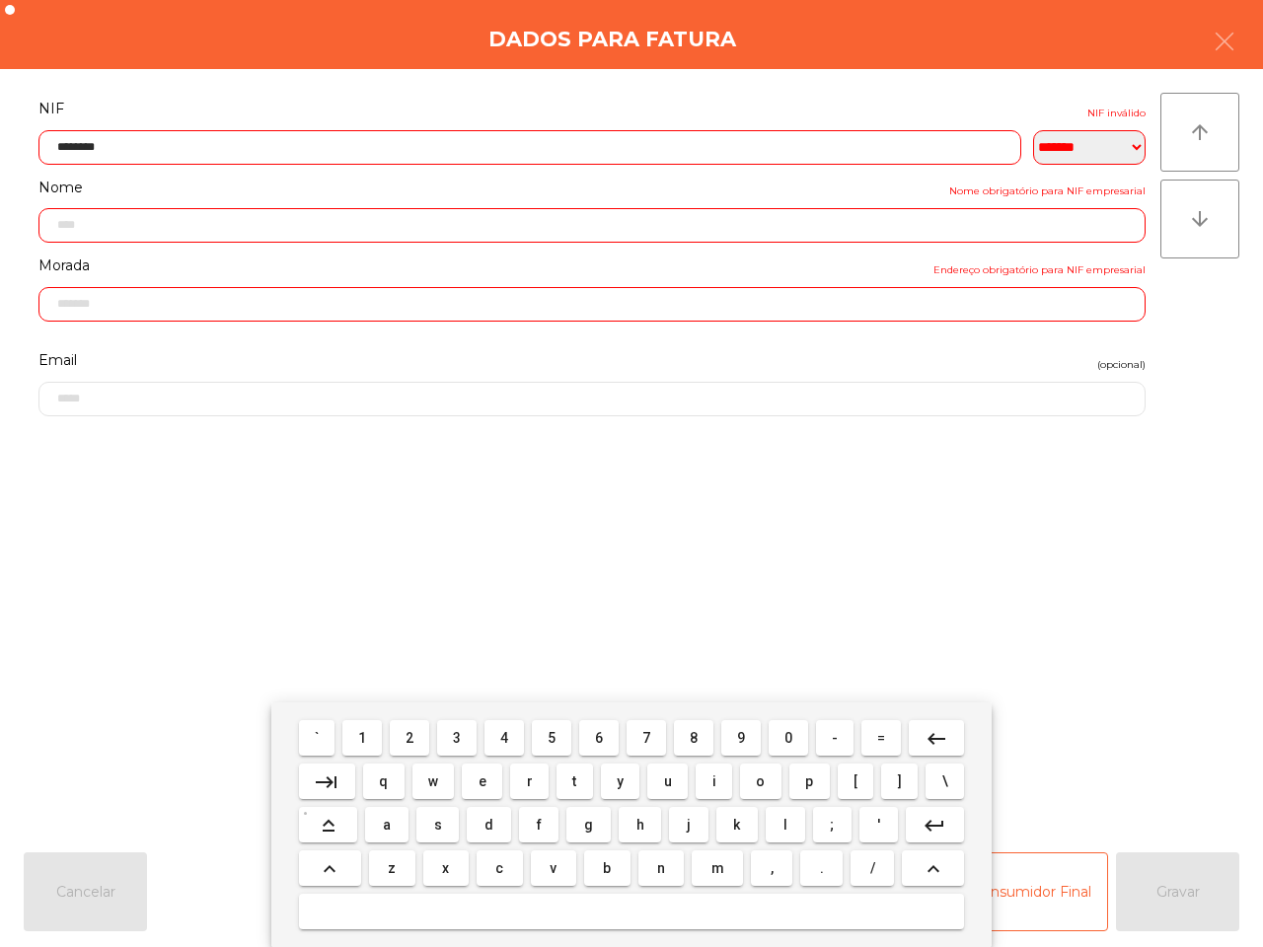
click at [936, 736] on mat-icon "keyboard_backspace" at bounding box center [937, 739] width 24 height 24
click at [938, 736] on mat-icon "keyboard_backspace" at bounding box center [937, 739] width 24 height 24
drag, startPoint x: 603, startPoint y: 741, endPoint x: 582, endPoint y: 753, distance: 23.9
click at [597, 743] on button "6" at bounding box center [598, 738] width 39 height 36
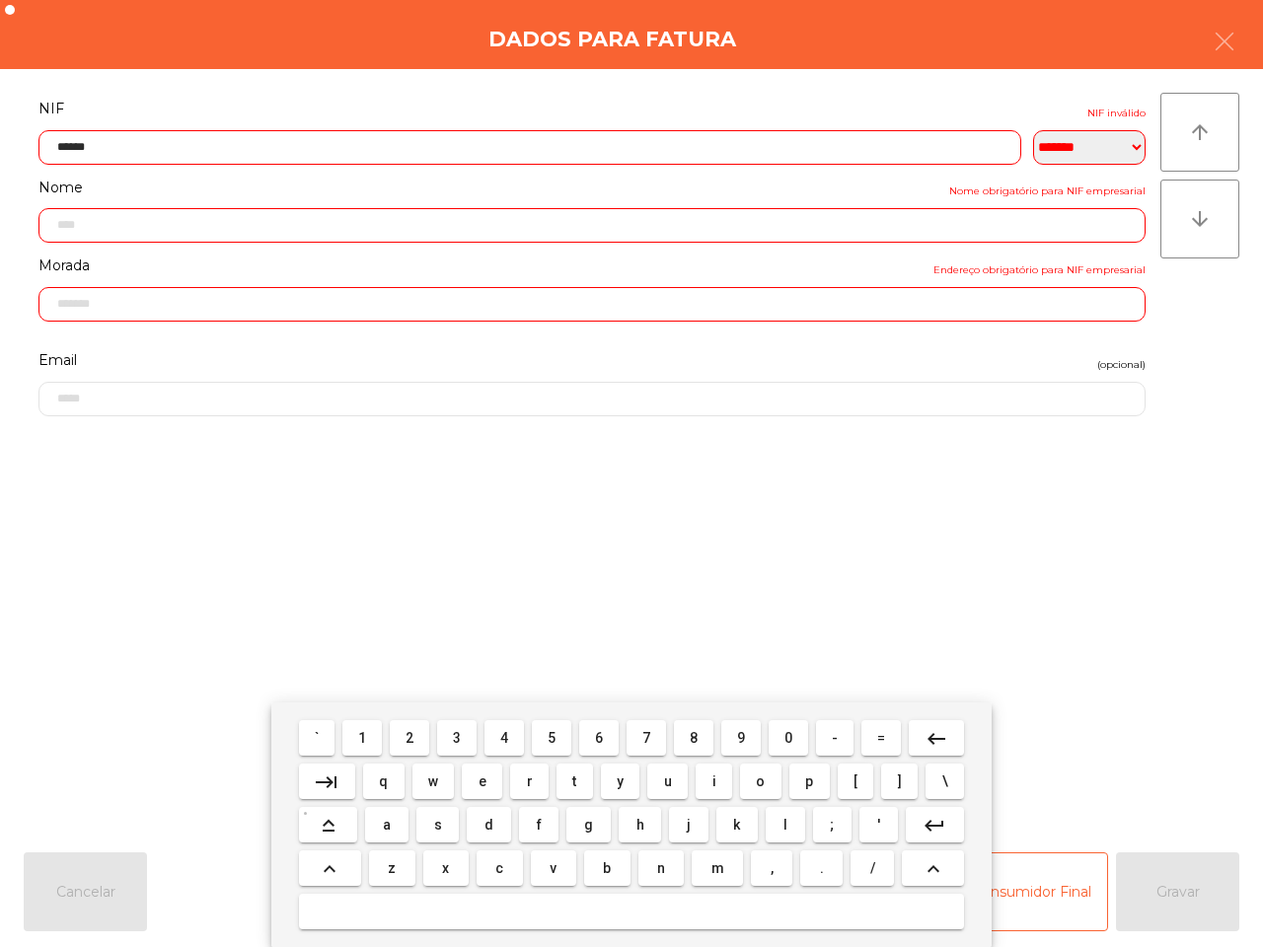
click at [455, 732] on span "3" at bounding box center [457, 738] width 8 height 16
click at [510, 732] on button "4" at bounding box center [504, 738] width 39 height 36
click at [101, 148] on input "********" at bounding box center [529, 147] width 983 height 35
click at [504, 735] on span "4" at bounding box center [504, 738] width 8 height 16
type input "*********"
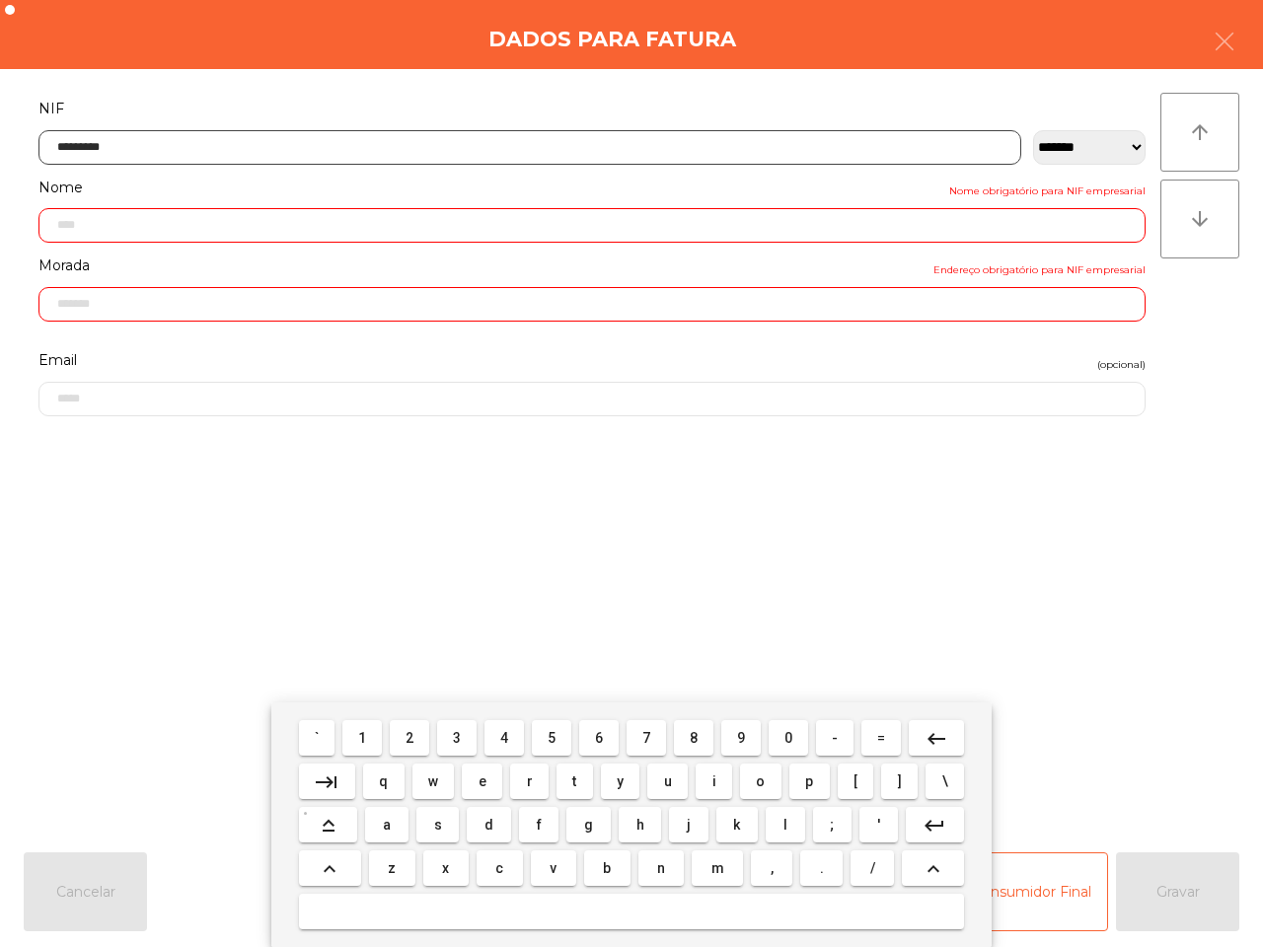
type input "**********"
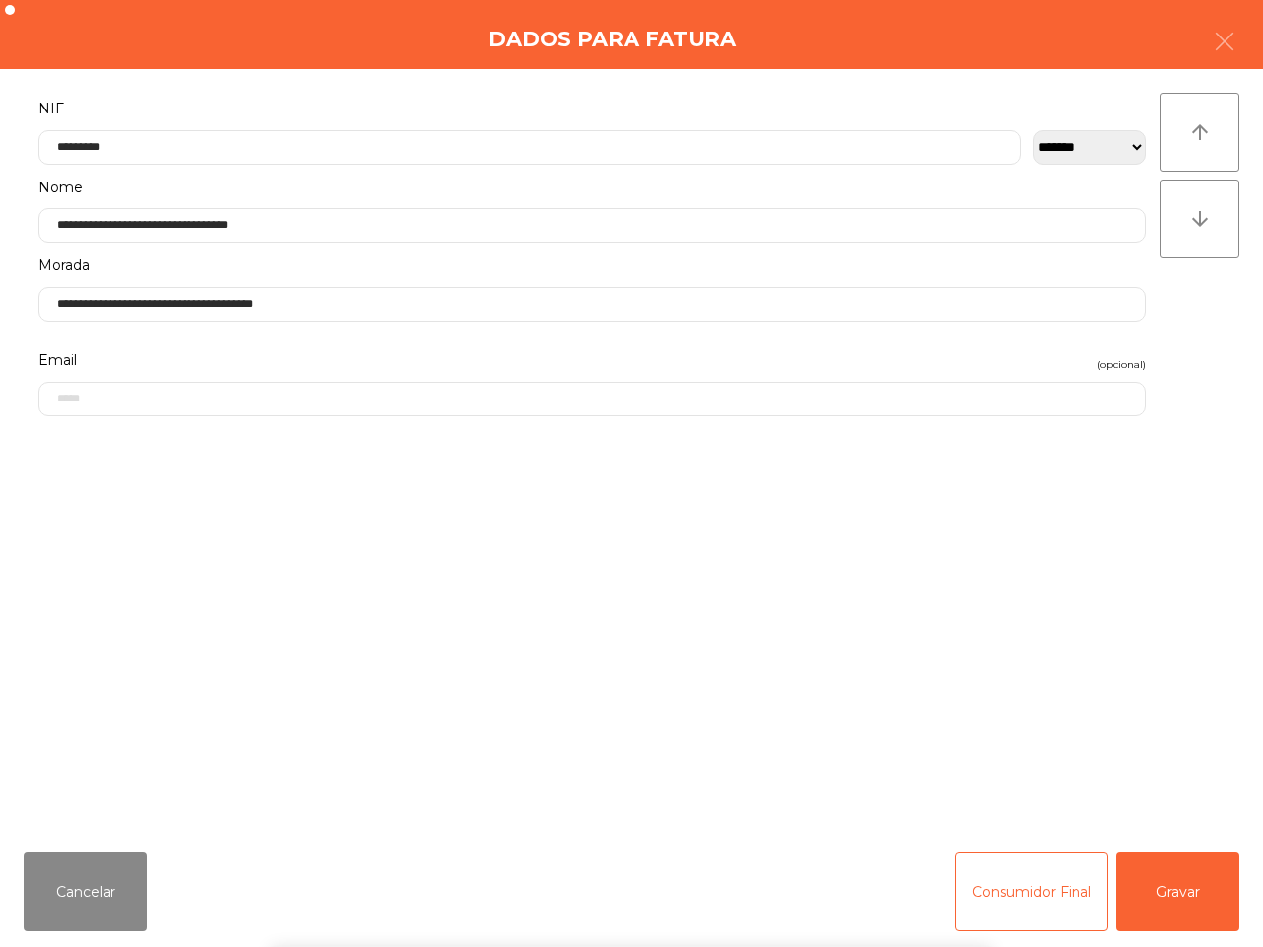
click at [1169, 890] on div "` 1 2 3 4 5 6 7 8 9 0 - = keyboard_backspace keyboard_tab q w e r t y u i o p […" at bounding box center [631, 825] width 1263 height 245
click at [1169, 890] on button "Gravar" at bounding box center [1177, 892] width 123 height 79
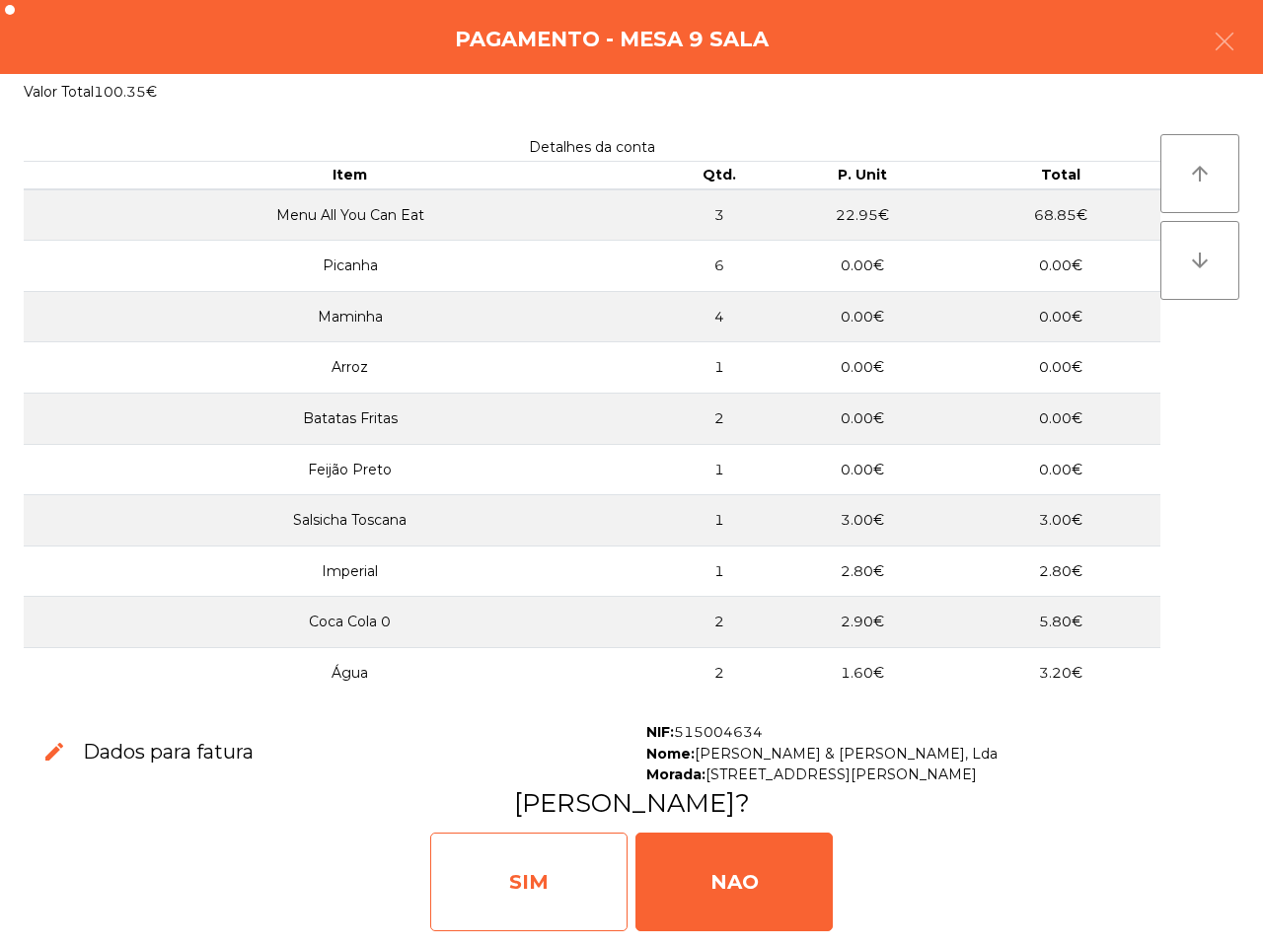
click at [481, 866] on div "SIM" at bounding box center [528, 882] width 197 height 99
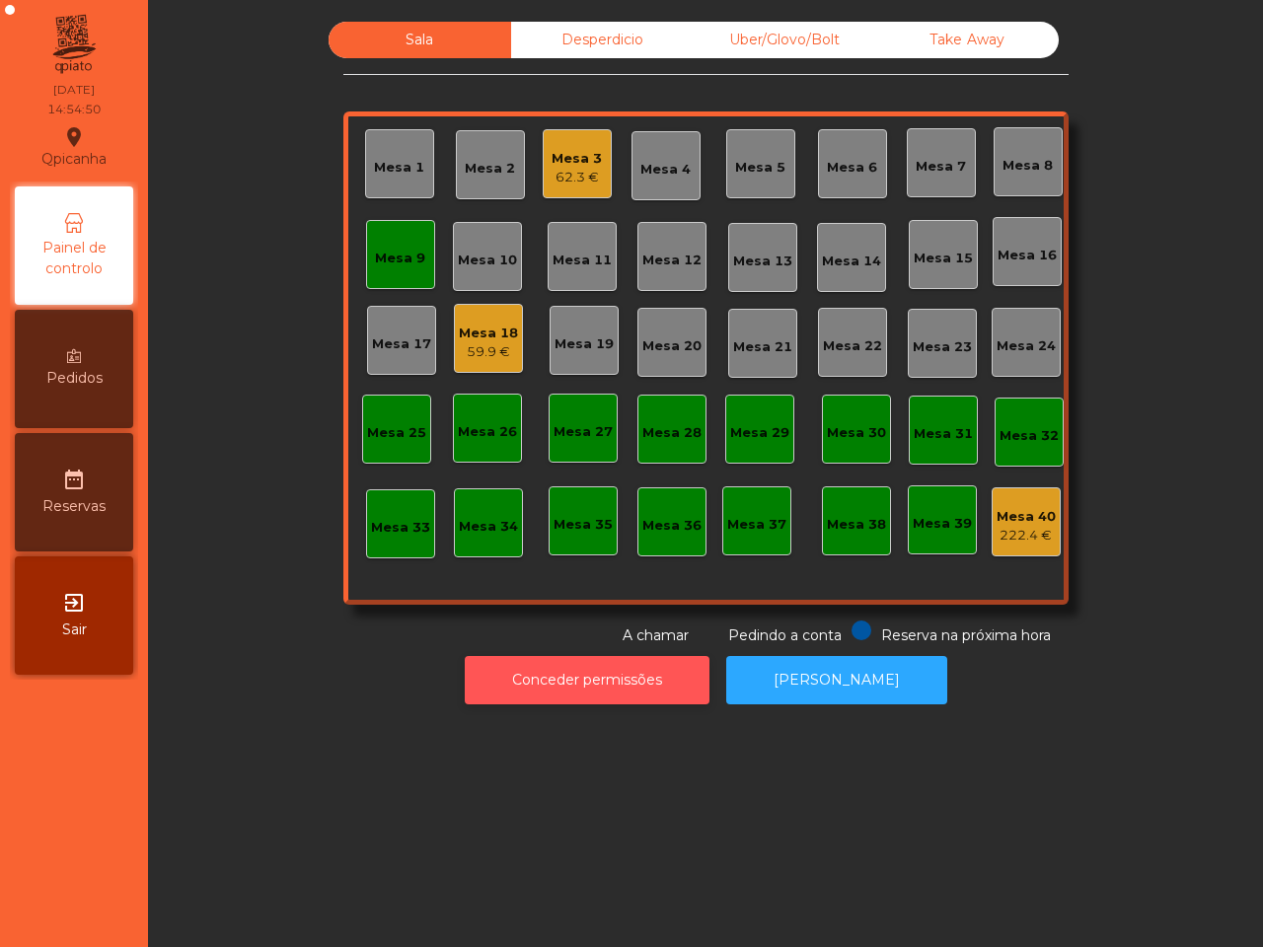
click at [662, 678] on button "Conceder permissões" at bounding box center [587, 680] width 245 height 48
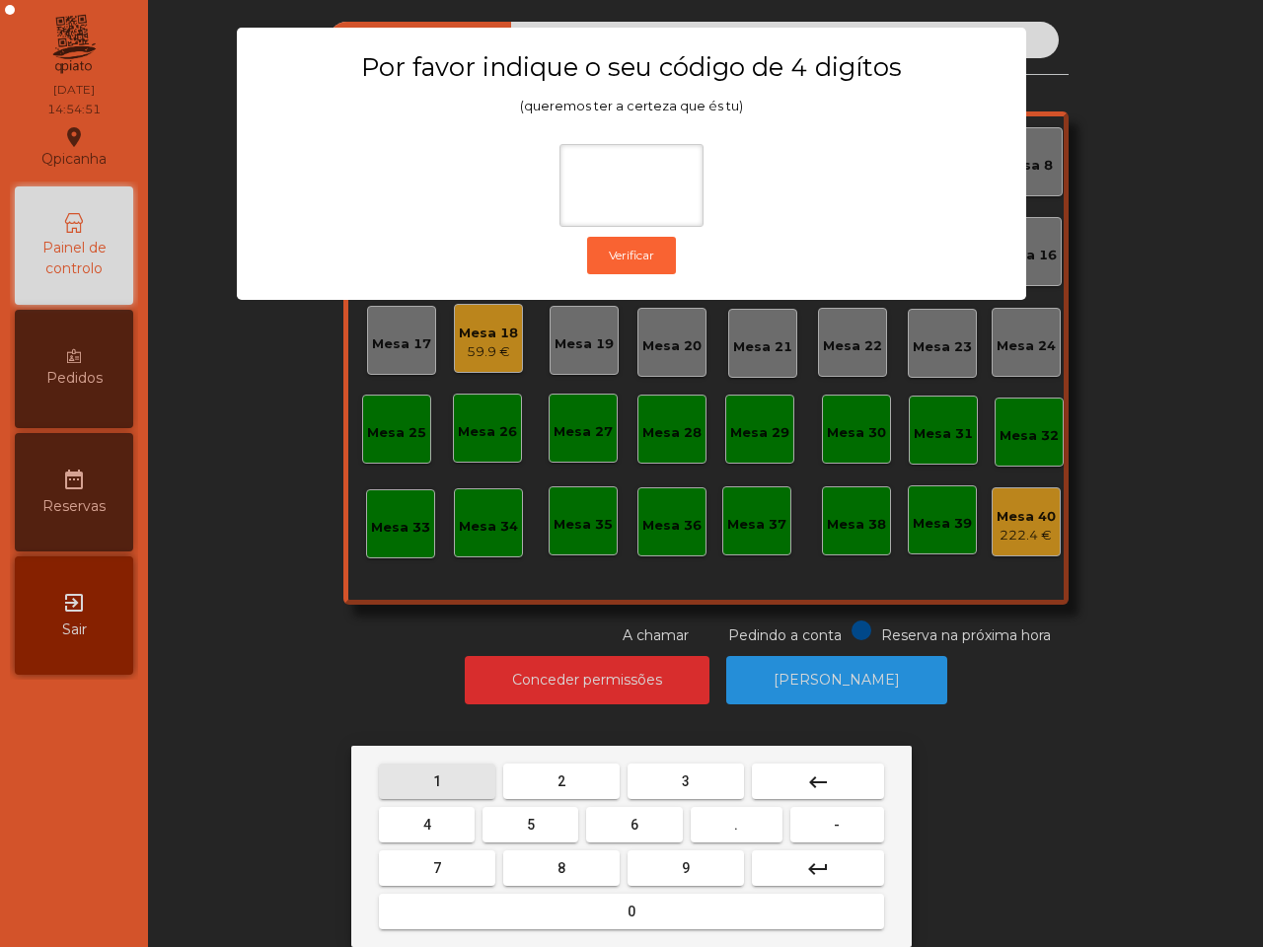
click at [414, 776] on button "1" at bounding box center [437, 782] width 116 height 36
click at [652, 861] on button "9" at bounding box center [686, 869] width 116 height 36
click at [451, 819] on button "4" at bounding box center [427, 825] width 96 height 36
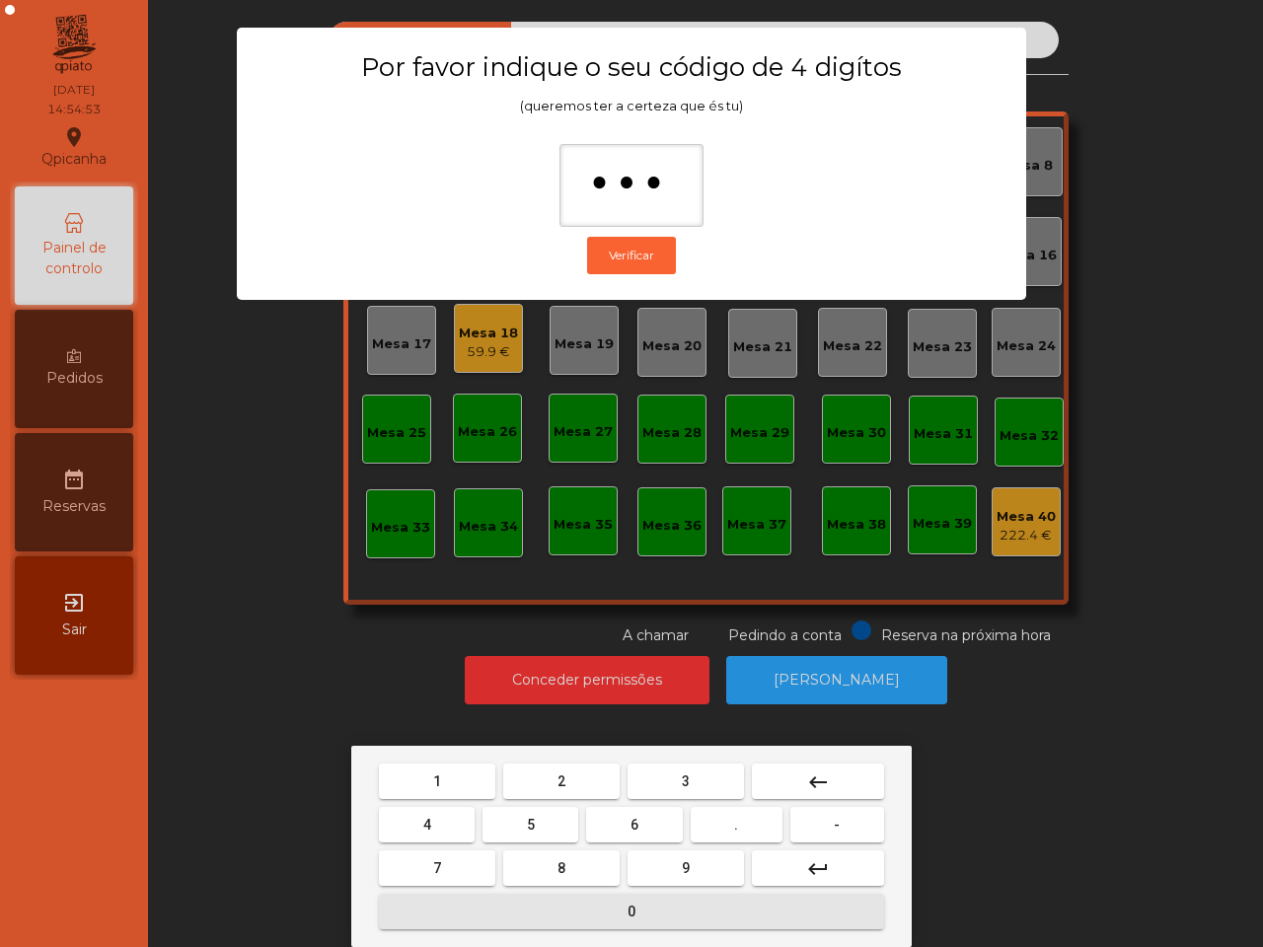
drag, startPoint x: 525, startPoint y: 918, endPoint x: 525, endPoint y: 894, distance: 23.7
click at [525, 916] on button "0" at bounding box center [631, 912] width 505 height 36
type input "****"
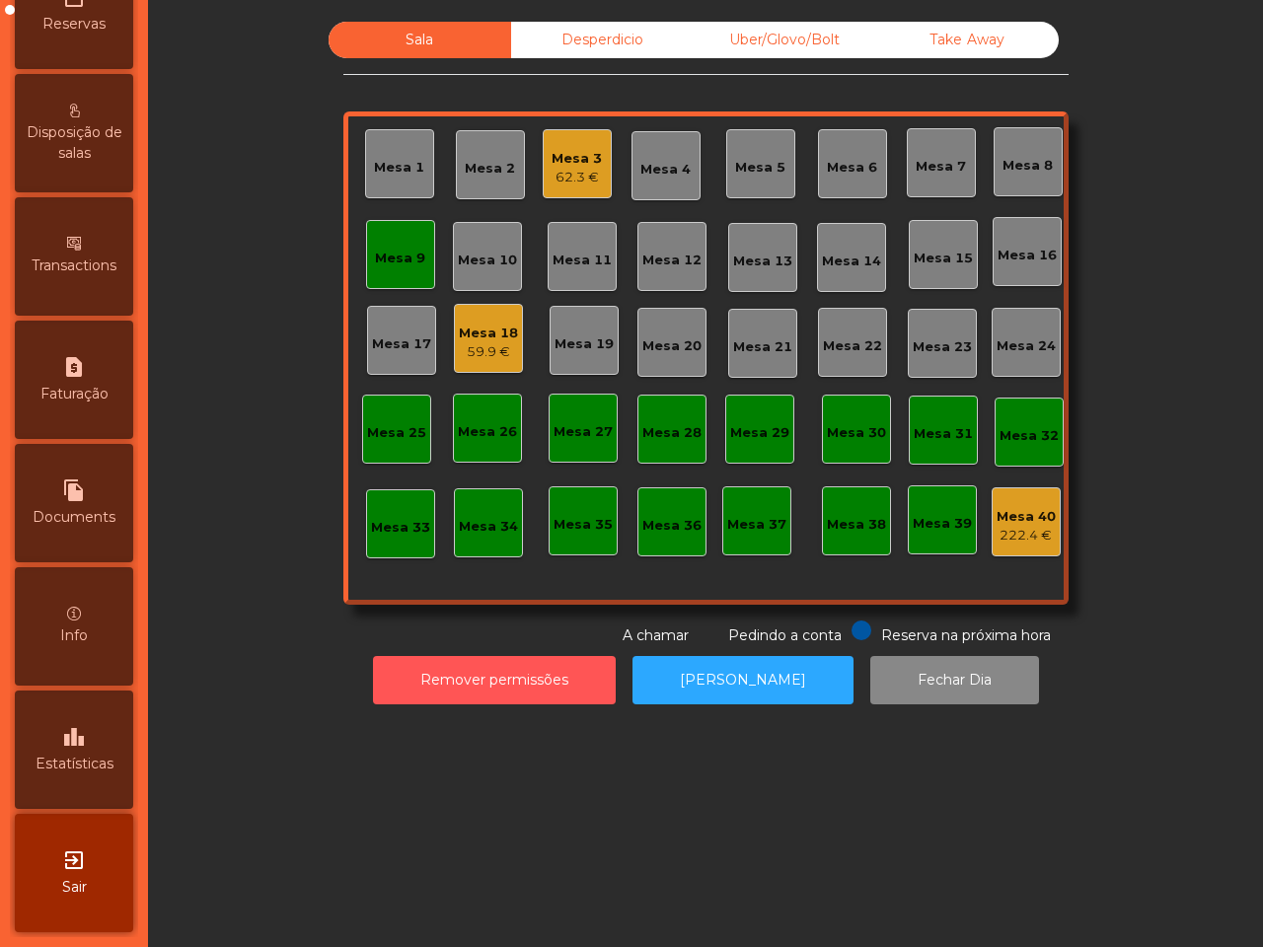
scroll to position [750, 0]
click at [94, 384] on span "Faturação" at bounding box center [74, 394] width 68 height 21
select select "*"
select select "****"
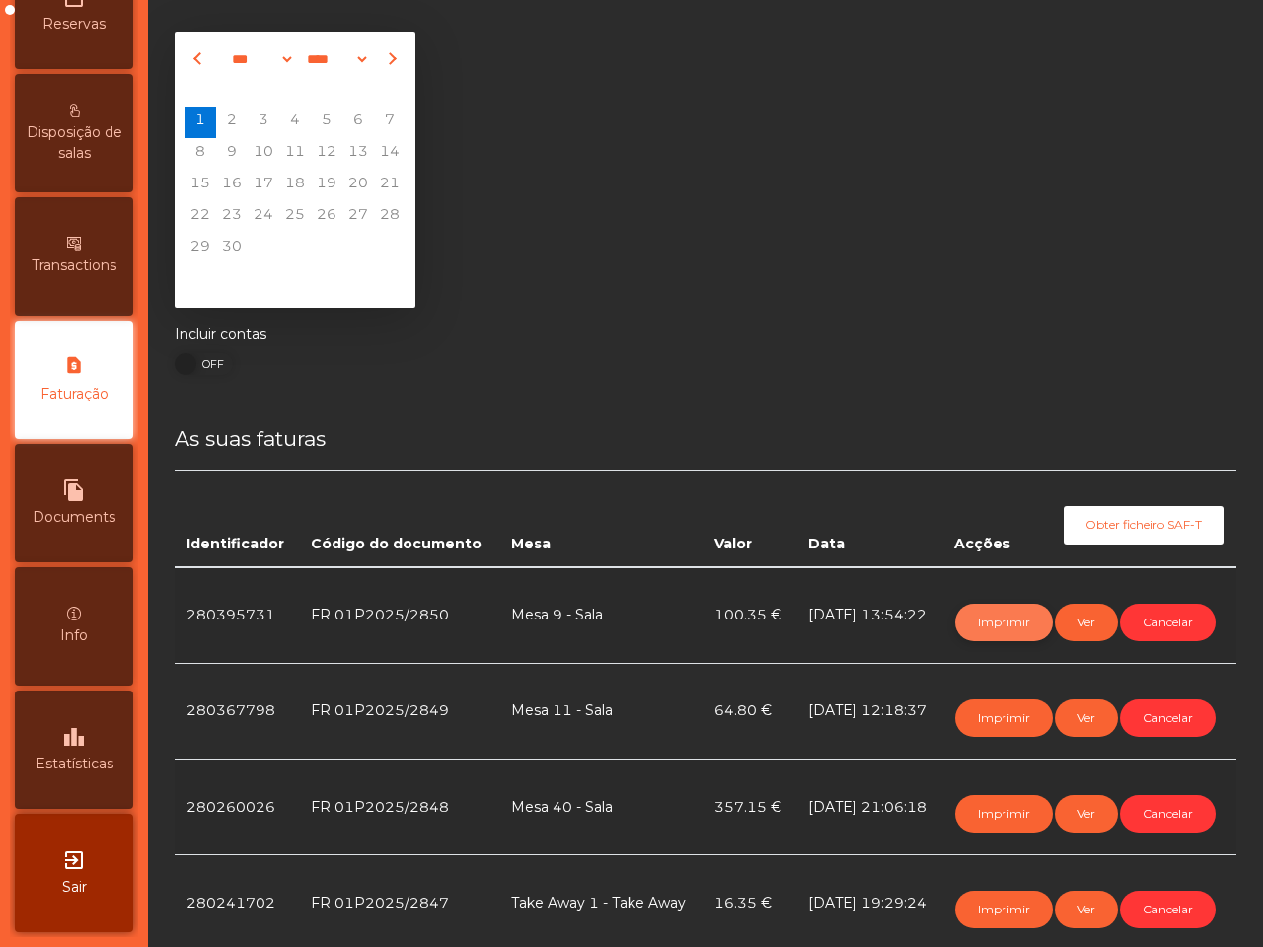
click at [987, 618] on button "Imprimir" at bounding box center [1004, 623] width 98 height 38
drag, startPoint x: 118, startPoint y: 703, endPoint x: 32, endPoint y: 861, distance: 180.2
click at [116, 708] on div "leaderboard Estatísticas" at bounding box center [74, 750] width 118 height 118
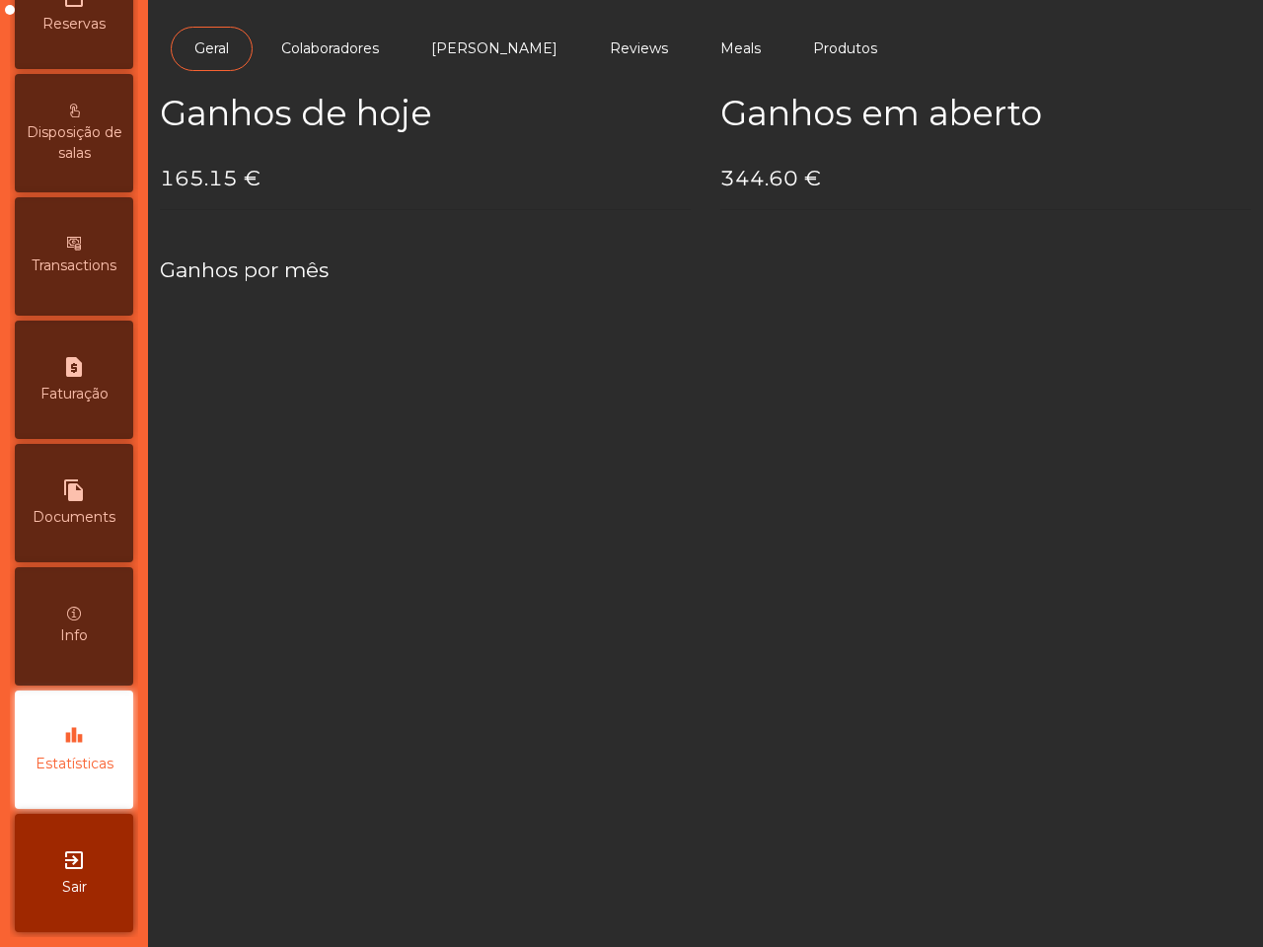
drag, startPoint x: 71, startPoint y: 850, endPoint x: 80, endPoint y: 835, distance: 17.3
click at [75, 851] on div "exit_to_app Sair" at bounding box center [74, 873] width 118 height 118
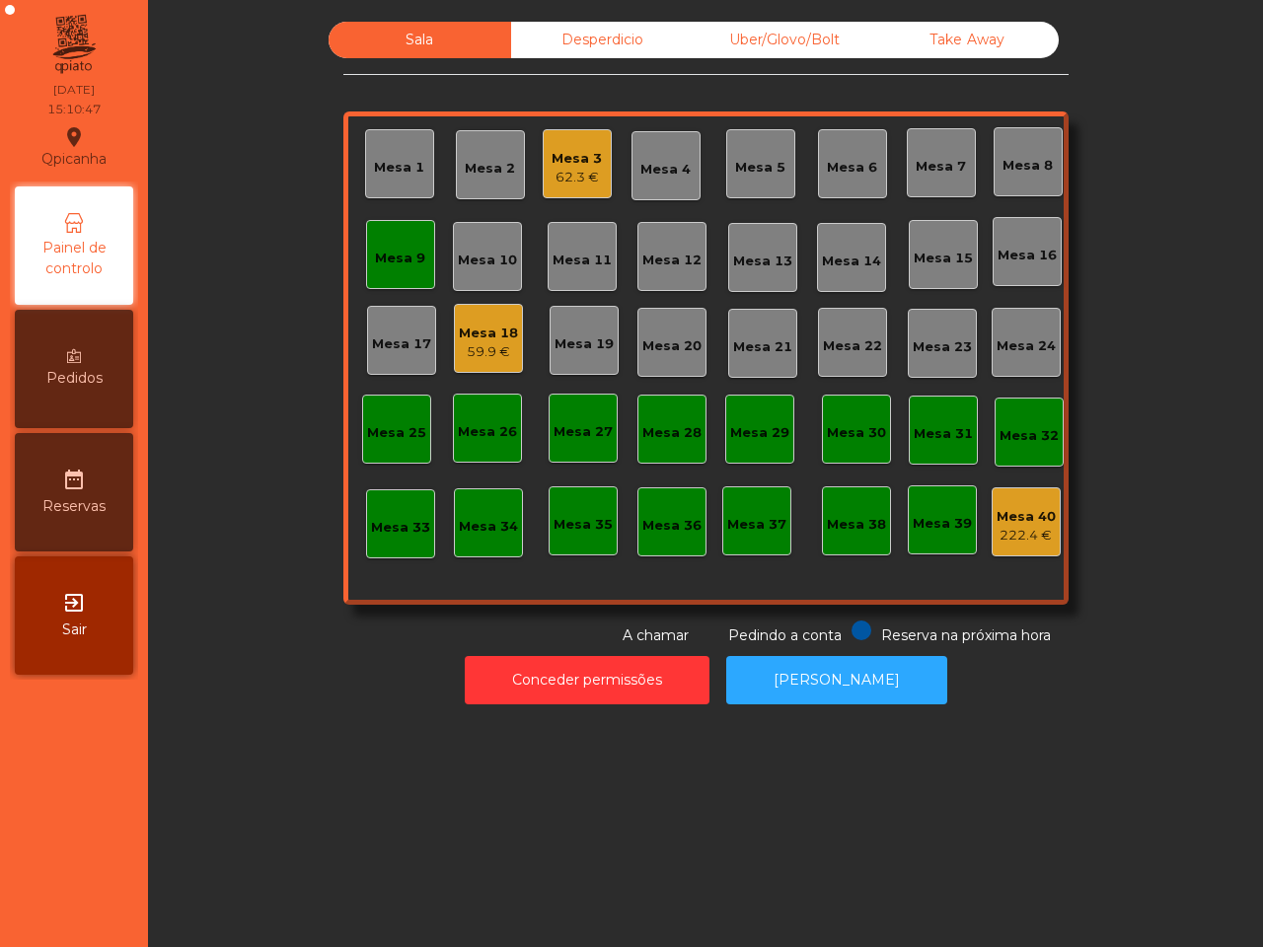
click at [587, 500] on div "Mesa 35" at bounding box center [583, 521] width 69 height 69
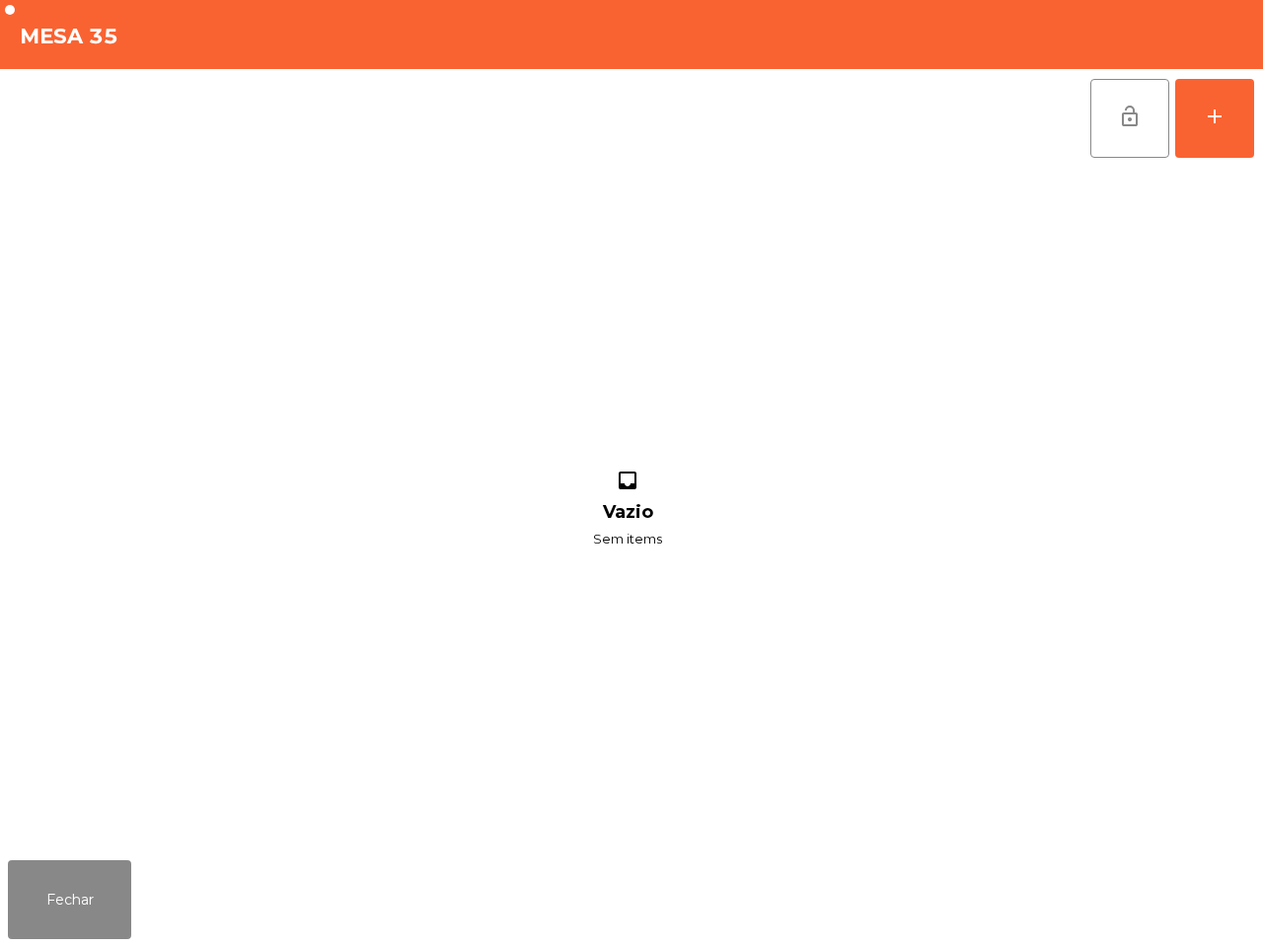
click at [38, 857] on div "Fechar" at bounding box center [631, 900] width 1263 height 95
drag, startPoint x: 64, startPoint y: 894, endPoint x: 72, endPoint y: 884, distance: 12.6
click at [69, 894] on button "Fechar" at bounding box center [69, 900] width 123 height 79
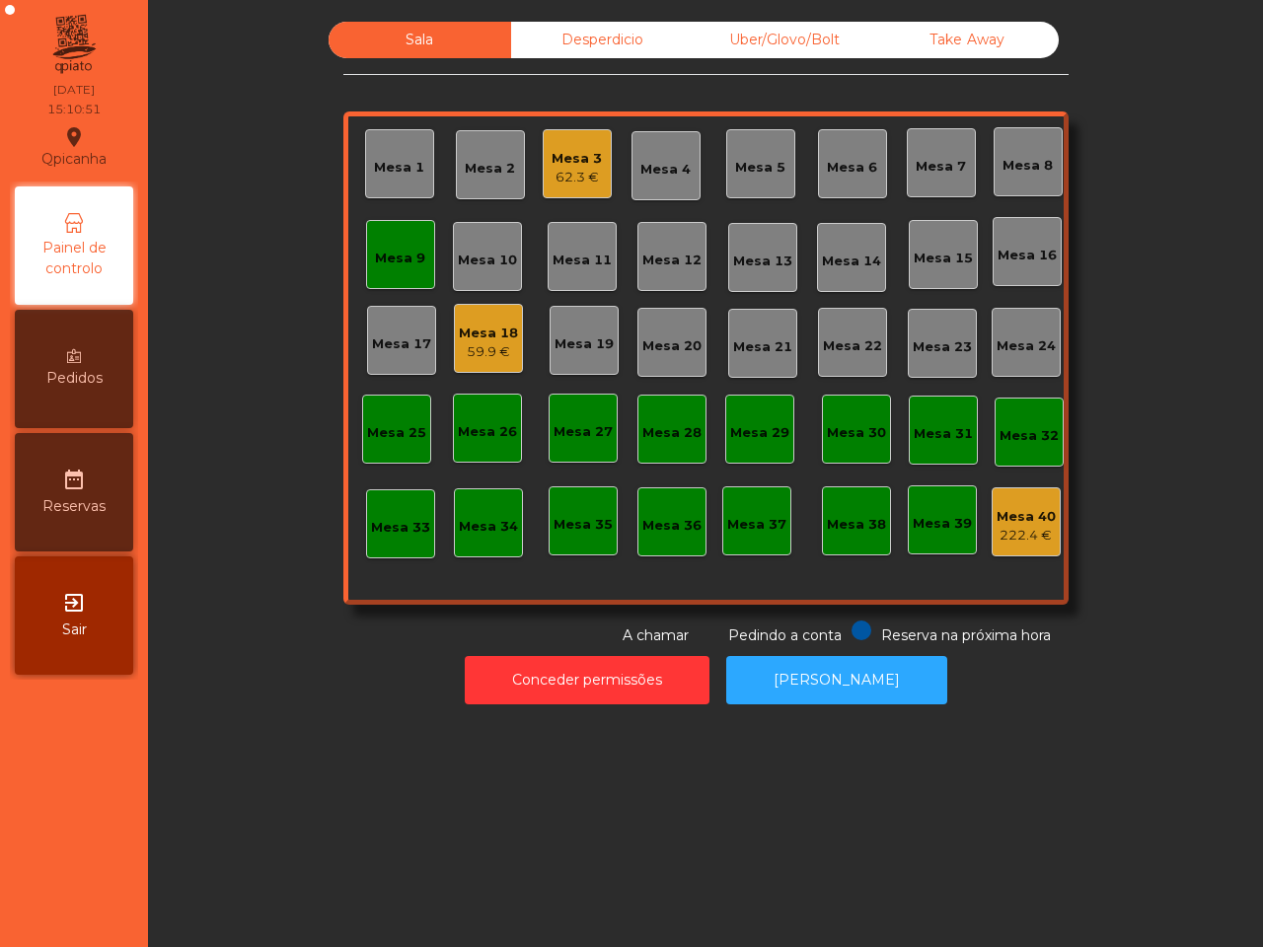
click at [476, 353] on div "59.9 €" at bounding box center [488, 352] width 59 height 20
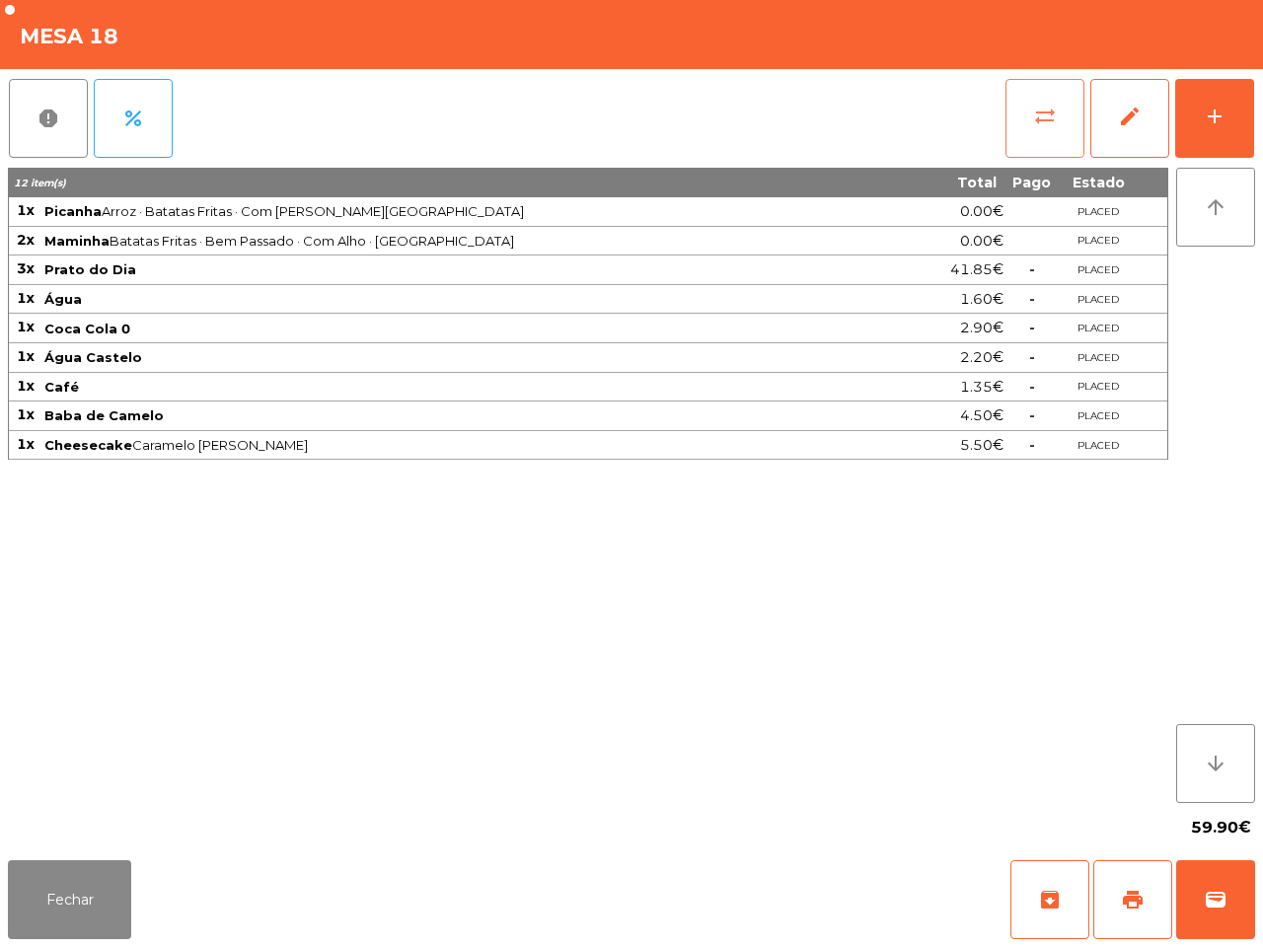
click at [1022, 114] on button "sync_alt" at bounding box center [1045, 118] width 79 height 79
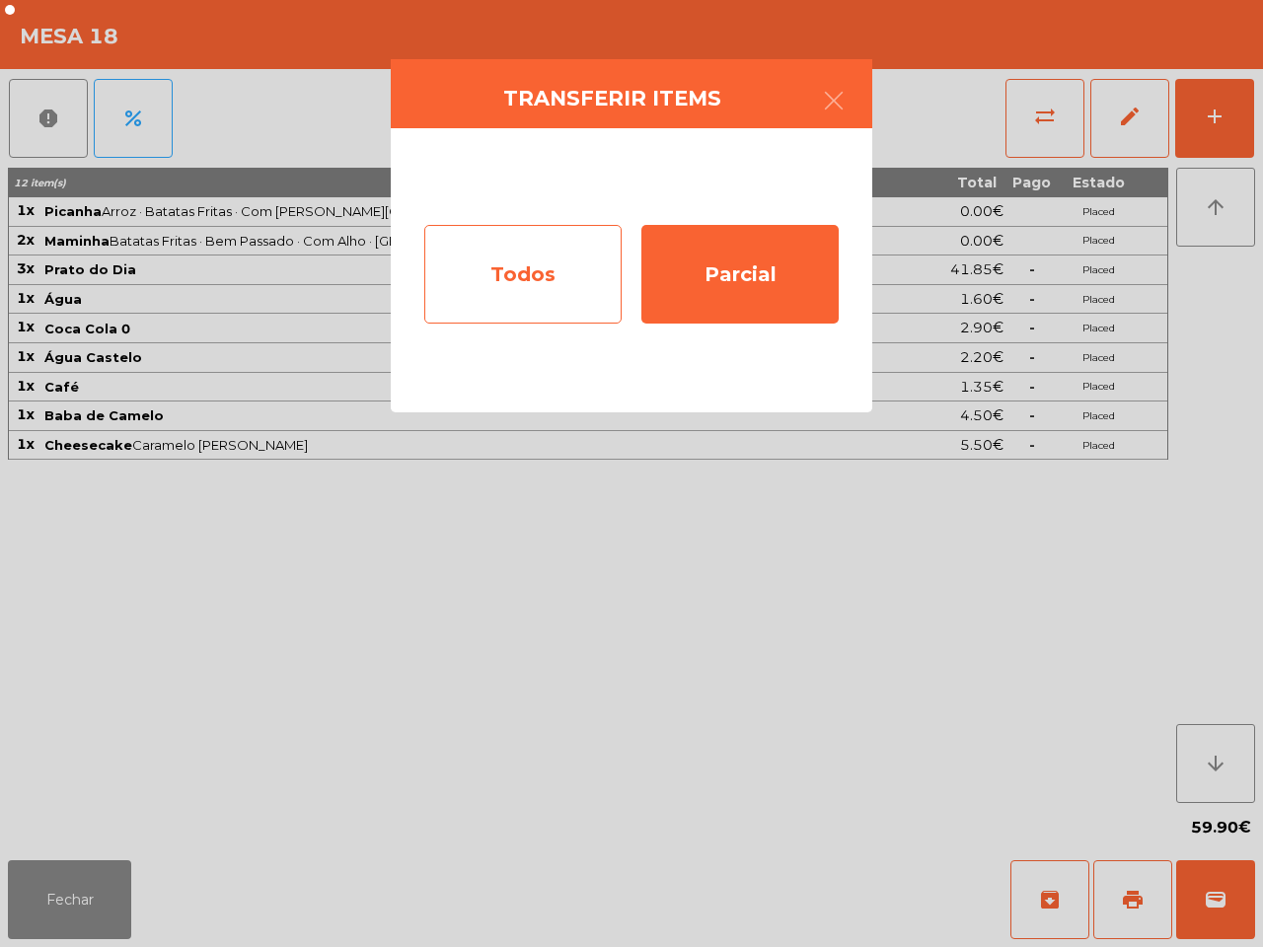
click at [482, 288] on div "Todos" at bounding box center [522, 274] width 197 height 99
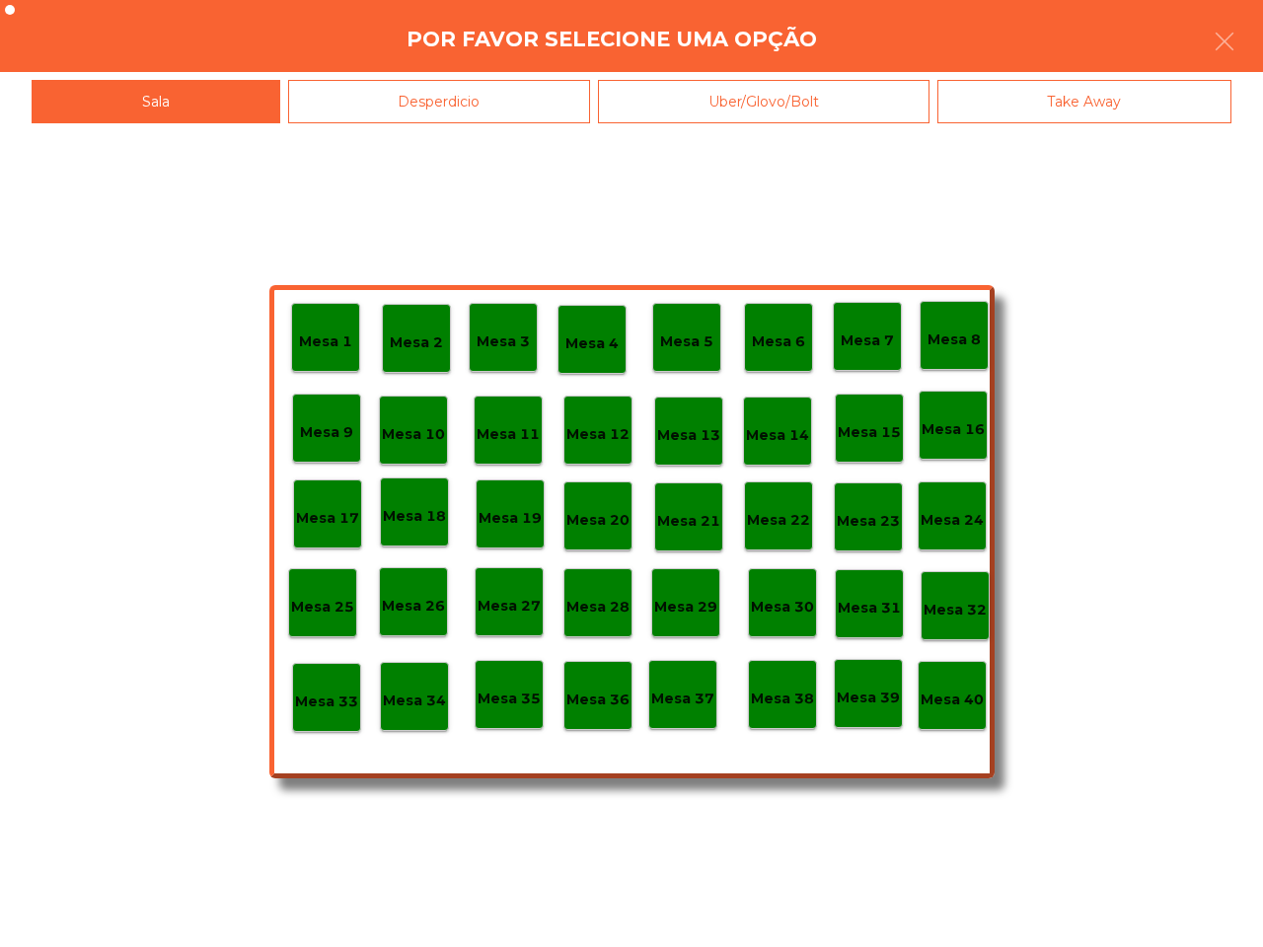
click at [952, 704] on p "Mesa 40" at bounding box center [952, 700] width 63 height 23
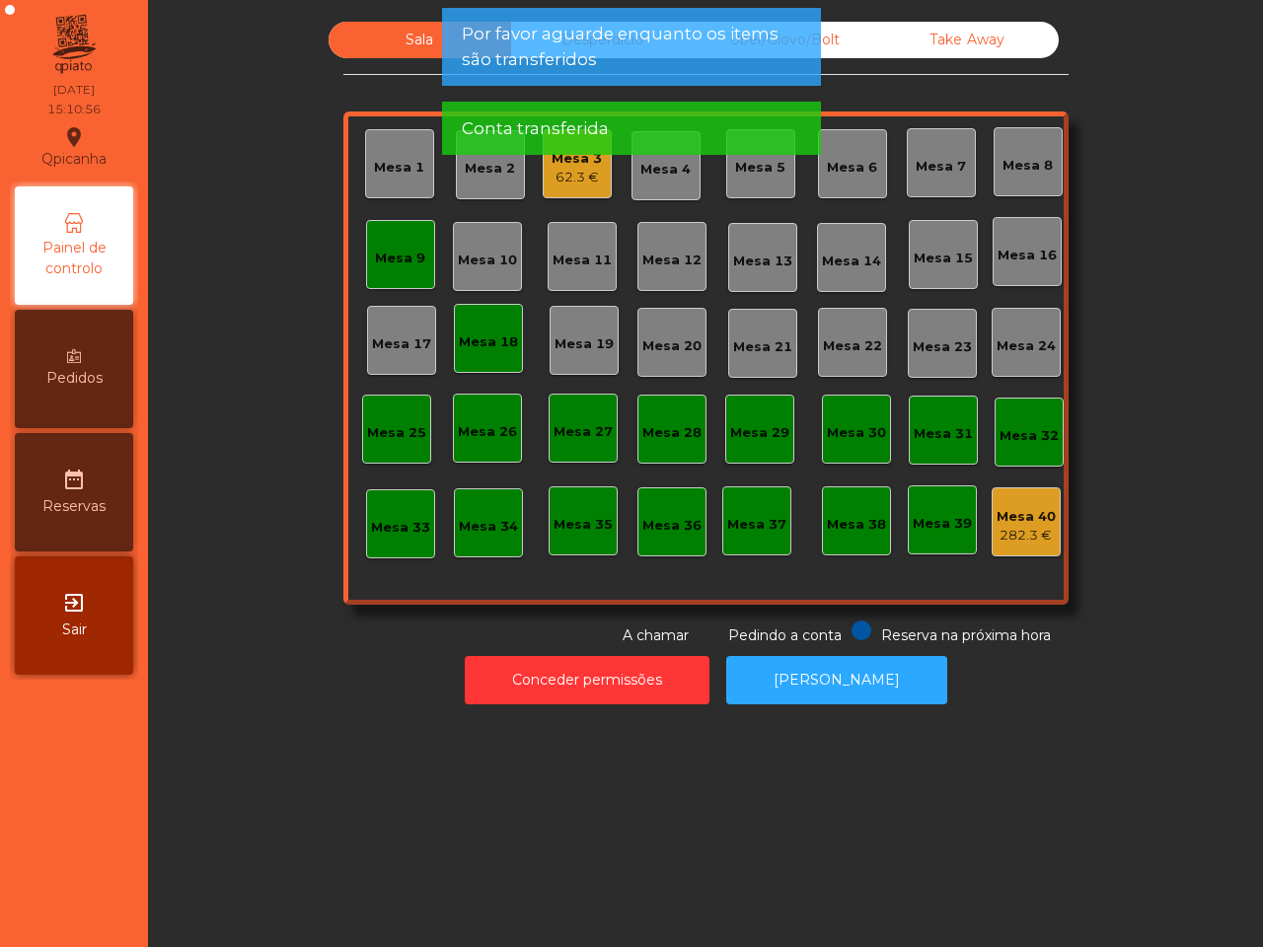
click at [569, 184] on div "62.3 €" at bounding box center [577, 178] width 50 height 20
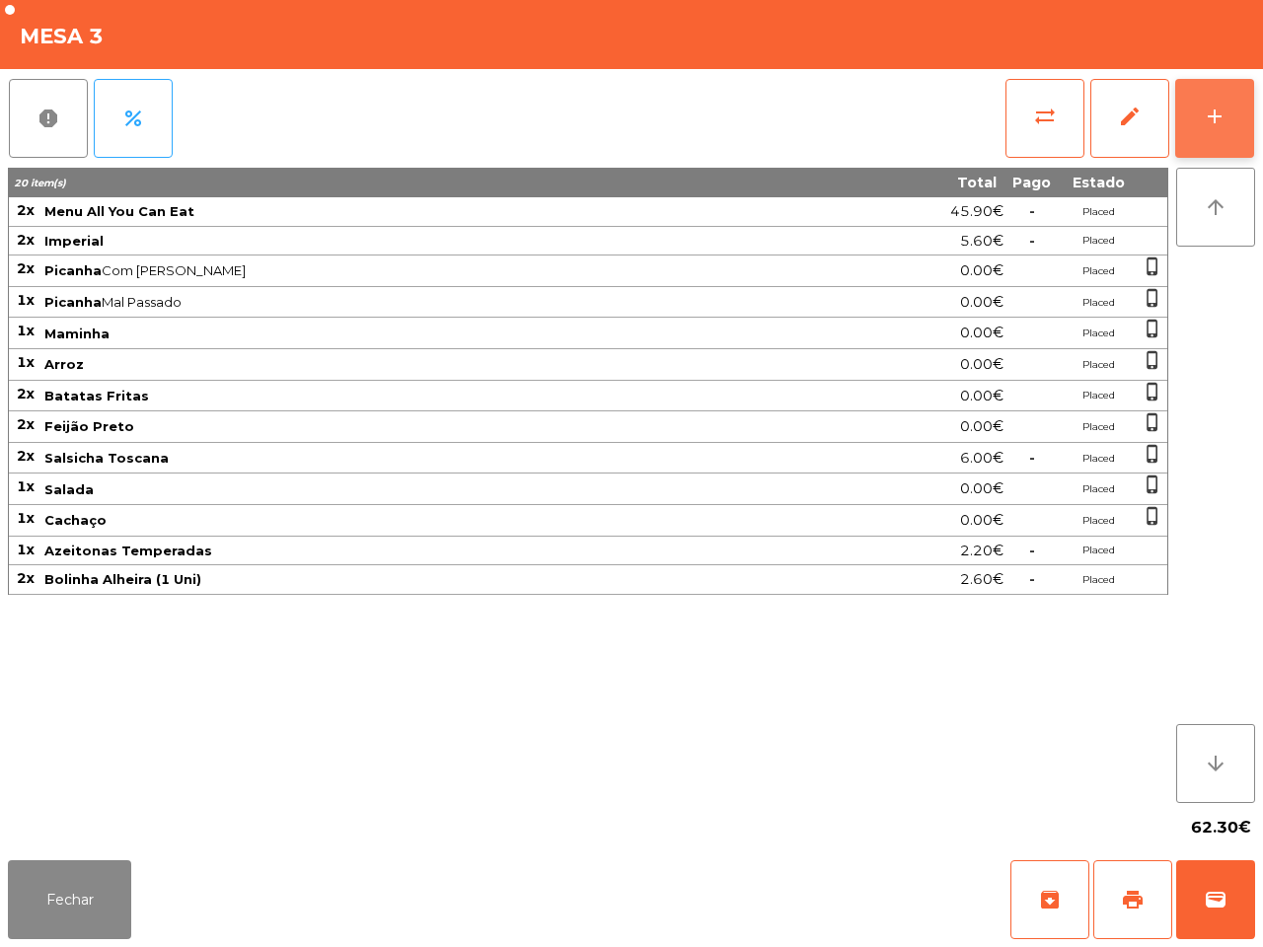
click at [1214, 96] on button "add" at bounding box center [1214, 118] width 79 height 79
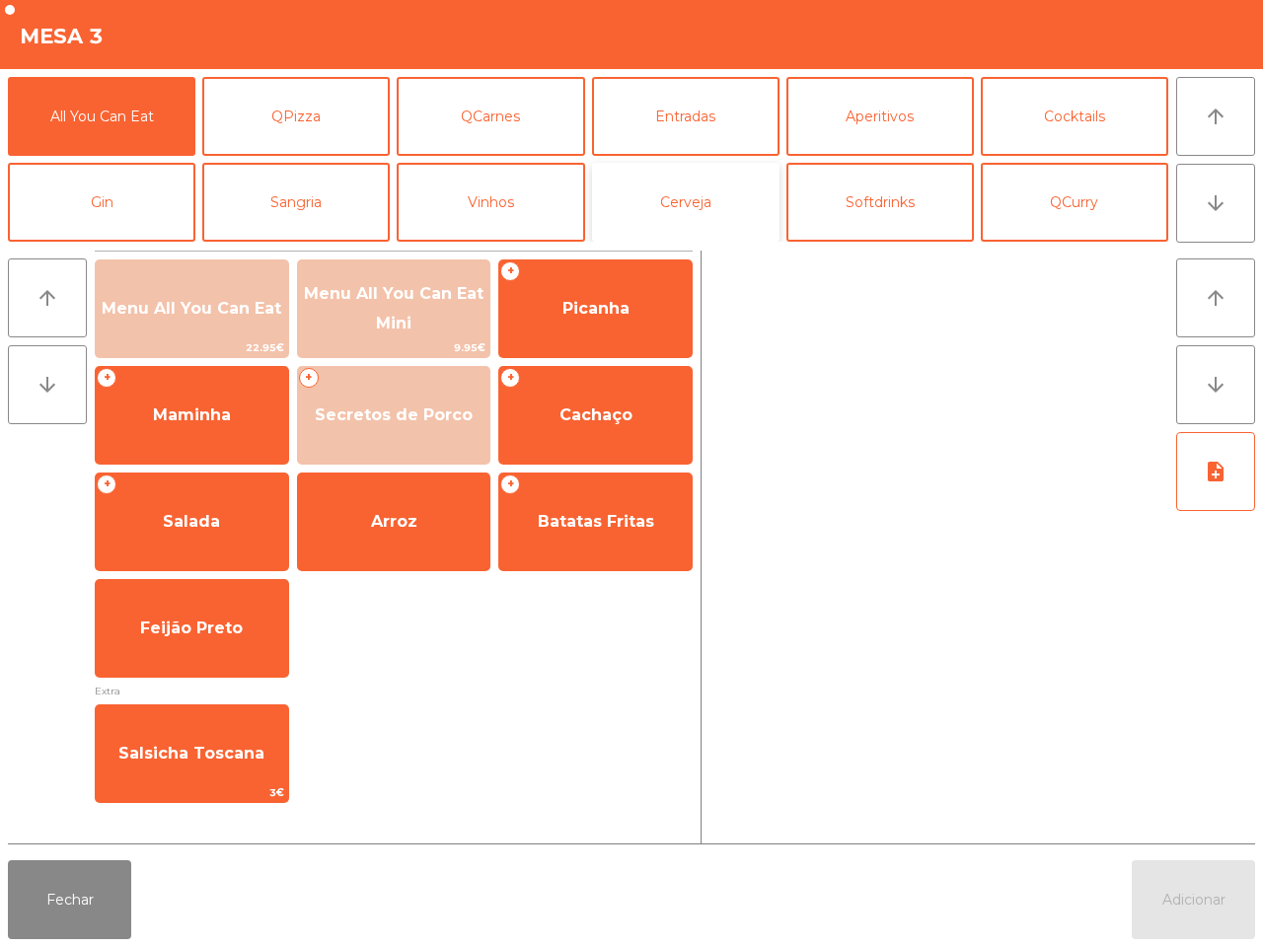
click at [661, 205] on button "Cerveja" at bounding box center [686, 202] width 188 height 79
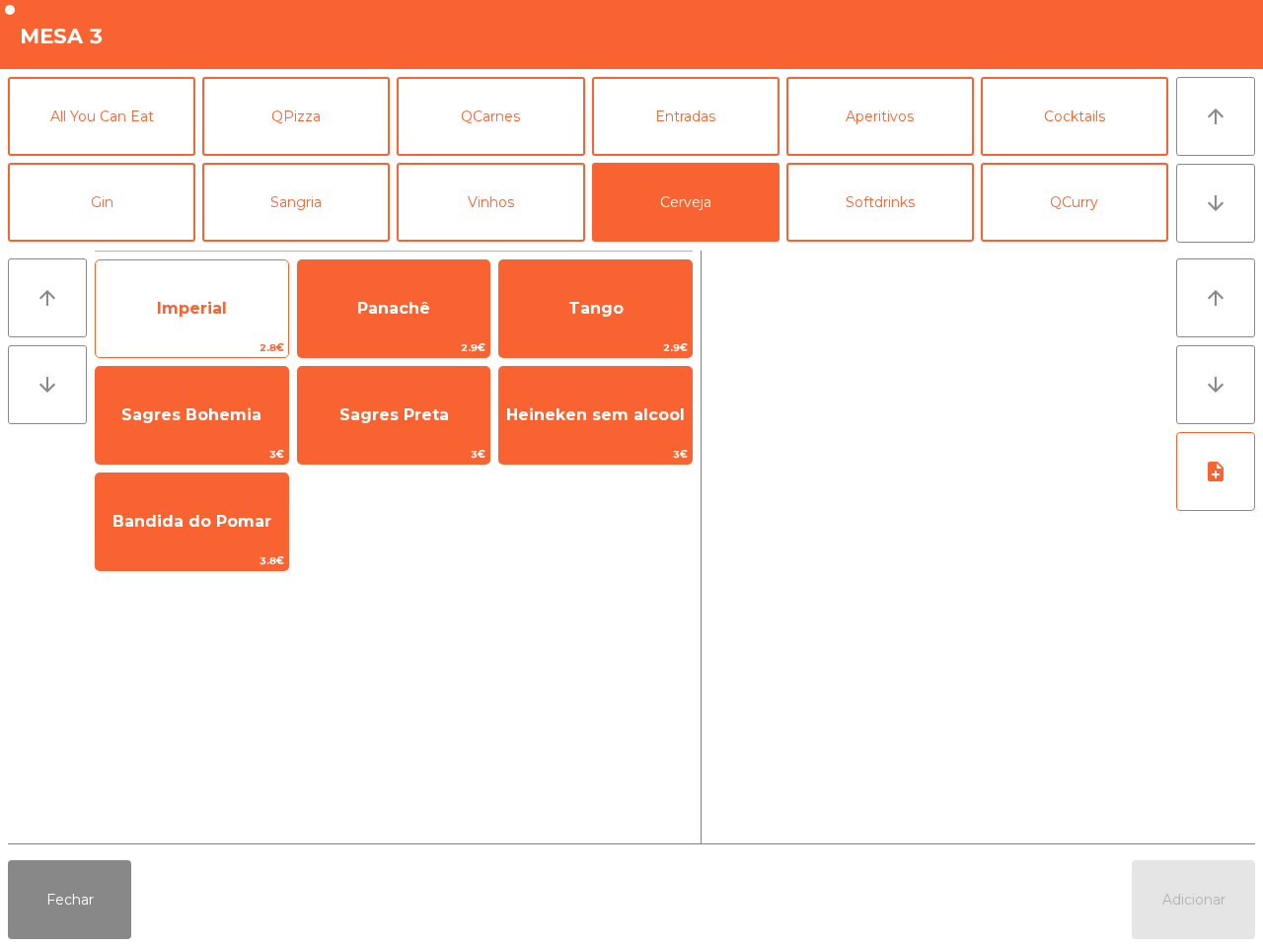
click at [218, 282] on span "Imperial" at bounding box center [192, 308] width 192 height 53
click at [219, 282] on span "Imperial" at bounding box center [192, 308] width 192 height 53
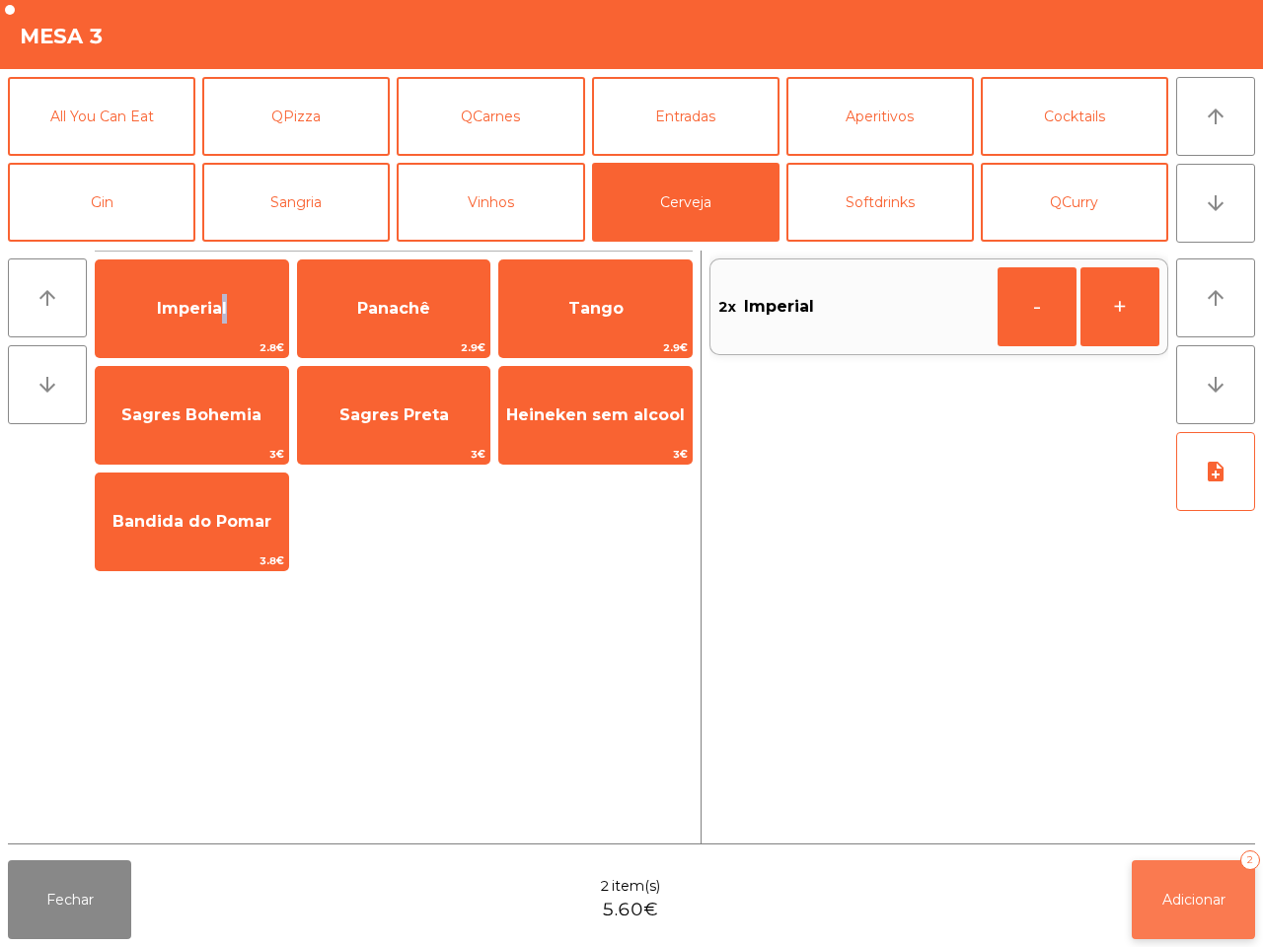
click at [1225, 909] on button "Adicionar 2" at bounding box center [1193, 900] width 123 height 79
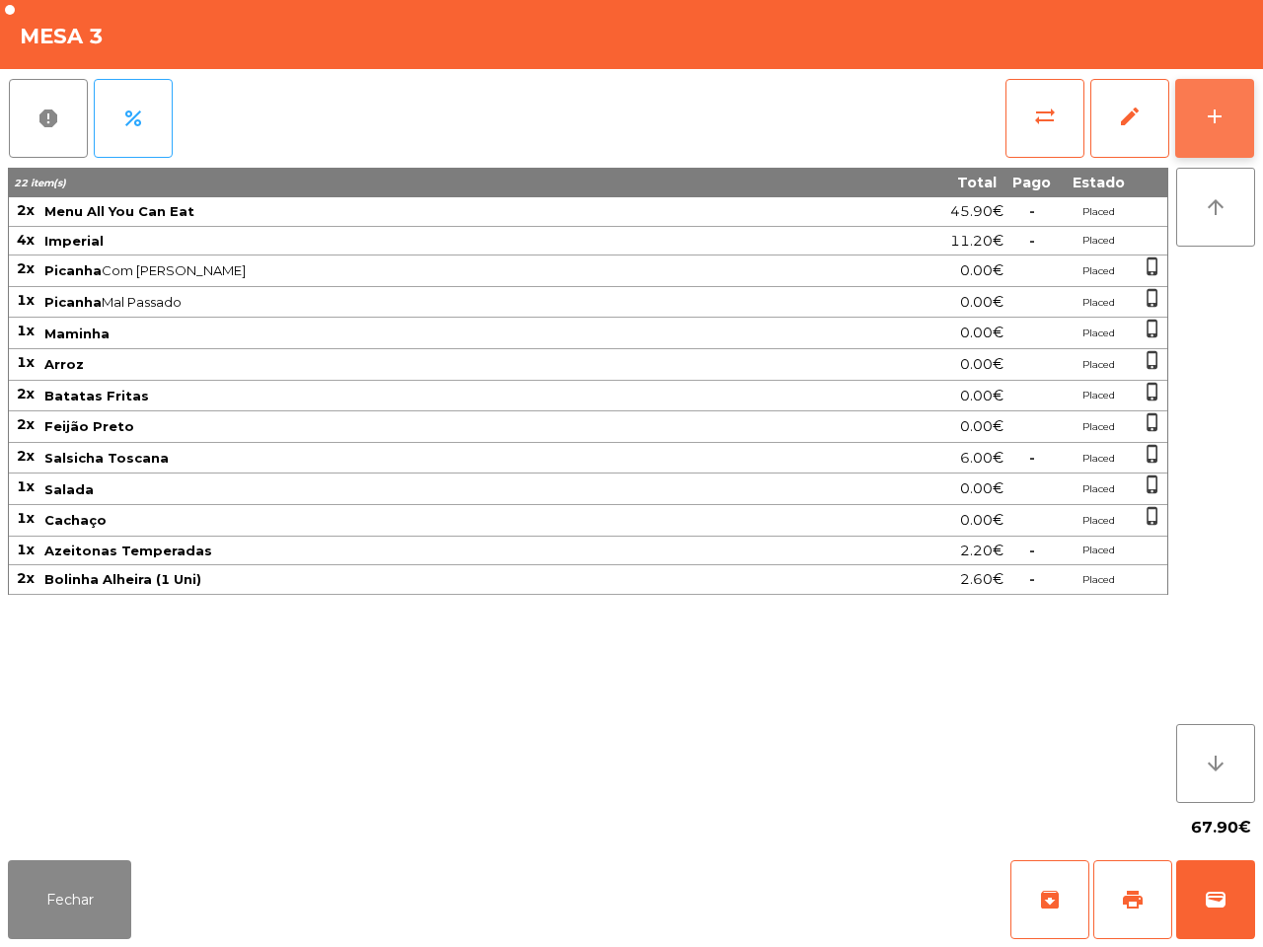
click at [1201, 115] on button "add" at bounding box center [1214, 118] width 79 height 79
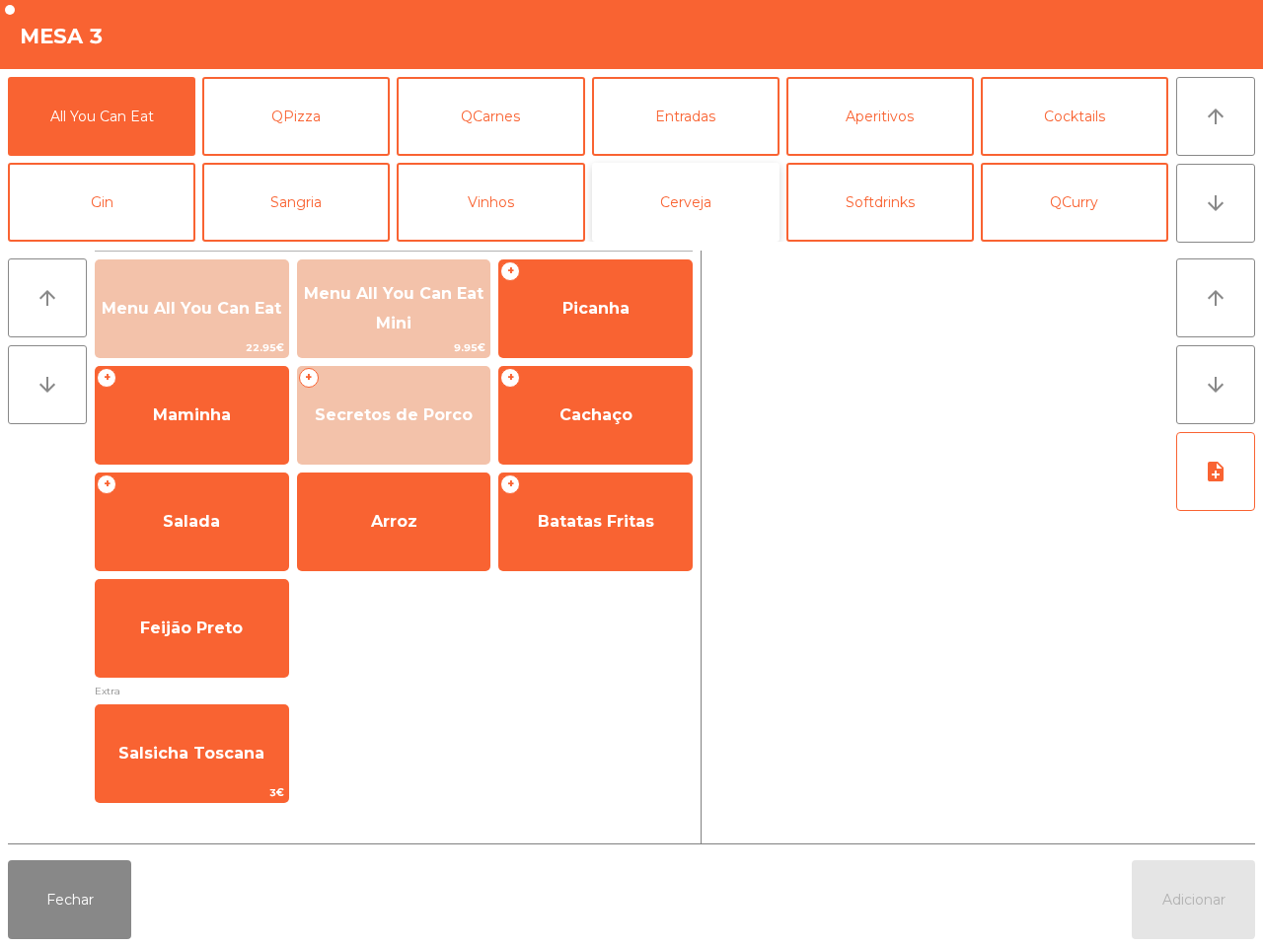
click at [661, 200] on button "Cerveja" at bounding box center [686, 202] width 188 height 79
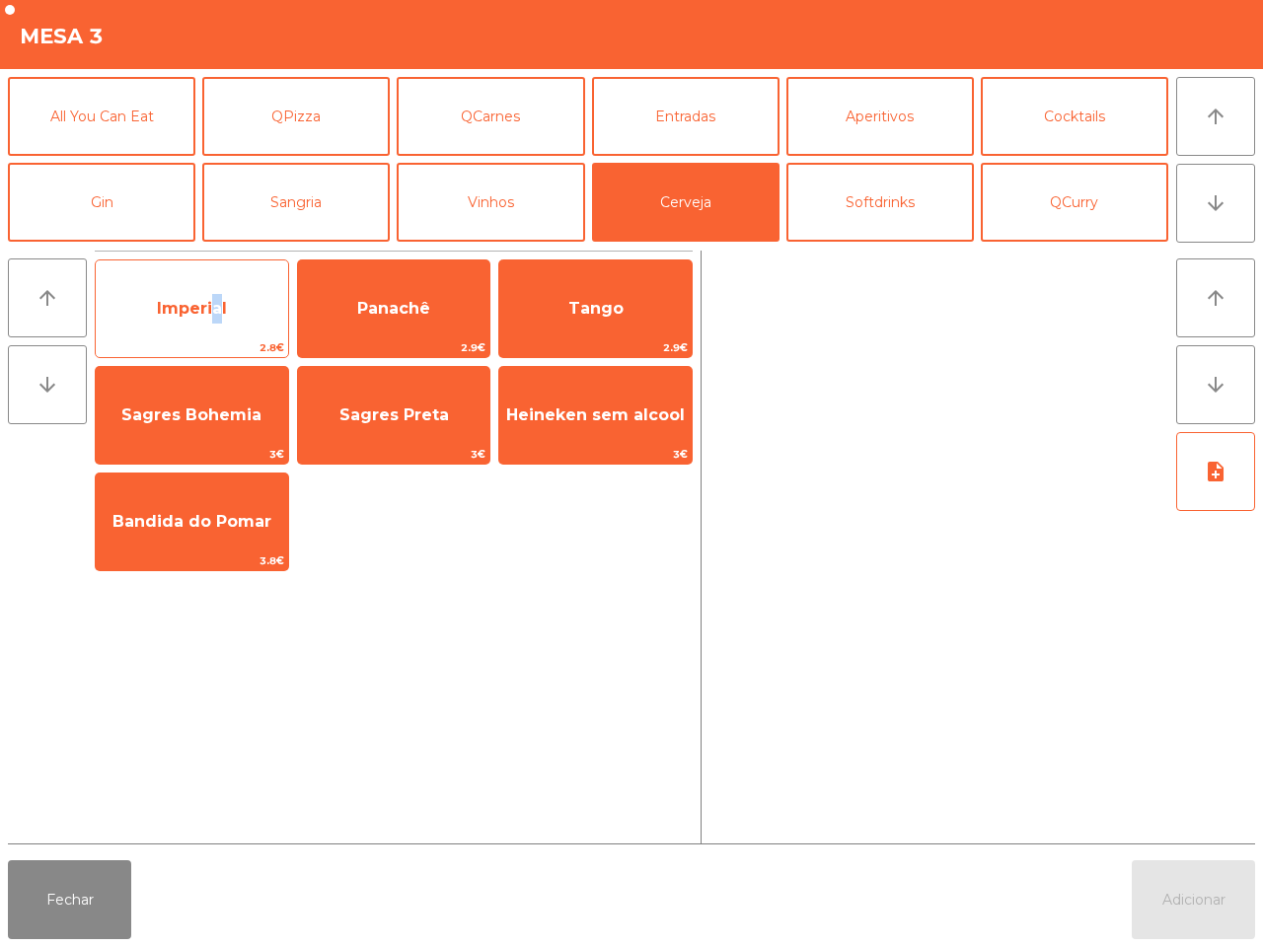
click at [215, 309] on span "Imperial" at bounding box center [192, 308] width 70 height 19
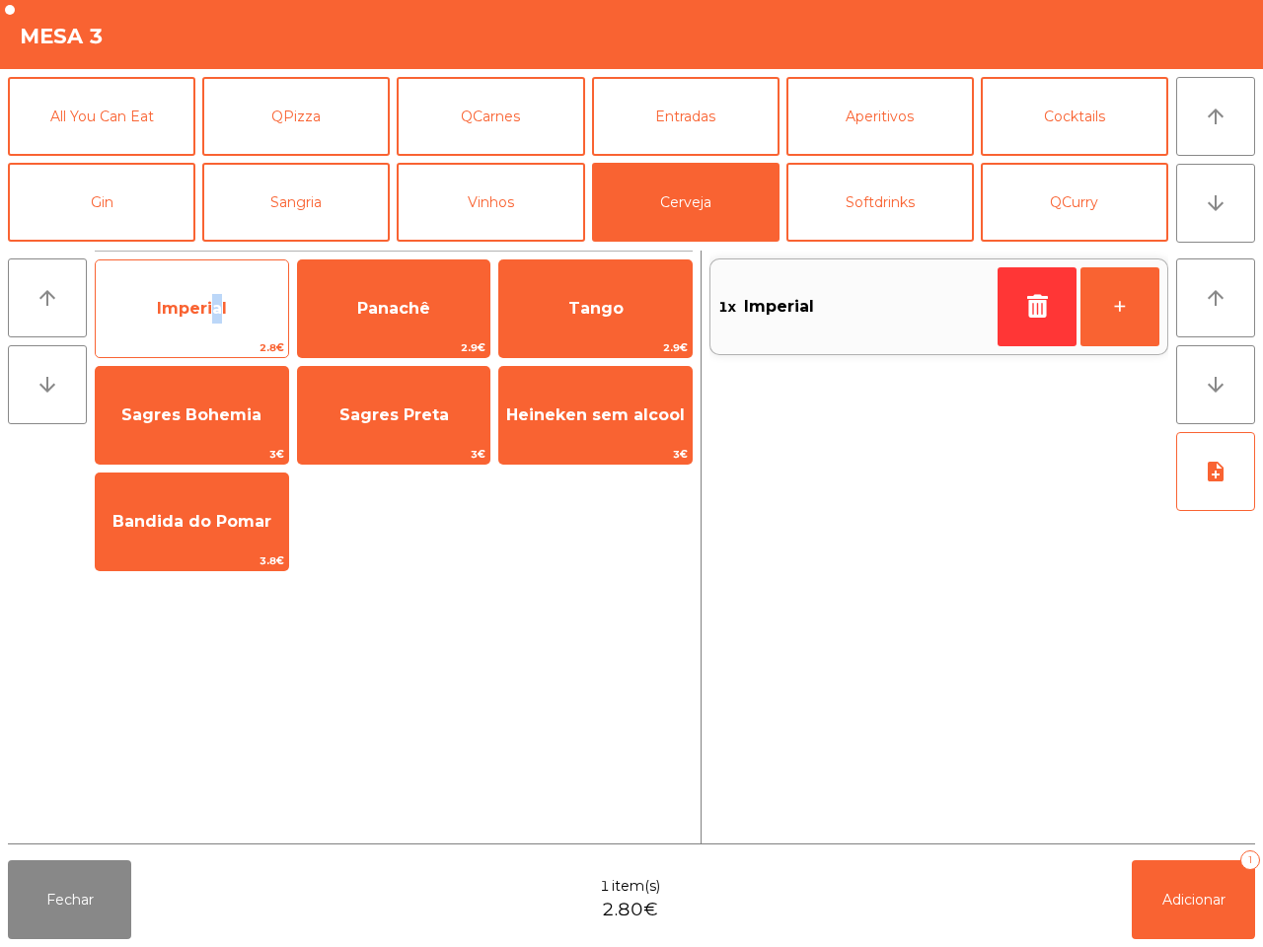
click at [214, 309] on span "Imperial" at bounding box center [192, 308] width 70 height 19
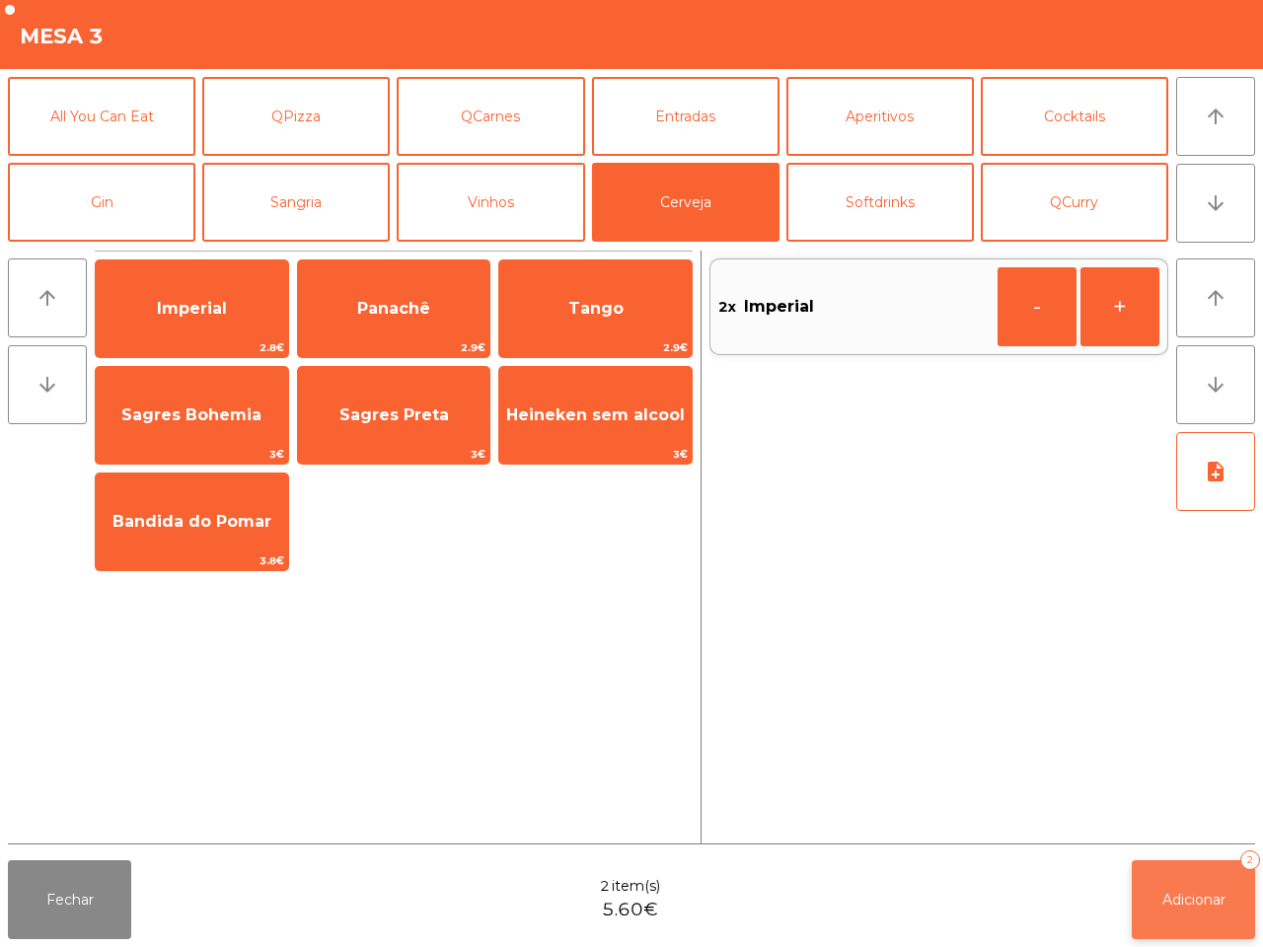
click at [1190, 891] on span "Adicionar" at bounding box center [1194, 900] width 63 height 18
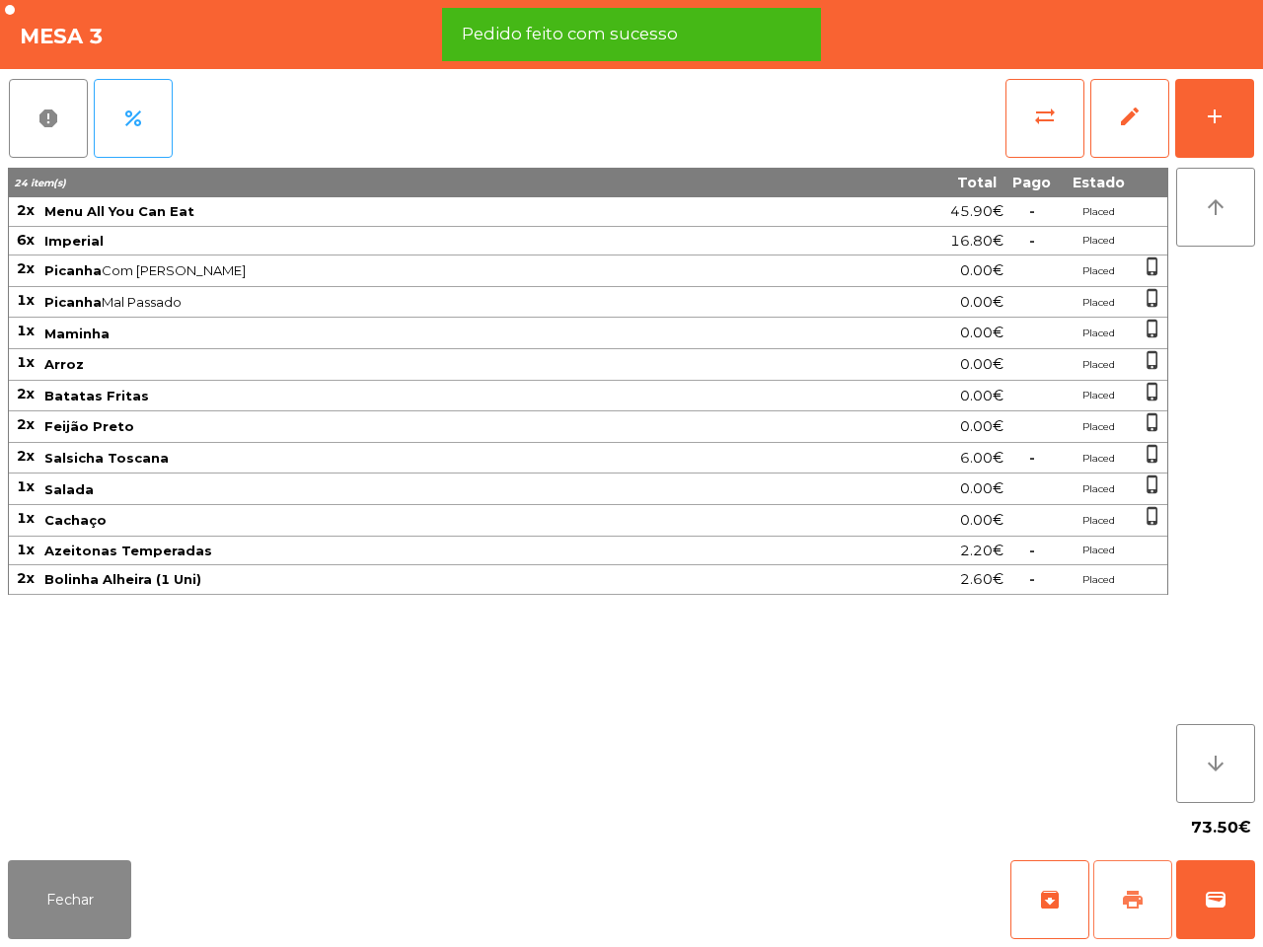
drag, startPoint x: 1130, startPoint y: 904, endPoint x: 1131, endPoint y: 884, distance: 19.8
click at [1130, 898] on span "print" at bounding box center [1133, 900] width 24 height 24
